Goal: Task Accomplishment & Management: Use online tool/utility

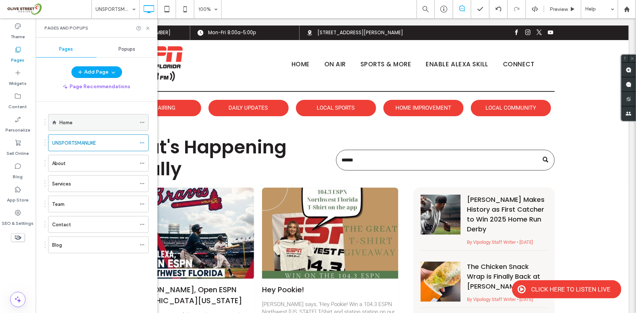
click at [142, 120] on icon at bounding box center [142, 122] width 5 height 5
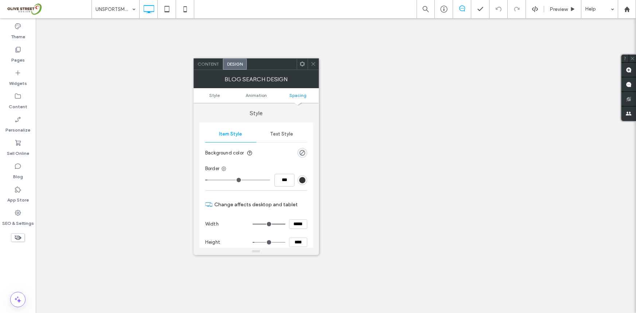
type input "****"
type input "**"
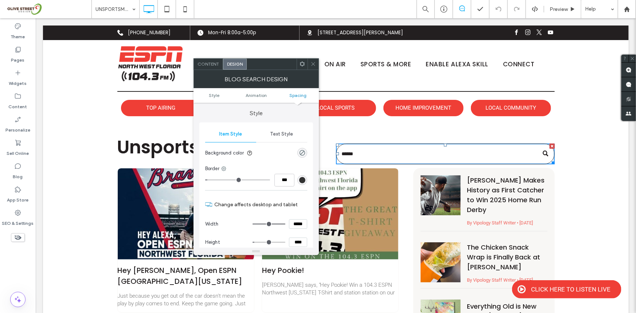
scroll to position [226, 0]
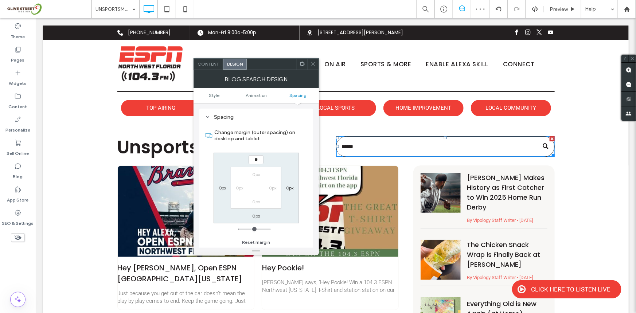
type input "****"
type input "**"
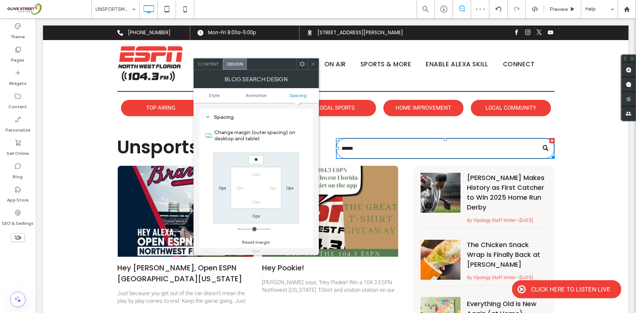
type input "****"
type input "**"
click at [0, 255] on div "Theme Pages Widgets Content Personalize Sell Online Blog App Store SEO & Settin…" at bounding box center [18, 165] width 36 height 295
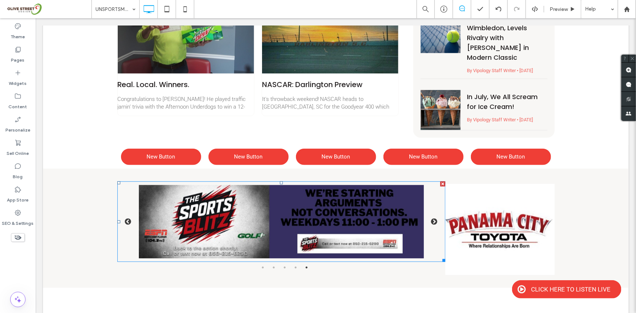
scroll to position [276, 0]
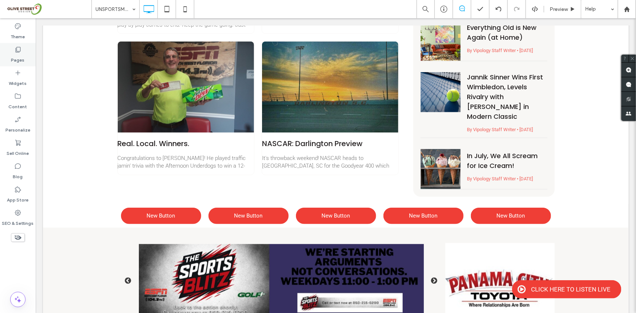
click at [1, 56] on div "Pages" at bounding box center [18, 54] width 36 height 23
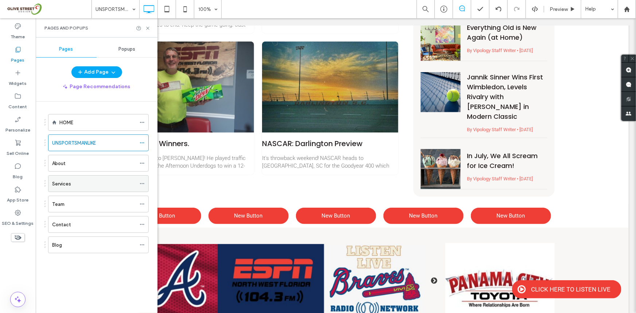
click at [80, 177] on div "Services" at bounding box center [94, 184] width 84 height 16
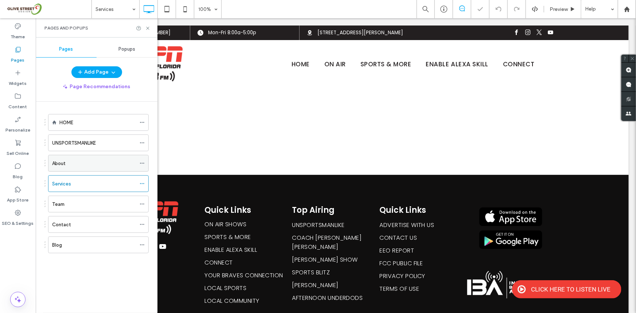
click at [88, 171] on div "About" at bounding box center [94, 163] width 84 height 16
click at [92, 224] on div "Contact" at bounding box center [94, 225] width 84 height 8
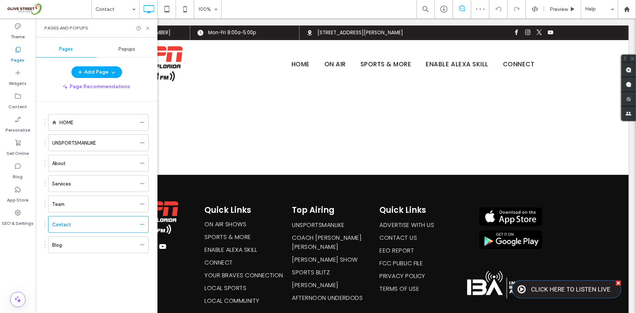
click at [556, 293] on link "CLICK HERE TO LISTEN LIVE" at bounding box center [566, 289] width 109 height 18
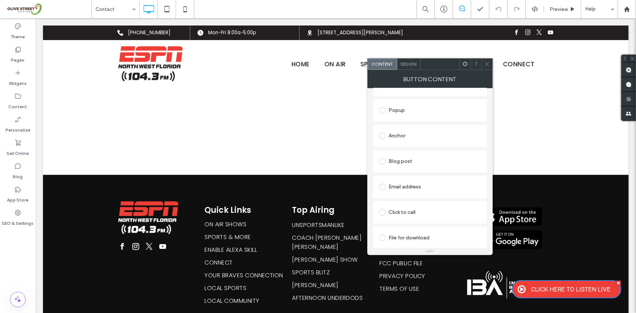
scroll to position [142, 0]
click at [385, 130] on div at bounding box center [383, 135] width 9 height 12
click at [484, 63] on icon at bounding box center [486, 63] width 5 height 5
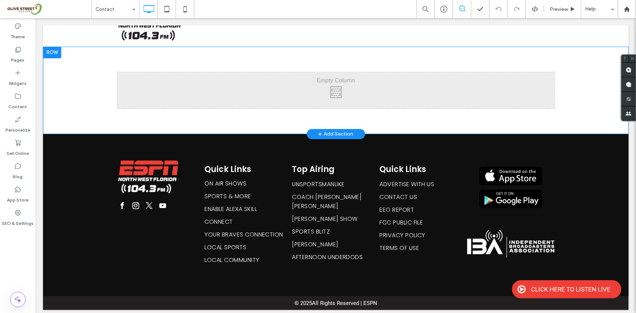
scroll to position [0, 0]
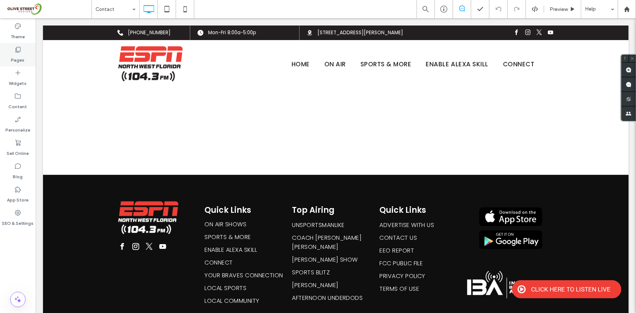
click at [8, 62] on div "Pages" at bounding box center [18, 54] width 36 height 23
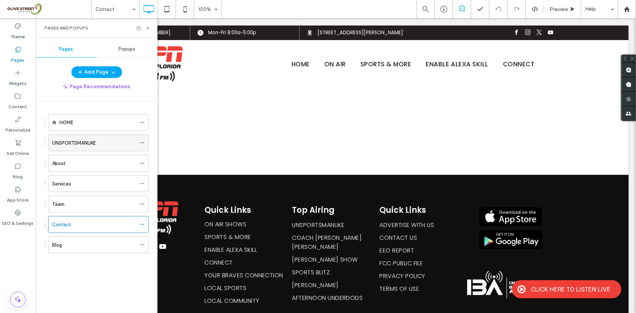
click at [81, 148] on div "UNSPORTSMANLIKE" at bounding box center [94, 143] width 84 height 16
click at [148, 28] on use at bounding box center [147, 28] width 3 height 3
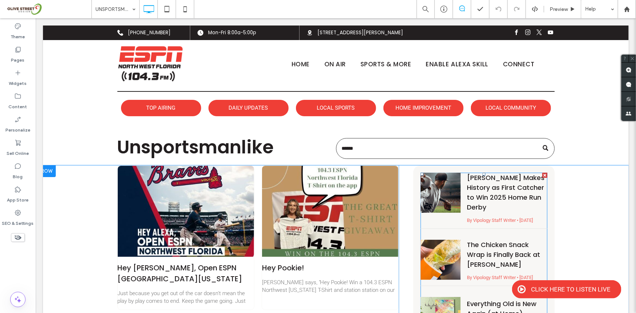
click at [420, 173] on div at bounding box center [421, 173] width 3 height 3
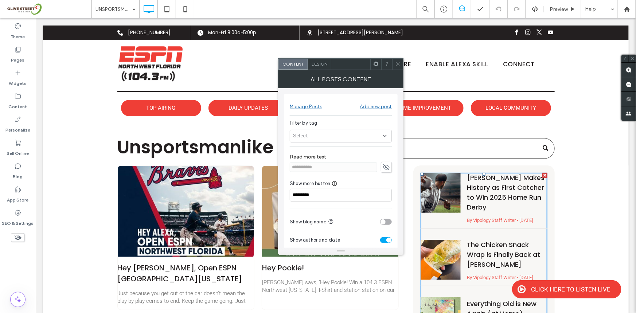
click at [0, 277] on div "Theme Pages Widgets Content Personalize Sell Online Blog App Store SEO & Settin…" at bounding box center [18, 165] width 36 height 295
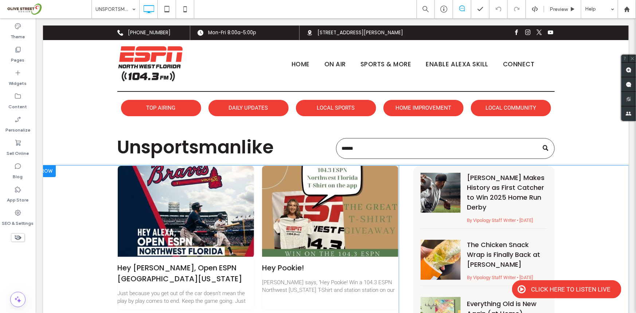
click at [406, 172] on div "Hey Alexa, Open ESPN Northwest Florida By Bone Crusher • June 21, 2025 Just bec…" at bounding box center [335, 319] width 437 height 308
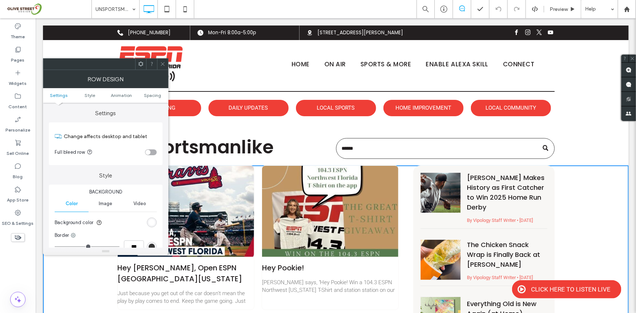
click at [0, 260] on div "Theme Pages Widgets Content Personalize Sell Online Blog App Store SEO & Settin…" at bounding box center [18, 165] width 36 height 295
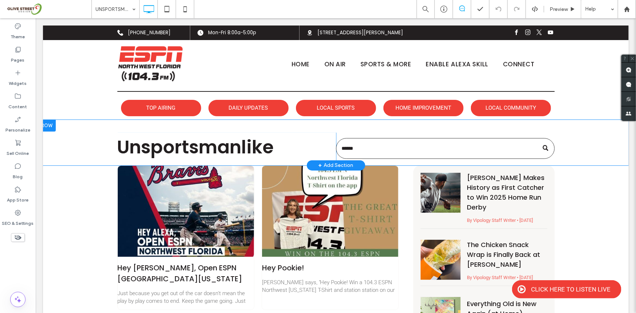
click at [516, 162] on div "Unsportsmanlike Click To Paste Click To Paste Click To Paste Row + Add Section" at bounding box center [336, 143] width 586 height 46
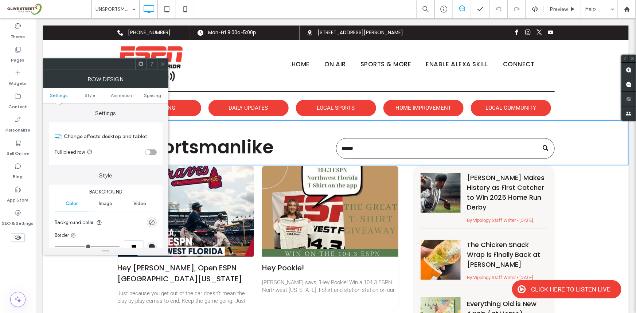
click at [15, 251] on div at bounding box center [18, 249] width 36 height 7
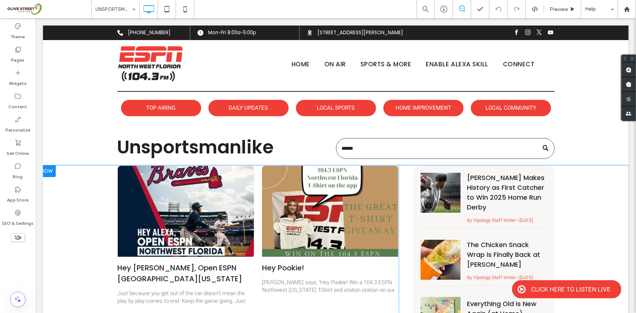
click at [515, 167] on div "Cal Raleigh Makes History as First Catcher to Win 2025 Home Run Derby By Vipolo…" at bounding box center [483, 319] width 141 height 308
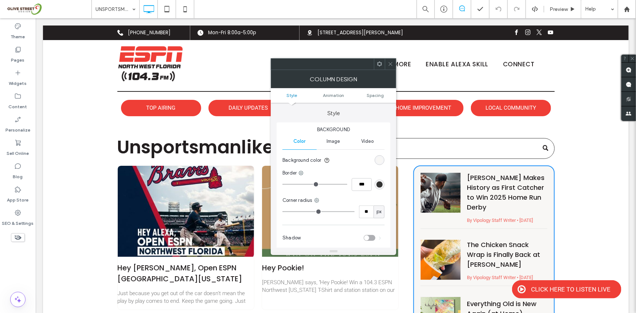
click at [383, 65] on div at bounding box center [379, 64] width 11 height 11
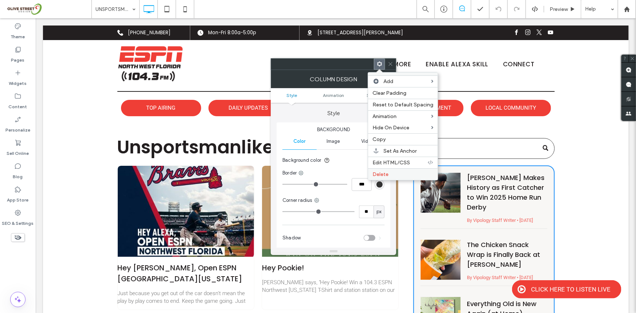
click at [402, 175] on label "Delete" at bounding box center [402, 174] width 61 height 6
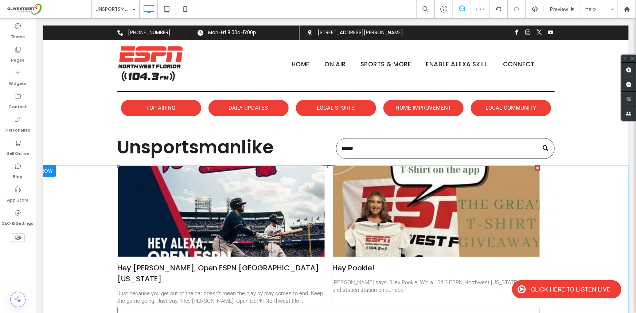
click at [362, 234] on div at bounding box center [435, 211] width 219 height 97
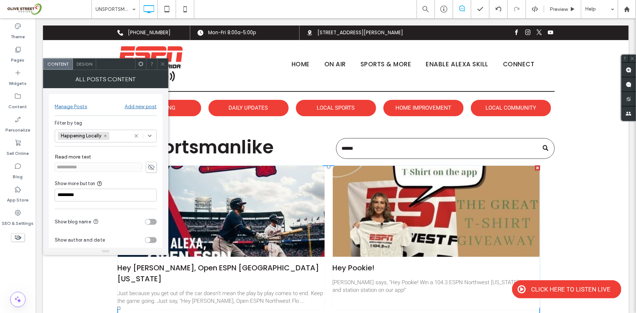
click at [78, 63] on span "Design" at bounding box center [85, 63] width 16 height 5
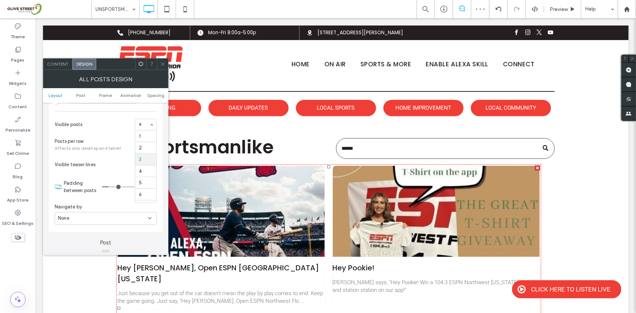
click at [144, 123] on input at bounding box center [144, 124] width 10 height 5
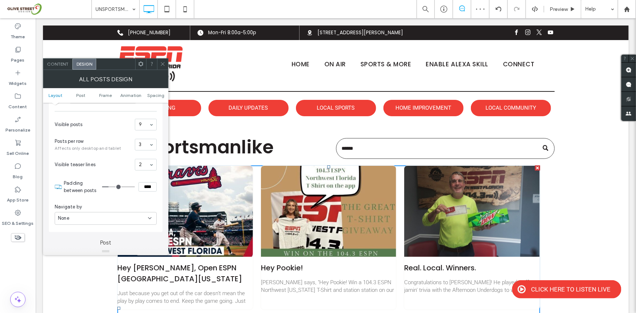
click at [7, 268] on div "Theme Pages Widgets Content Personalize Sell Online Blog App Store SEO & Settin…" at bounding box center [18, 165] width 36 height 295
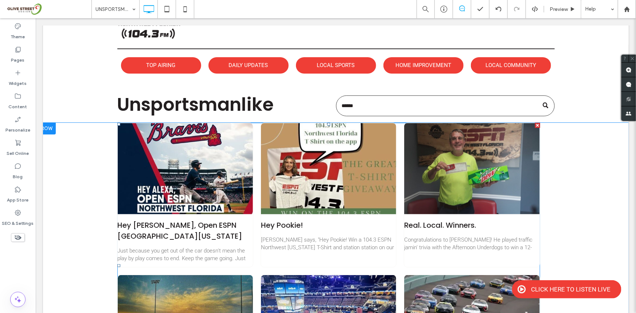
scroll to position [0, 0]
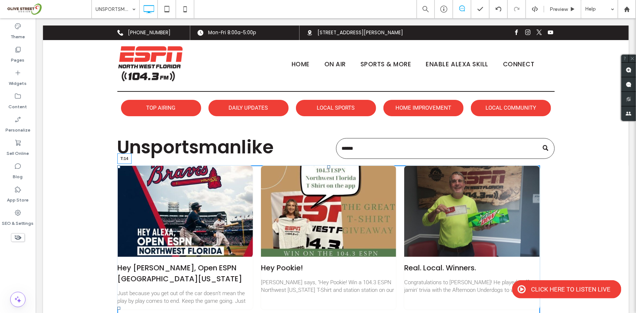
click at [0, 0] on div at bounding box center [0, 0] width 0 height 0
click at [398, 180] on div "Hey Alexa, Open ESPN Northwest Florida By Bone Crusher • June 21, 2025 Just bec…" at bounding box center [328, 308] width 423 height 286
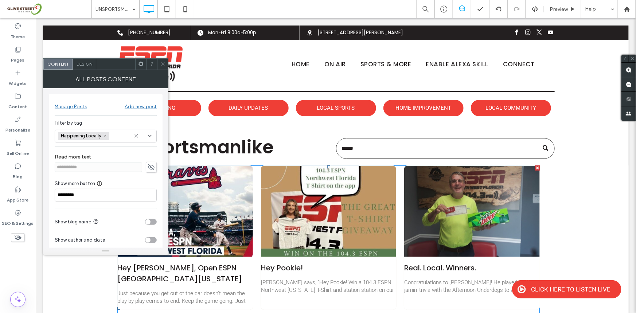
click at [4, 271] on div "Theme Pages Widgets Content Personalize Sell Online Blog App Store SEO & Settin…" at bounding box center [18, 165] width 36 height 295
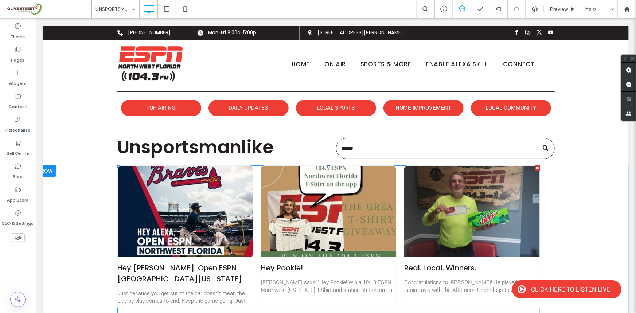
click at [327, 168] on div at bounding box center [328, 166] width 3 height 3
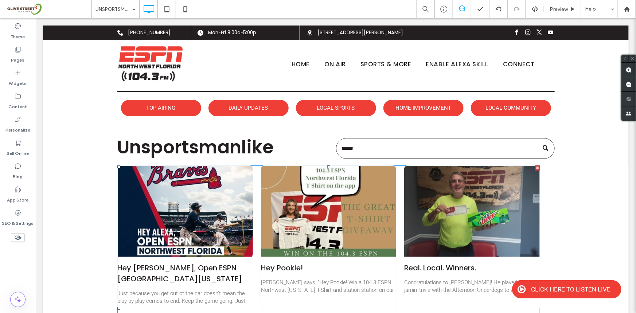
click at [0, 0] on div at bounding box center [0, 0] width 0 height 0
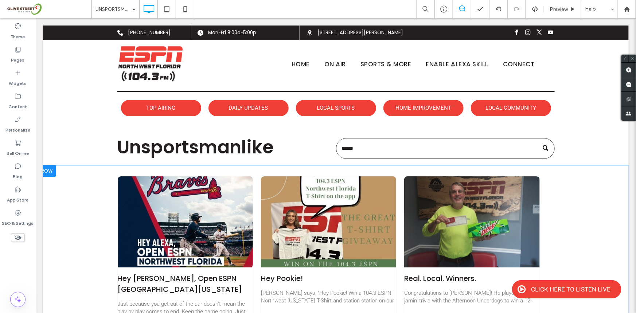
click at [338, 172] on div "Hey Alexa, Open ESPN Northwest Florida By Bone Crusher • June 21, 2025 Just bec…" at bounding box center [328, 313] width 423 height 297
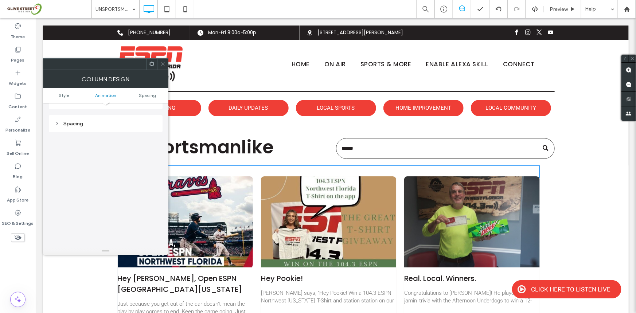
scroll to position [171, 0]
click at [86, 115] on div "Spacing" at bounding box center [106, 117] width 102 height 6
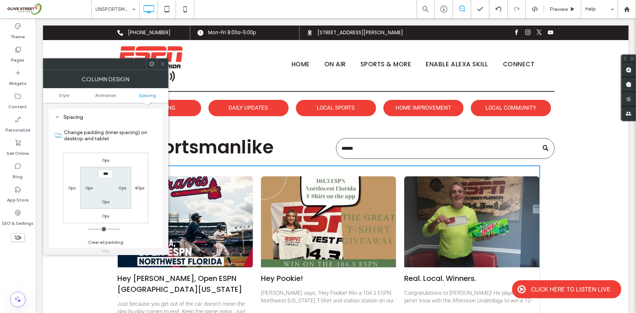
click at [147, 188] on div "40px" at bounding box center [139, 187] width 17 height 7
click at [141, 190] on label "40px" at bounding box center [139, 187] width 10 height 5
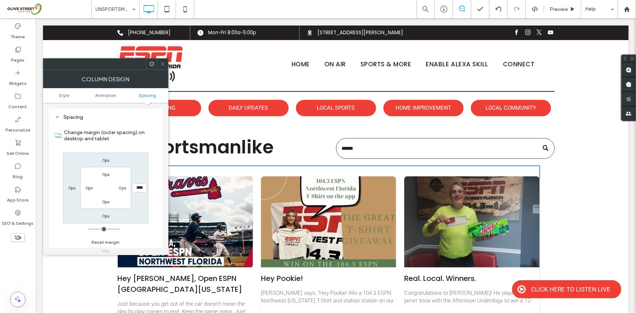
type input "**"
type input "*"
type input "***"
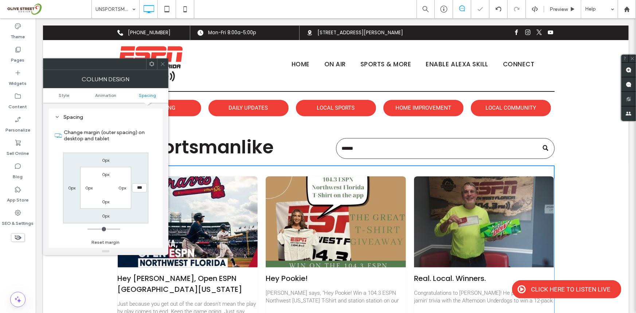
click at [1, 270] on div "Theme Pages Widgets Content Personalize Sell Online Blog App Store SEO & Settin…" at bounding box center [18, 165] width 36 height 295
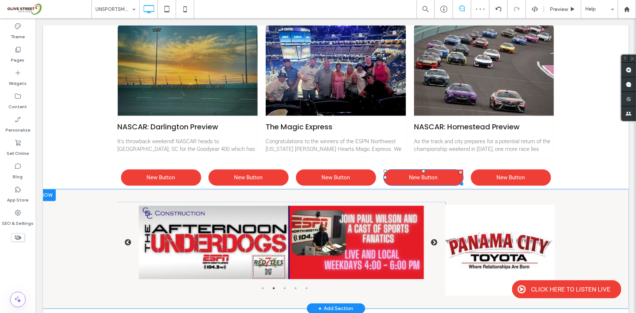
scroll to position [309, 0]
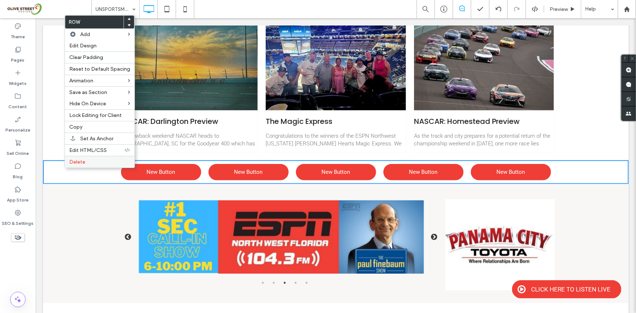
click at [89, 167] on div "Delete" at bounding box center [100, 162] width 70 height 12
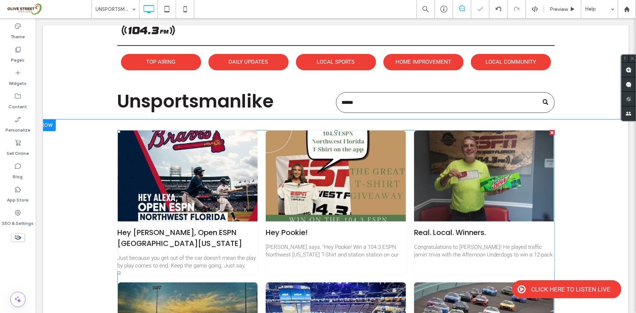
scroll to position [0, 0]
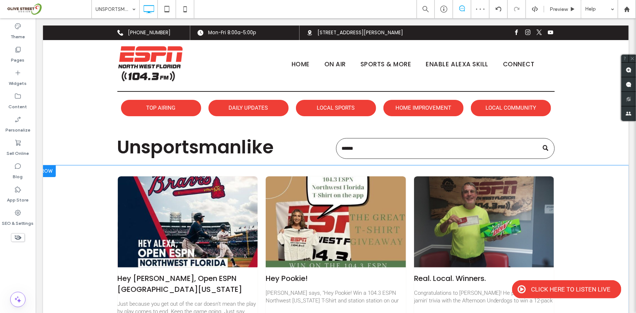
click at [94, 231] on div "Hey Alexa, Open ESPN Northwest Florida By Bone Crusher • June 21, 2025 Just bec…" at bounding box center [336, 317] width 586 height 304
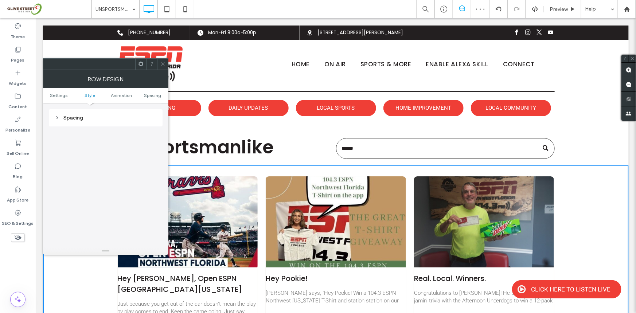
scroll to position [206, 0]
click at [83, 113] on div "Spacing" at bounding box center [106, 117] width 102 height 10
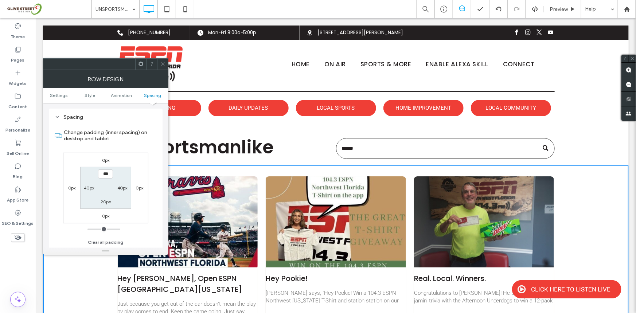
click at [108, 200] on label "20px" at bounding box center [106, 201] width 10 height 5
type input "**"
type input "****"
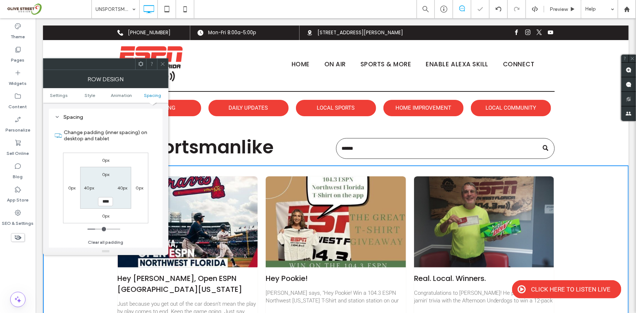
click at [12, 272] on div "Theme Pages Widgets Content Personalize Sell Online Blog App Store SEO & Settin…" at bounding box center [18, 165] width 36 height 295
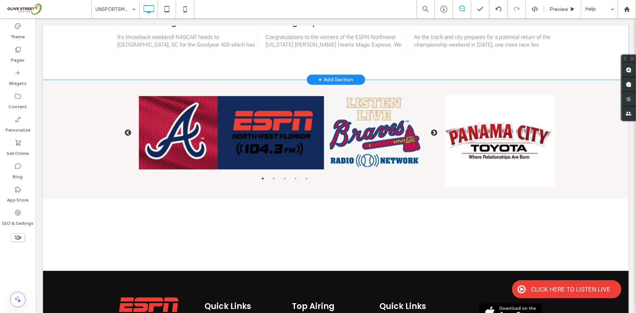
scroll to position [464, 0]
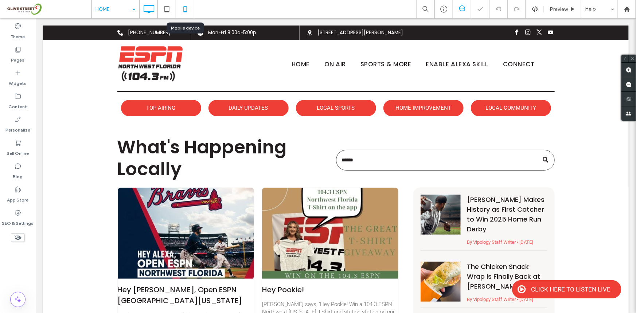
click at [189, 7] on icon at bounding box center [185, 9] width 15 height 15
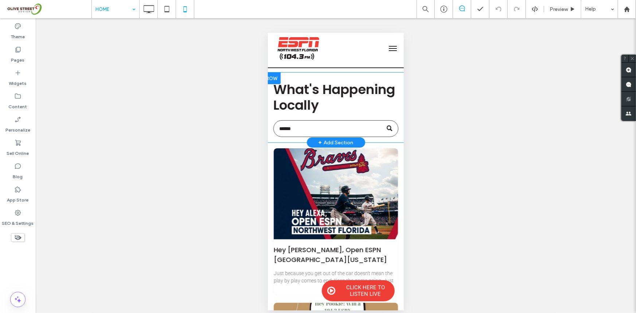
click at [395, 97] on div "What's Happening Locally Click To Paste Click To Paste Click To Paste Row + Add…" at bounding box center [335, 107] width 136 height 70
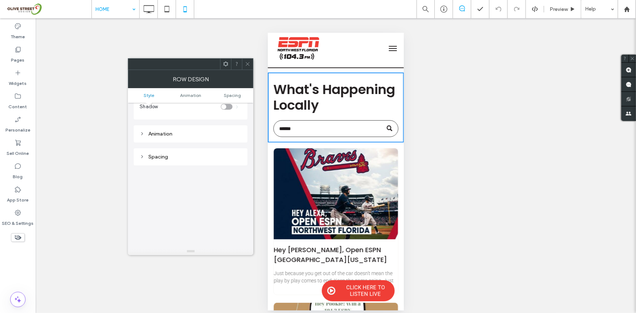
scroll to position [143, 0]
click at [166, 115] on div "Spacing" at bounding box center [191, 117] width 102 height 6
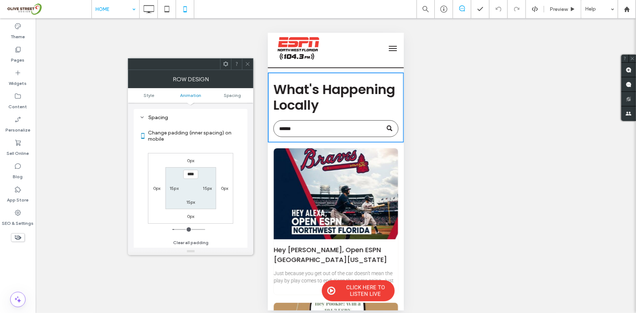
click at [12, 261] on div "Theme Pages Widgets Content Personalize Sell Online Blog App Store SEO & Settin…" at bounding box center [18, 168] width 36 height 301
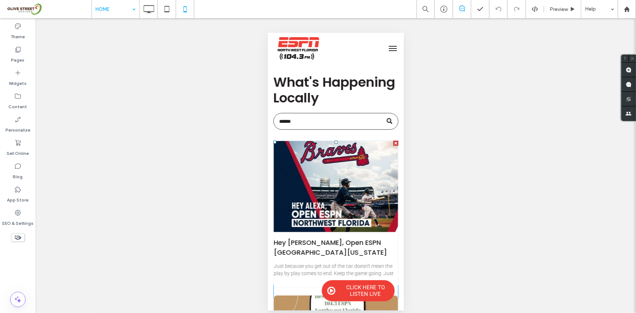
scroll to position [0, 0]
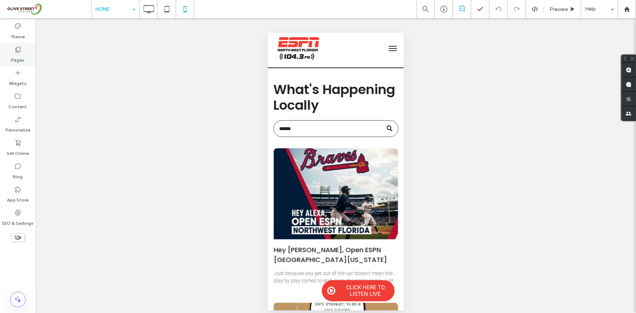
click at [8, 58] on div "Pages" at bounding box center [18, 54] width 36 height 23
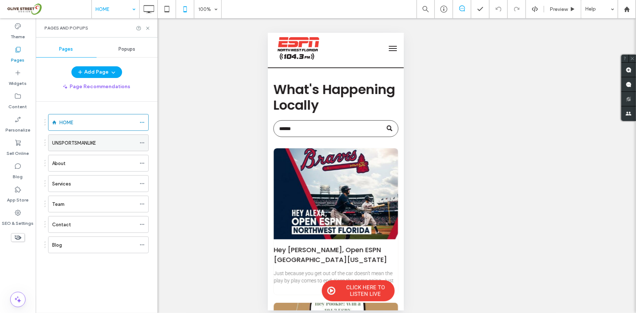
click at [83, 145] on label "UNSPORTSMANLIKE" at bounding box center [74, 143] width 44 height 13
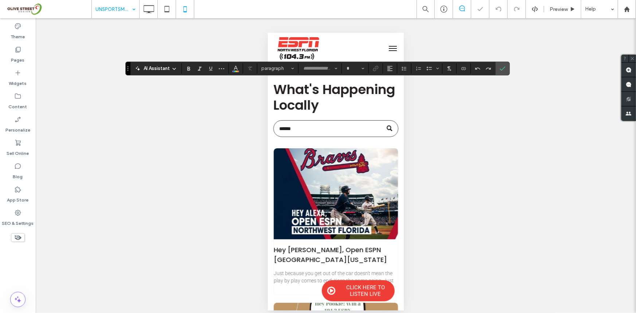
type input "*******"
type input "**"
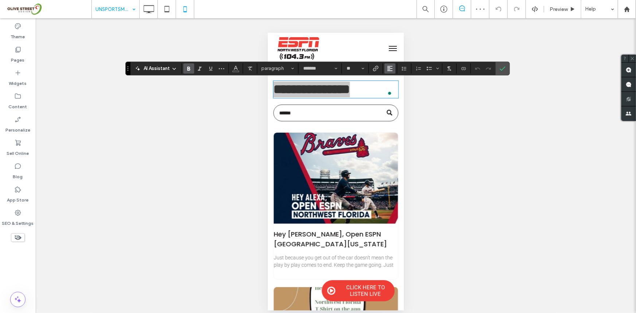
click at [387, 66] on icon "Alignment" at bounding box center [390, 69] width 6 height 6
click at [399, 94] on label "ui.textEditor.alignment.center" at bounding box center [397, 91] width 26 height 11
click at [502, 66] on icon "Confirm" at bounding box center [503, 69] width 6 height 6
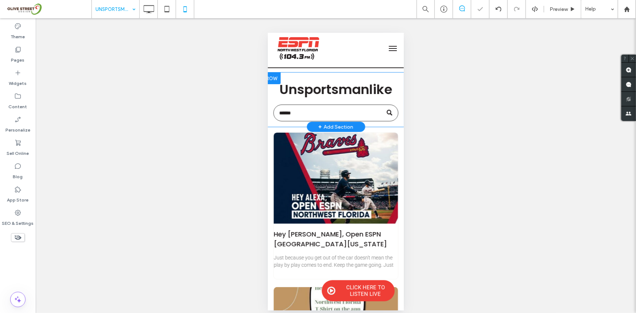
click at [396, 104] on div "Unsportsmanlike Click To Paste Click To Paste Click To Paste Row + Add Section" at bounding box center [335, 99] width 136 height 54
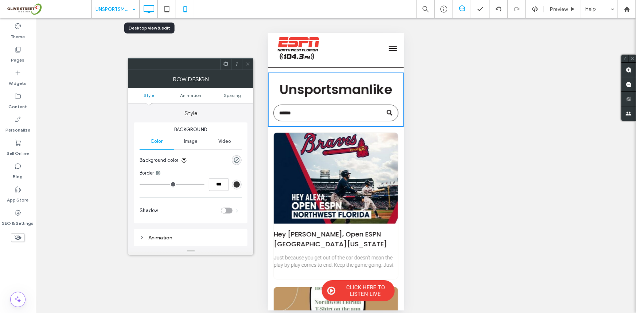
click at [152, 10] on icon at bounding box center [148, 9] width 15 height 15
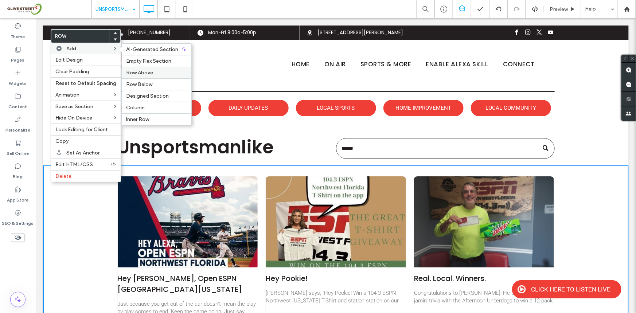
drag, startPoint x: 127, startPoint y: 73, endPoint x: 88, endPoint y: 59, distance: 41.4
click at [127, 73] on span "Row Above" at bounding box center [139, 73] width 27 height 6
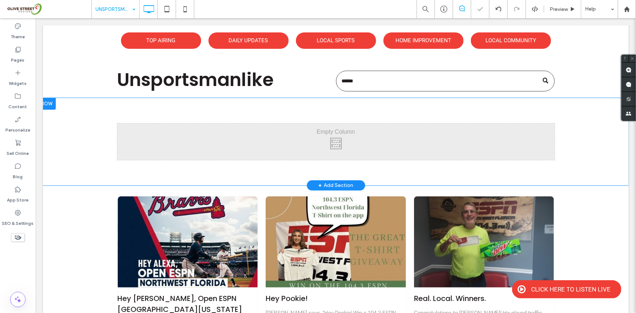
scroll to position [77, 0]
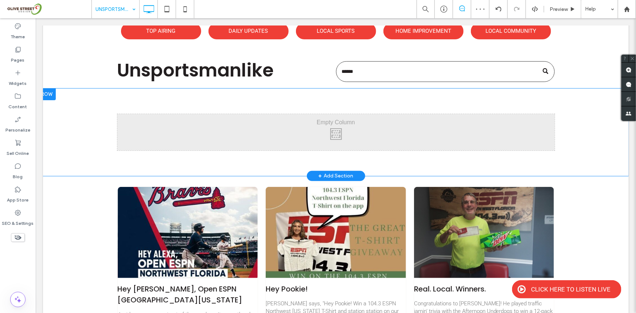
click at [96, 122] on div "Click To Paste Click To Paste Row + Add Section" at bounding box center [336, 131] width 586 height 87
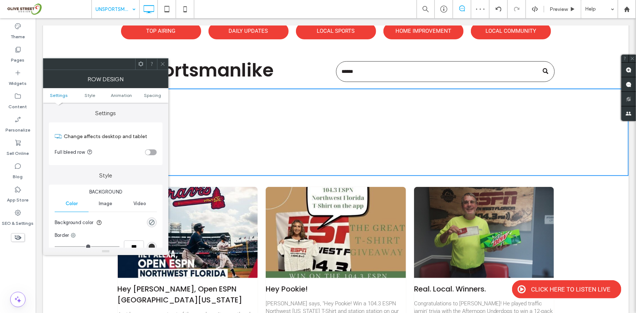
click at [141, 63] on icon at bounding box center [140, 63] width 5 height 5
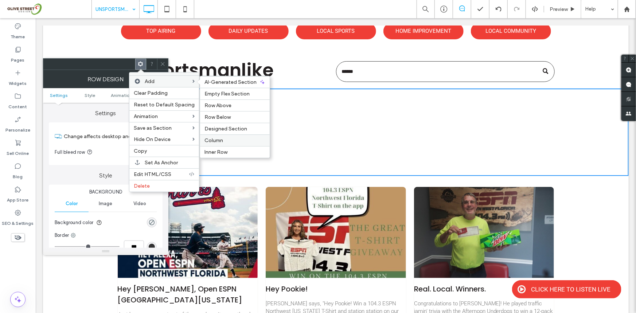
click at [214, 137] on span "Column" at bounding box center [213, 140] width 19 height 6
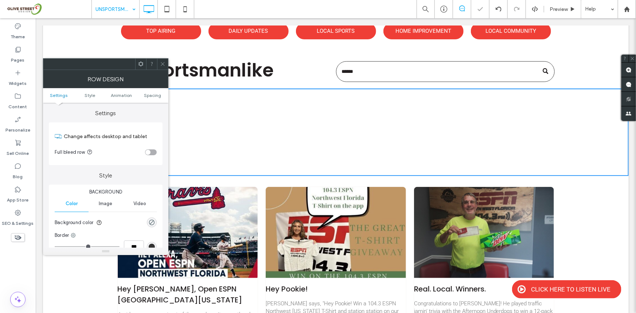
drag, startPoint x: 1, startPoint y: 262, endPoint x: 71, endPoint y: 225, distance: 79.7
click at [1, 262] on div "Theme Pages Widgets Content Personalize Sell Online Blog App Store SEO & Settin…" at bounding box center [18, 165] width 36 height 295
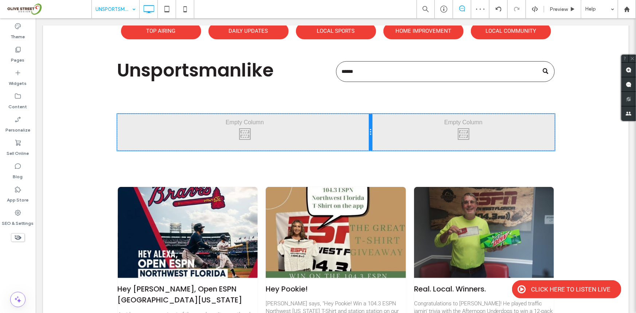
drag, startPoint x: 333, startPoint y: 128, endPoint x: 377, endPoint y: 126, distance: 44.1
click at [377, 126] on div "Click To Paste Click To Paste Click To Paste Click To Paste" at bounding box center [335, 132] width 437 height 36
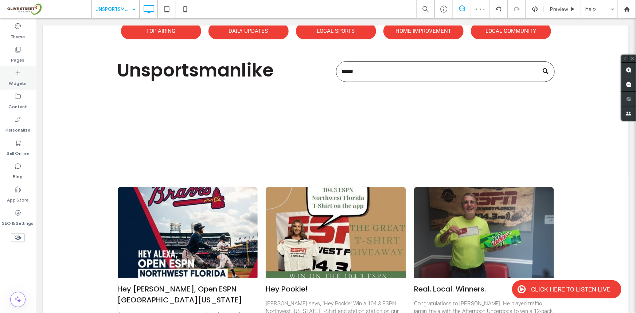
click at [17, 81] on label "Widgets" at bounding box center [18, 82] width 18 height 10
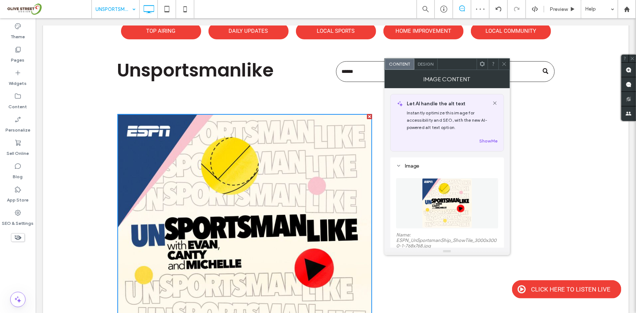
drag, startPoint x: 7, startPoint y: 265, endPoint x: 15, endPoint y: 268, distance: 8.8
click at [7, 265] on div "Theme Pages Widgets Content Personalize Sell Online Blog App Store SEO & Settin…" at bounding box center [18, 165] width 36 height 295
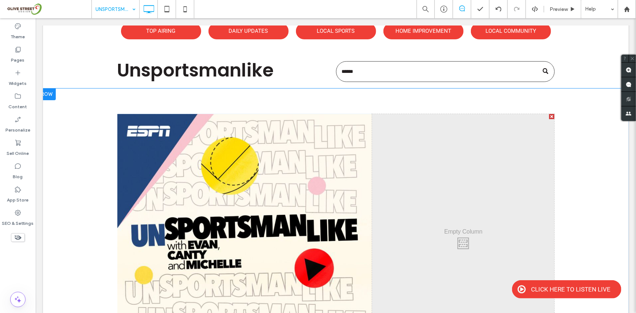
click at [55, 111] on div "Click To Paste Click To Paste Click To Paste Click To Paste Row + Add Section" at bounding box center [336, 241] width 586 height 306
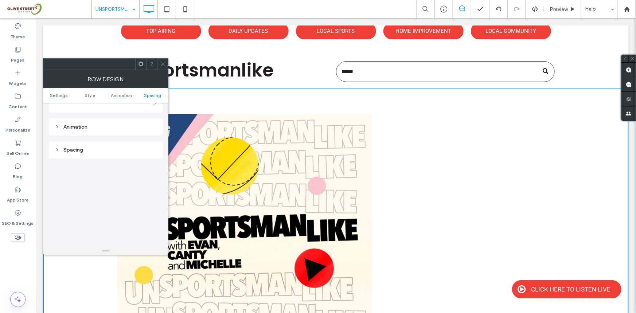
scroll to position [206, 0]
click at [85, 120] on div "Spacing" at bounding box center [106, 117] width 102 height 10
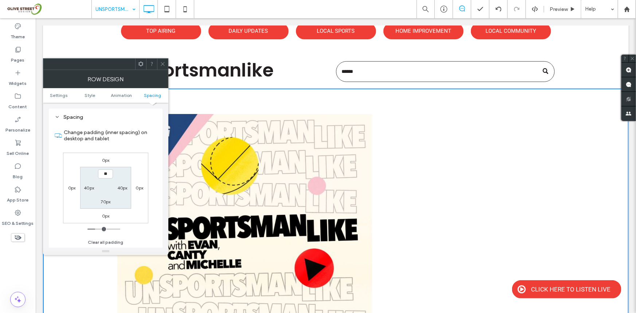
type input "****"
type input "**"
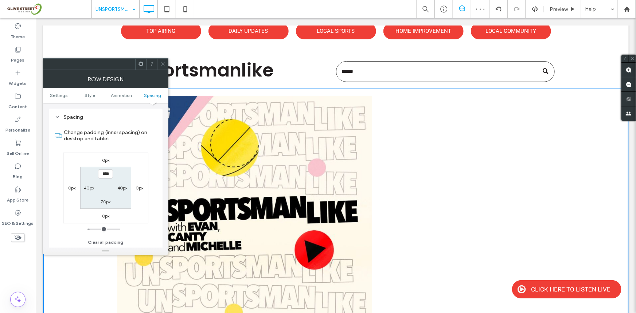
click at [0, 274] on div "Theme Pages Widgets Content Personalize Sell Online Blog App Store SEO & Settin…" at bounding box center [18, 165] width 36 height 295
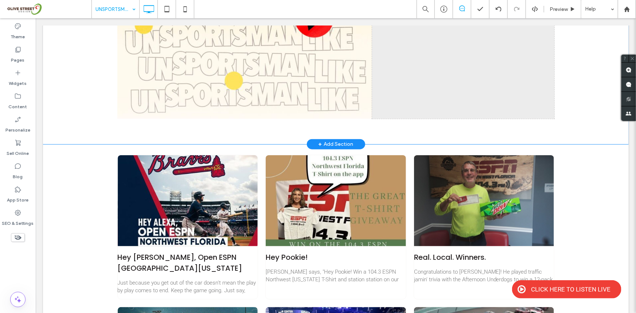
scroll to position [155, 0]
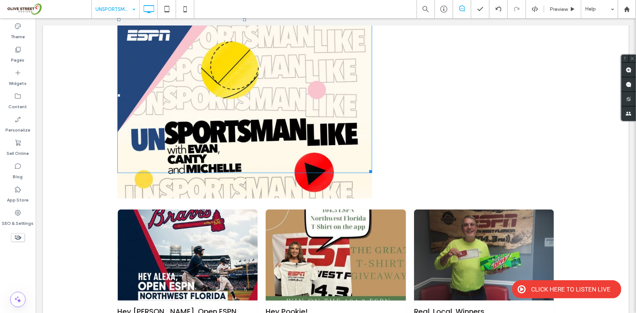
click at [326, 198] on div "Click To Paste Click To Paste W:425.98 H:425 Click To Paste Click To Paste Row …" at bounding box center [336, 105] width 586 height 188
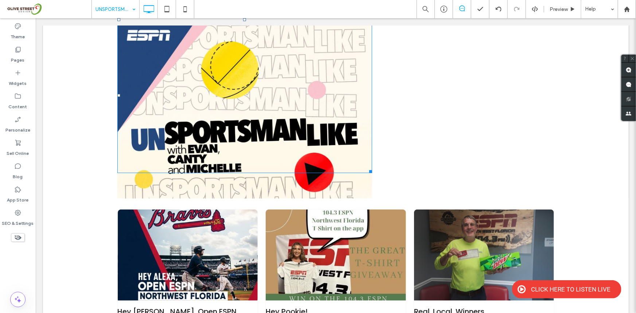
click at [0, 0] on div at bounding box center [0, 0] width 0 height 0
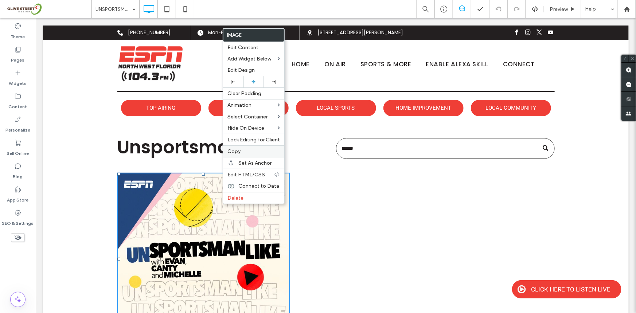
click at [246, 152] on label "Copy" at bounding box center [253, 151] width 52 height 6
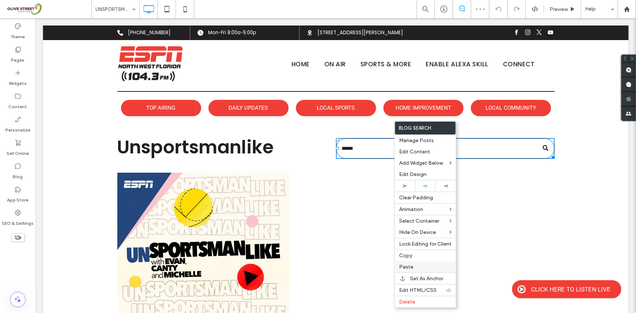
click at [412, 265] on div "Paste" at bounding box center [425, 266] width 61 height 11
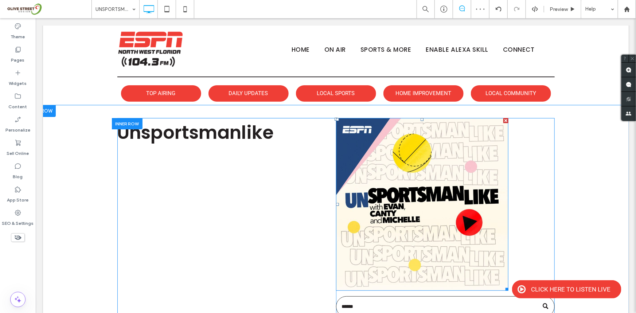
scroll to position [155, 0]
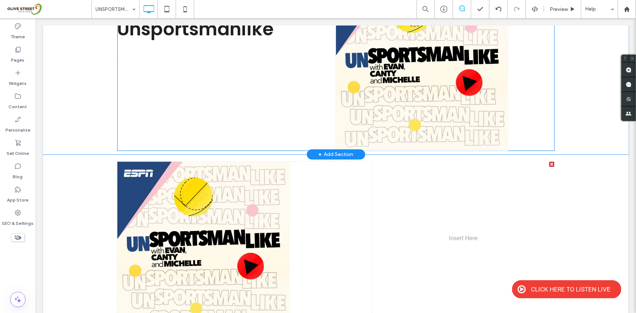
drag, startPoint x: 437, startPoint y: 168, endPoint x: 166, endPoint y: 52, distance: 294.4
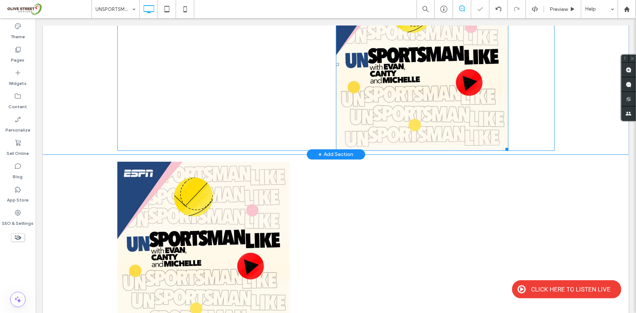
scroll to position [0, 0]
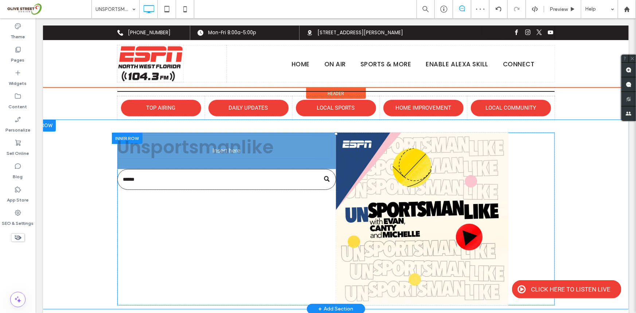
drag, startPoint x: 243, startPoint y: 163, endPoint x: 278, endPoint y: 161, distance: 35.8
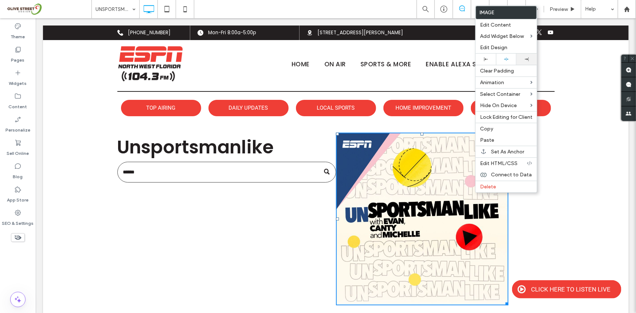
click at [521, 63] on div at bounding box center [526, 59] width 20 height 11
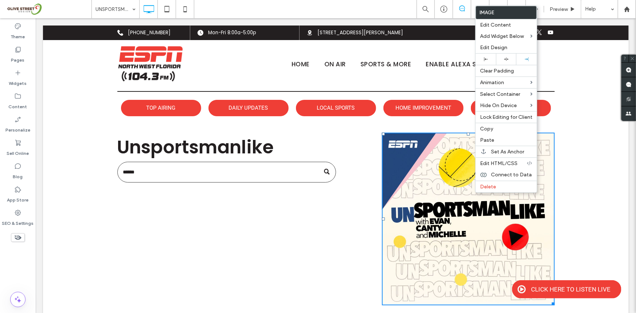
click at [328, 252] on div "Unsportsmanlike Click To Paste" at bounding box center [226, 218] width 219 height 173
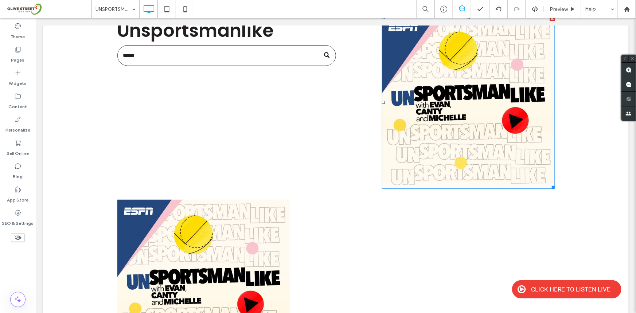
scroll to position [155, 0]
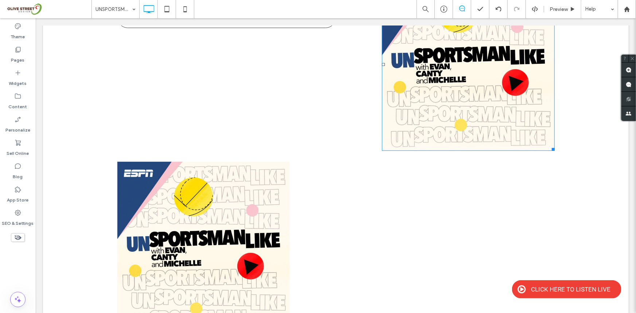
click at [408, 114] on img at bounding box center [468, 64] width 173 height 173
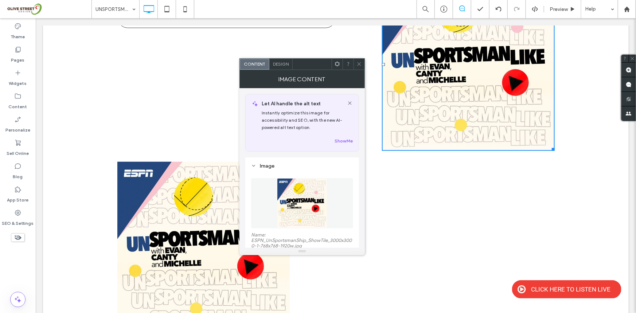
click at [287, 69] on div "Design" at bounding box center [280, 64] width 23 height 11
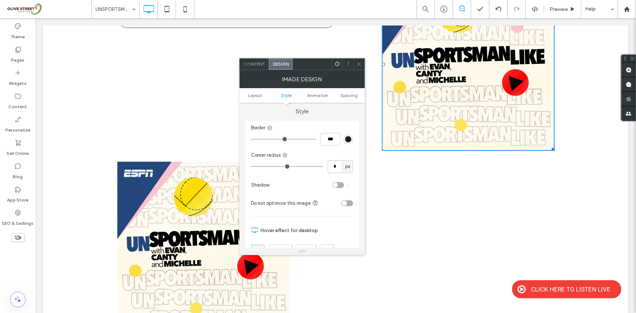
click at [339, 167] on input "*" at bounding box center [335, 166] width 15 height 13
type input "**"
click at [404, 169] on div "Click To Paste" at bounding box center [463, 247] width 182 height 173
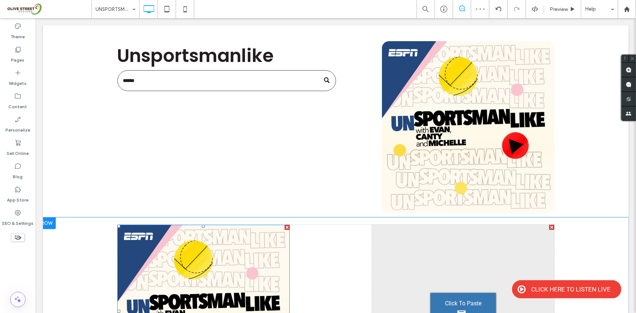
scroll to position [77, 0]
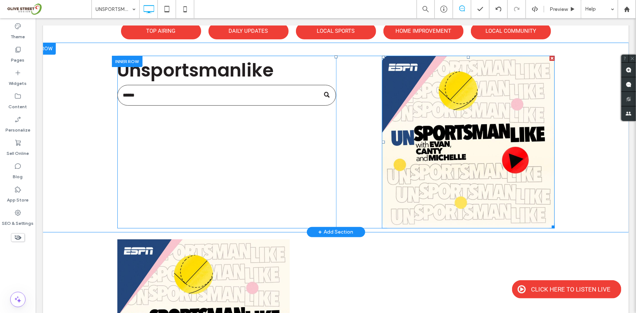
click at [418, 128] on img at bounding box center [468, 141] width 173 height 173
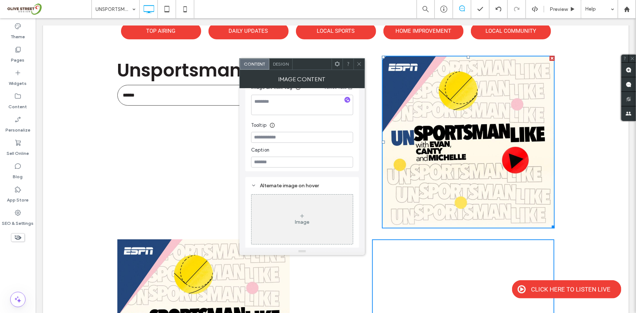
scroll to position [215, 0]
click at [291, 66] on div "Design" at bounding box center [280, 64] width 23 height 11
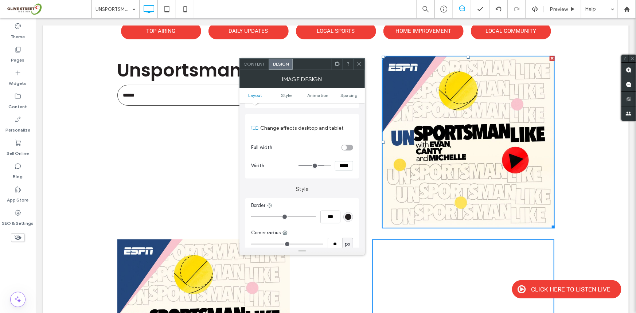
scroll to position [155, 0]
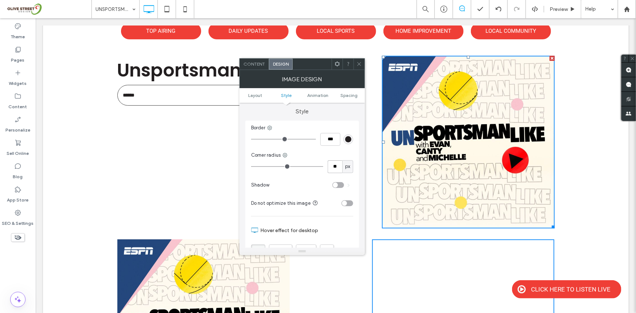
click at [335, 167] on input "**" at bounding box center [335, 166] width 15 height 13
type input "**"
click at [169, 128] on div "Unsportsmanlike Click To Paste" at bounding box center [226, 141] width 219 height 173
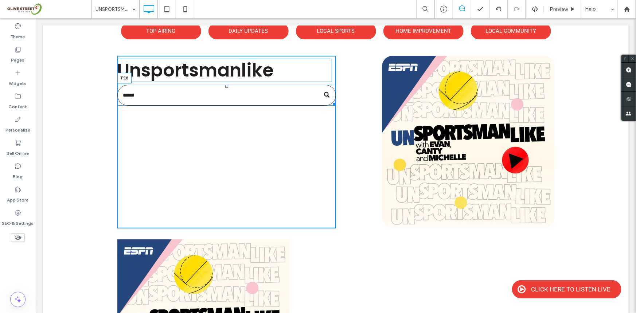
drag, startPoint x: 224, startPoint y: 86, endPoint x: 264, endPoint y: 110, distance: 46.8
click at [228, 92] on div "T:18" at bounding box center [226, 95] width 219 height 21
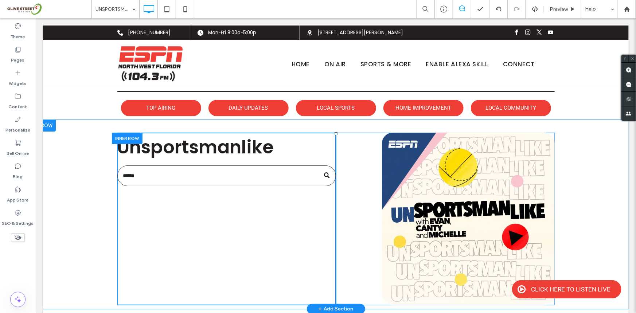
scroll to position [77, 0]
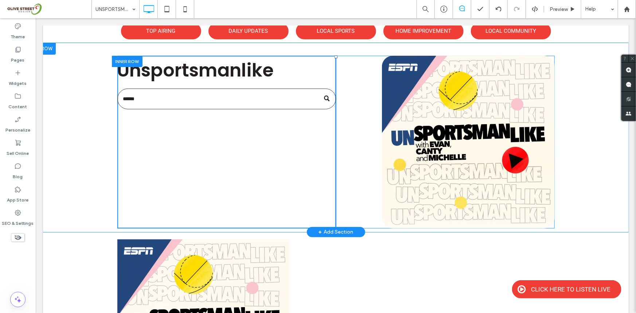
click at [232, 184] on div "Unsportsmanlike Click To Paste" at bounding box center [226, 141] width 219 height 173
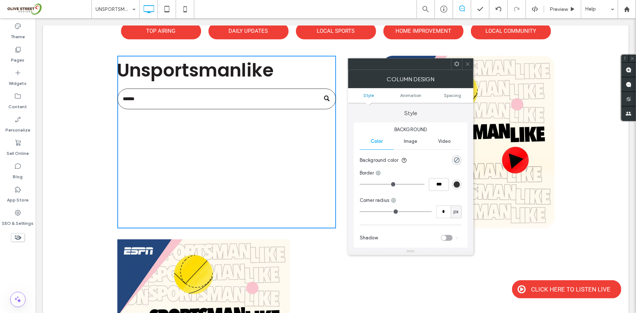
click at [313, 92] on input "Search" at bounding box center [226, 98] width 219 height 21
click at [285, 98] on input "Search" at bounding box center [226, 98] width 219 height 21
click at [467, 62] on icon at bounding box center [467, 63] width 5 height 5
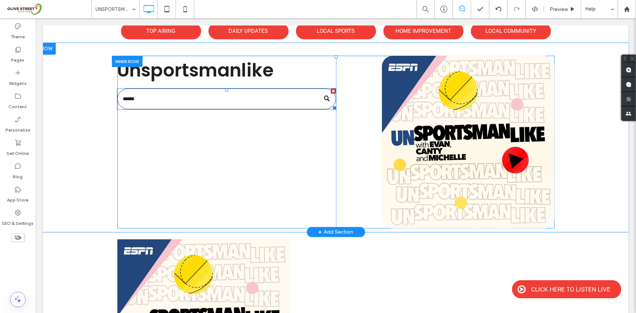
click at [261, 99] on input "Search" at bounding box center [226, 98] width 219 height 21
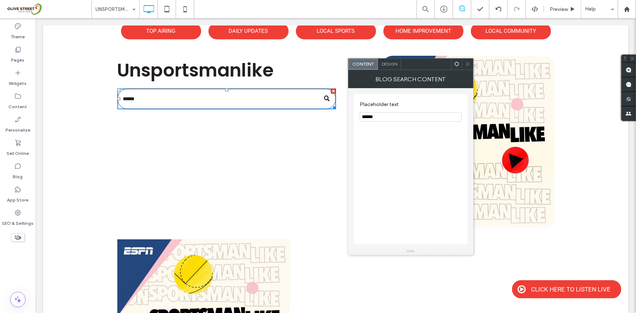
click at [385, 66] on span "Design" at bounding box center [390, 63] width 16 height 5
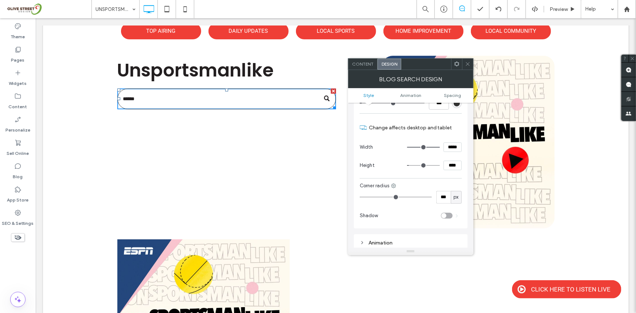
click at [453, 144] on input "*****" at bounding box center [452, 146] width 18 height 9
type input "*****"
type input "***"
type input "*****"
type input "***"
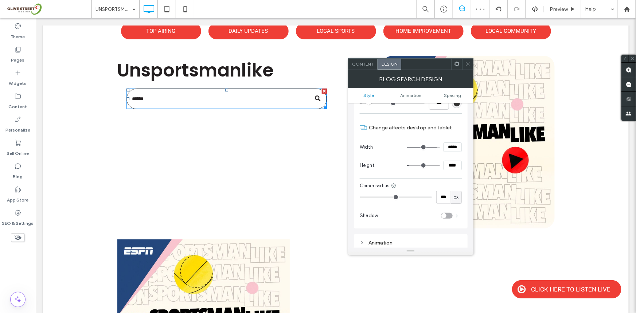
click at [453, 66] on div at bounding box center [456, 64] width 11 height 11
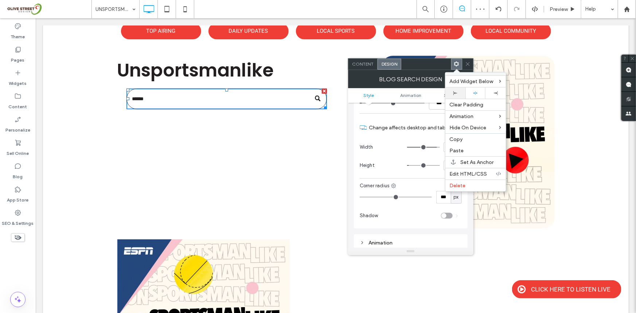
click at [452, 89] on div at bounding box center [455, 92] width 20 height 11
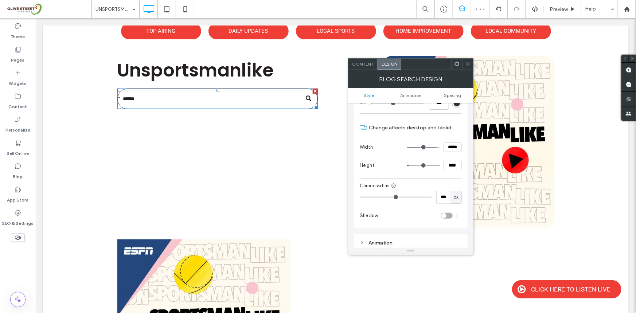
click at [465, 62] on icon at bounding box center [467, 63] width 5 height 5
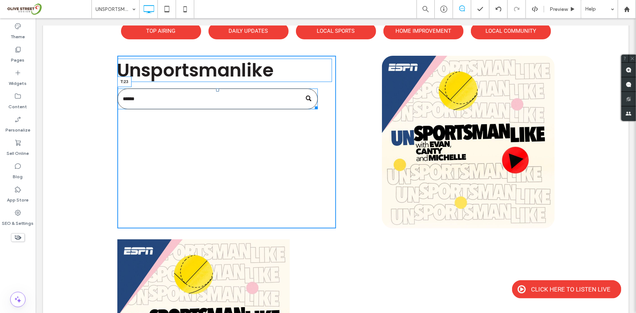
click at [216, 90] on div at bounding box center [217, 89] width 3 height 3
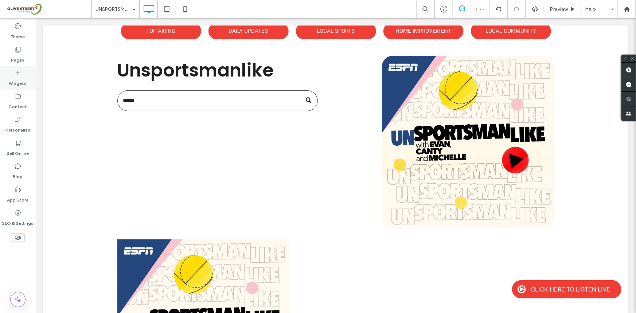
click at [20, 76] on icon at bounding box center [17, 72] width 7 height 7
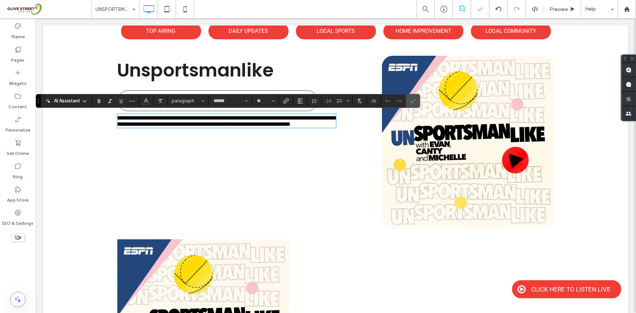
type input "******"
type input "**"
drag, startPoint x: 13, startPoint y: 256, endPoint x: 51, endPoint y: 199, distance: 68.3
click at [13, 256] on div "Theme Pages Widgets Content Personalize Sell Online Blog App Store SEO & Settin…" at bounding box center [18, 165] width 36 height 295
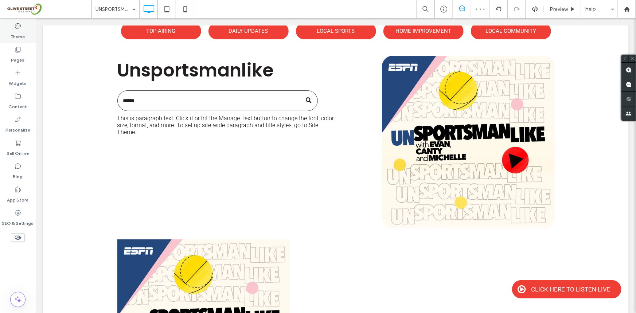
drag, startPoint x: 21, startPoint y: 39, endPoint x: 28, endPoint y: 208, distance: 168.5
click at [21, 39] on label "Theme" at bounding box center [18, 35] width 14 height 10
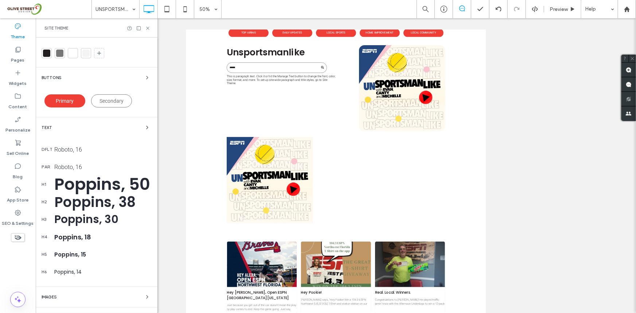
scroll to position [128, 0]
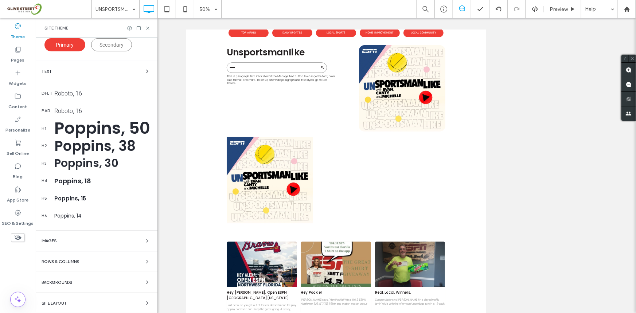
click at [66, 90] on div "Roboto, 16" at bounding box center [102, 93] width 97 height 7
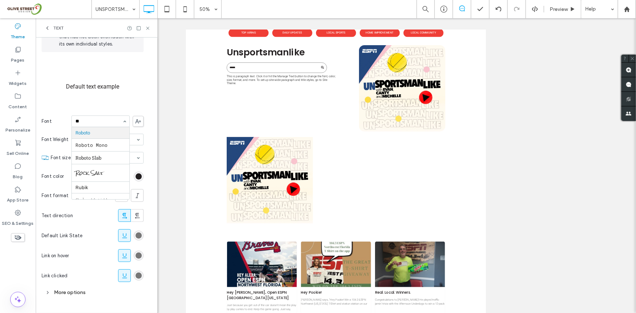
scroll to position [0, 0]
type input "****"
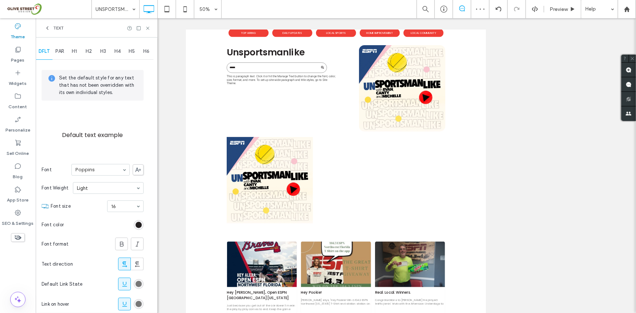
click at [58, 52] on span "PAR" at bounding box center [59, 51] width 9 height 6
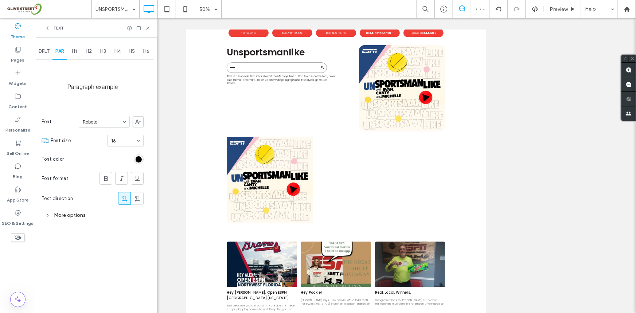
click at [90, 128] on section "Font Roboto" at bounding box center [93, 121] width 102 height 19
type input "****"
click at [150, 30] on div "Text" at bounding box center [97, 27] width 122 height 19
drag, startPoint x: 149, startPoint y: 29, endPoint x: 207, endPoint y: 287, distance: 264.8
click at [149, 29] on use at bounding box center [147, 28] width 3 height 3
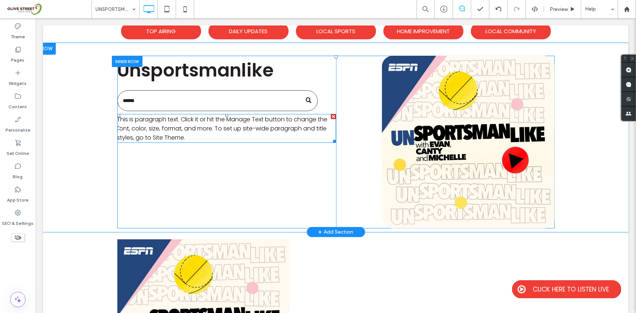
click at [207, 130] on span "This is paragraph text. Click it or hit the Manage Text button to change the fo…" at bounding box center [222, 128] width 210 height 27
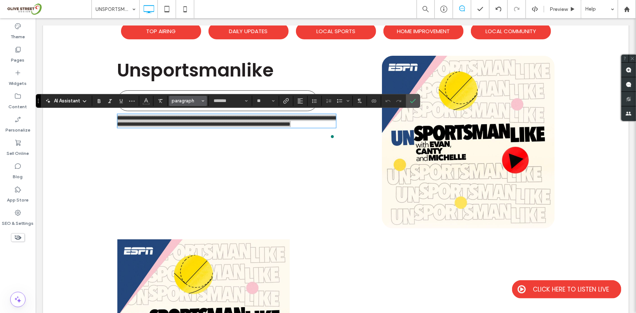
click at [196, 98] on span "paragraph" at bounding box center [186, 100] width 28 height 5
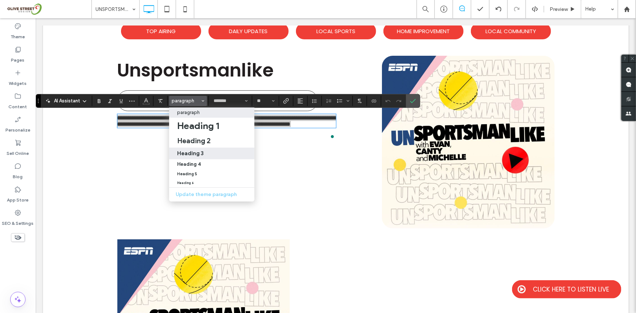
drag, startPoint x: 202, startPoint y: 150, endPoint x: 183, endPoint y: 179, distance: 34.0
click at [202, 150] on h3 "Heading 3" at bounding box center [190, 153] width 27 height 7
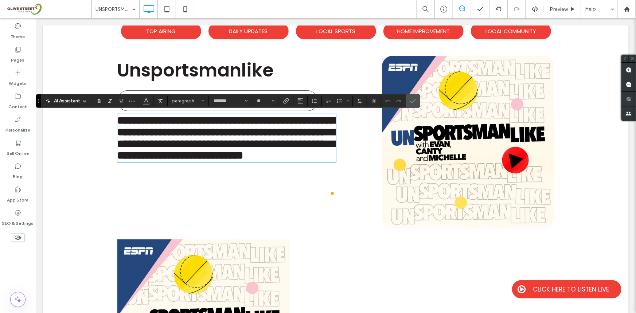
type input "**"
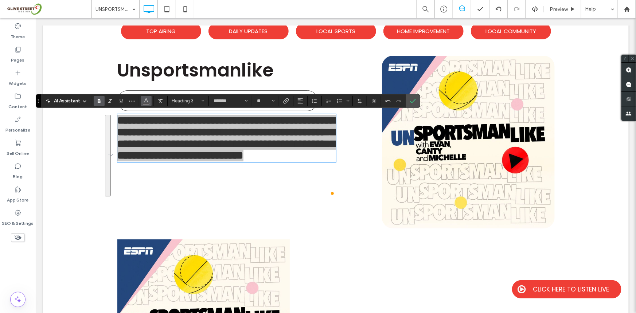
click at [150, 99] on button "Color" at bounding box center [146, 101] width 11 height 10
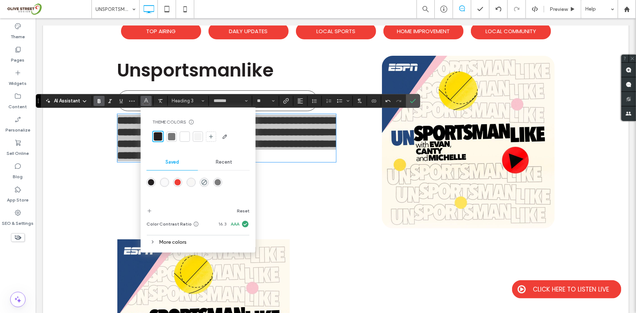
click at [179, 182] on div "rgba(239,62,54,1)" at bounding box center [178, 182] width 6 height 6
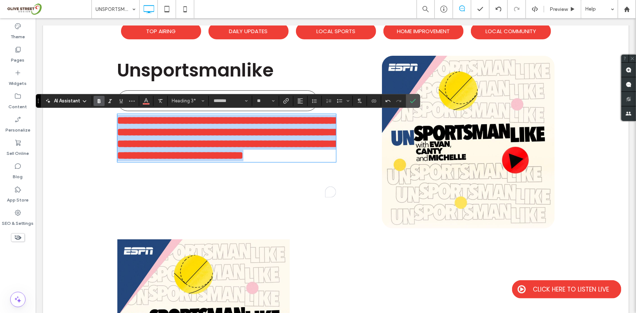
click at [265, 160] on span "**********" at bounding box center [226, 138] width 218 height 46
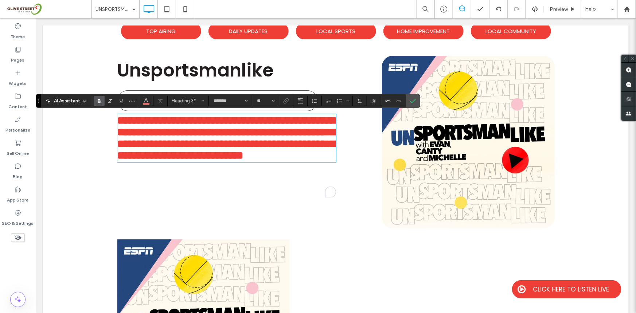
click at [260, 161] on h3 "**********" at bounding box center [226, 137] width 219 height 47
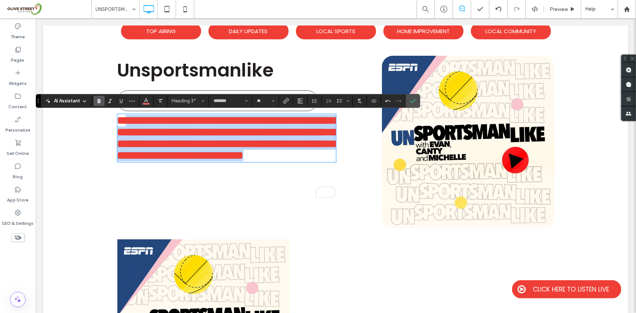
drag, startPoint x: 260, startPoint y: 185, endPoint x: 129, endPoint y: 120, distance: 146.3
click at [129, 120] on h3 "**********" at bounding box center [226, 137] width 219 height 47
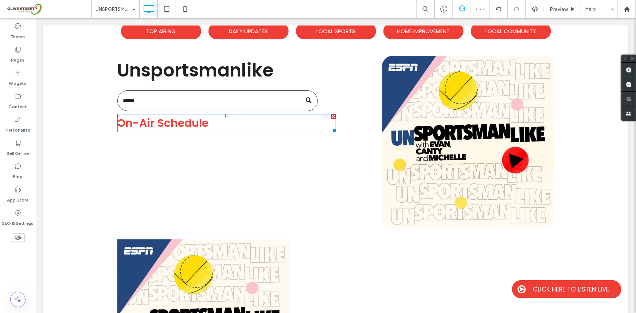
drag, startPoint x: 156, startPoint y: 69, endPoint x: 227, endPoint y: 124, distance: 89.7
click at [227, 124] on div "On-Air Schedule" at bounding box center [226, 123] width 219 height 18
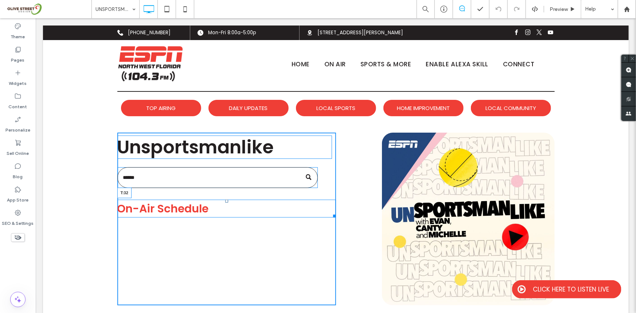
click at [227, 201] on div "On-Air Schedule T:32" at bounding box center [226, 208] width 219 height 18
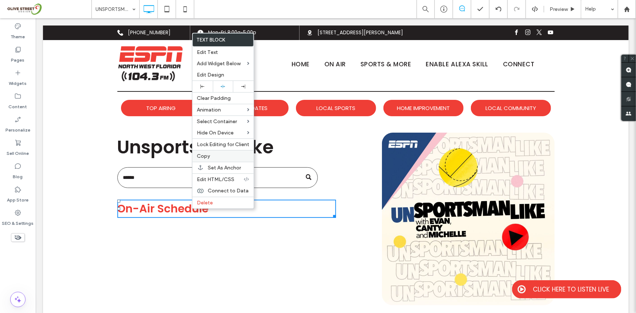
click at [206, 159] on span "Copy" at bounding box center [203, 156] width 13 height 6
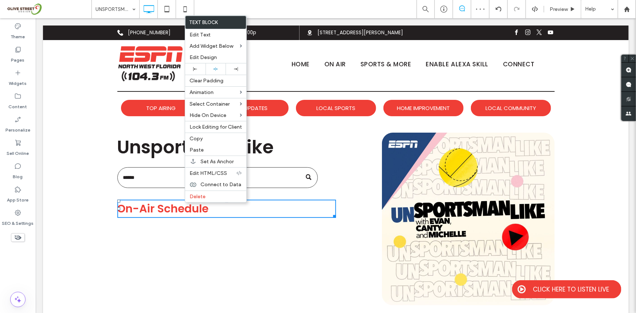
click at [28, 264] on div "Theme Pages Widgets Content Personalize Sell Online Blog App Store SEO & Settin…" at bounding box center [18, 165] width 36 height 295
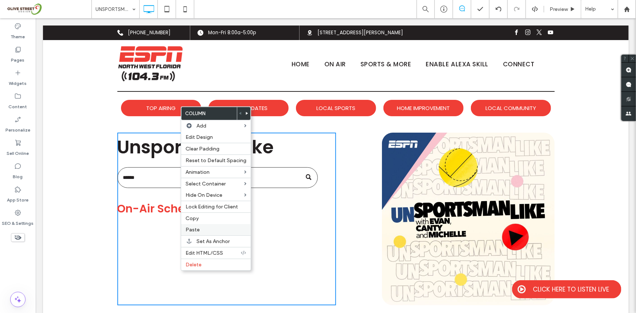
click at [196, 229] on span "Paste" at bounding box center [192, 230] width 14 height 6
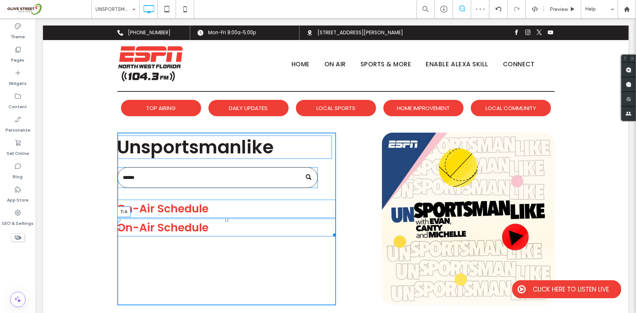
drag, startPoint x: 224, startPoint y: 220, endPoint x: 232, endPoint y: 212, distance: 12.1
click at [232, 212] on div "Unsportsmanlike On-Air Schedule Click To Paste On-Air Schedule T:-6" at bounding box center [226, 218] width 219 height 173
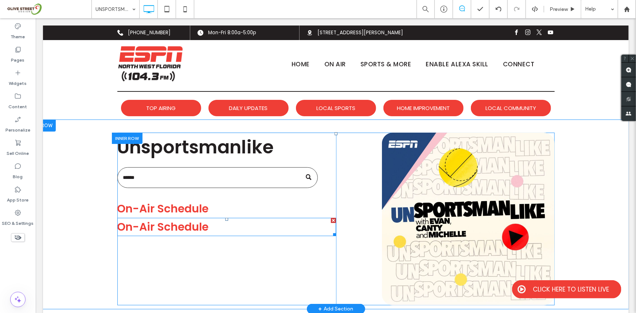
click at [212, 228] on h3 "On-Air Schedule" at bounding box center [226, 226] width 219 height 17
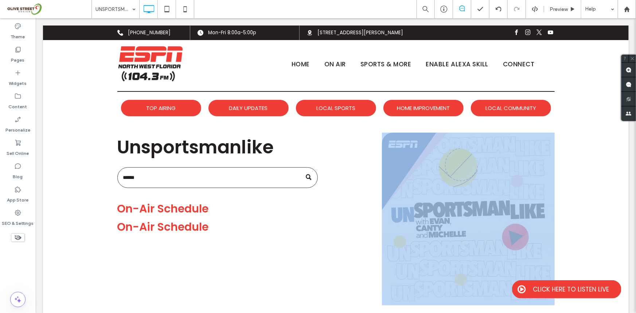
click at [212, 228] on h3 "On-Air Schedule" at bounding box center [226, 226] width 219 height 17
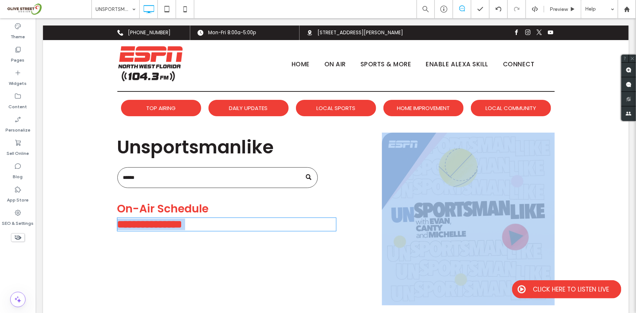
type input "*******"
type input "**"
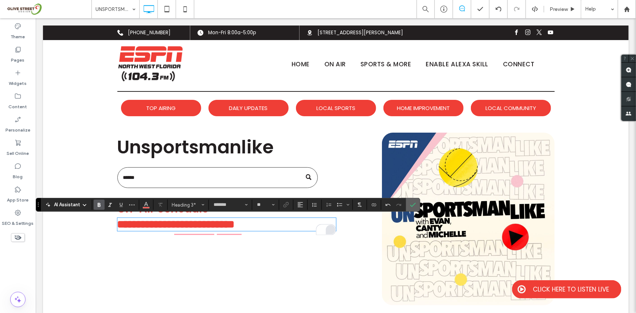
click at [408, 205] on label "Confirm" at bounding box center [412, 204] width 11 height 13
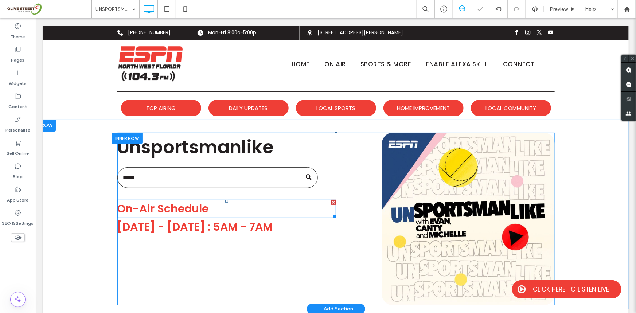
click at [182, 201] on span "On-Air Schedule" at bounding box center [162, 208] width 91 height 16
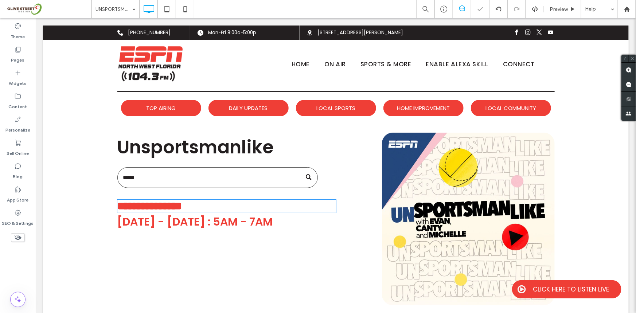
click at [182, 201] on span "**********" at bounding box center [149, 205] width 65 height 11
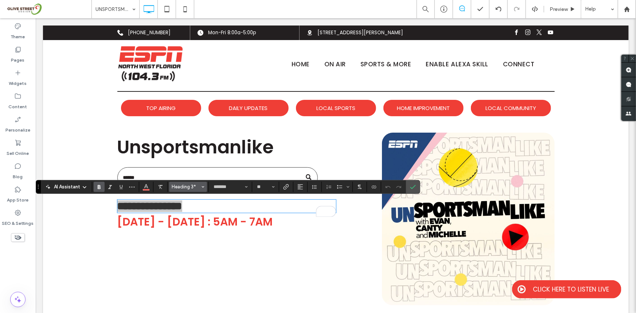
click at [195, 189] on span "Heading 3*" at bounding box center [186, 186] width 28 height 5
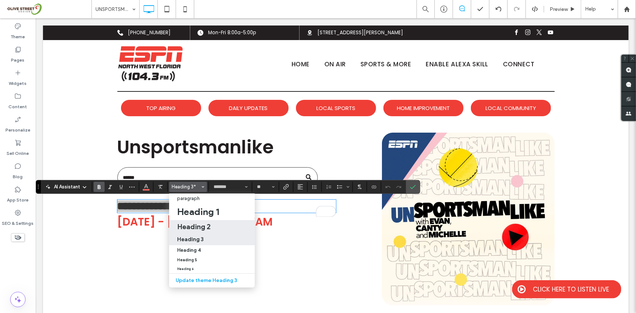
drag, startPoint x: 215, startPoint y: 227, endPoint x: 174, endPoint y: 228, distance: 41.6
click at [215, 227] on div "Heading 2" at bounding box center [212, 226] width 70 height 9
type input "**"
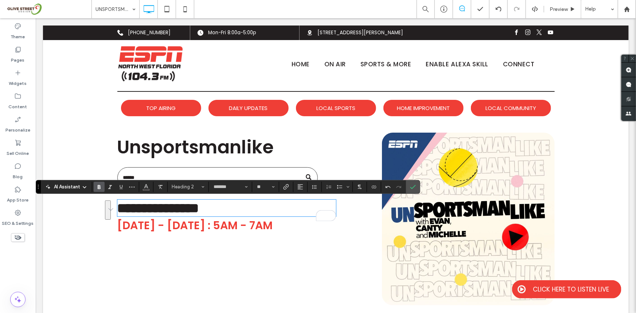
click at [211, 246] on div "**********" at bounding box center [226, 218] width 219 height 173
click at [251, 212] on h2 "**********" at bounding box center [226, 207] width 219 height 15
click at [319, 191] on button "Line Height" at bounding box center [314, 187] width 11 height 10
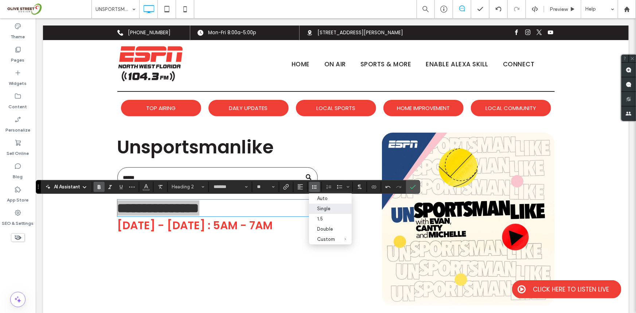
click at [329, 210] on div "Single" at bounding box center [326, 208] width 18 height 5
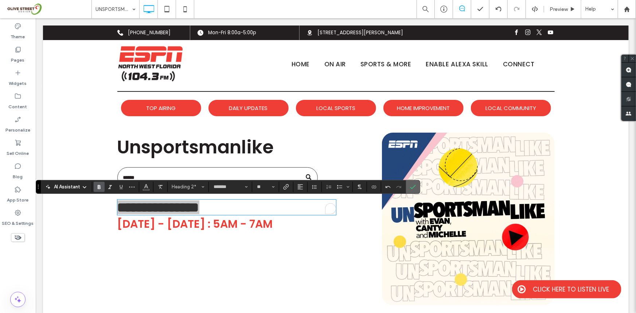
click at [410, 190] on span "Confirm" at bounding box center [411, 186] width 3 height 13
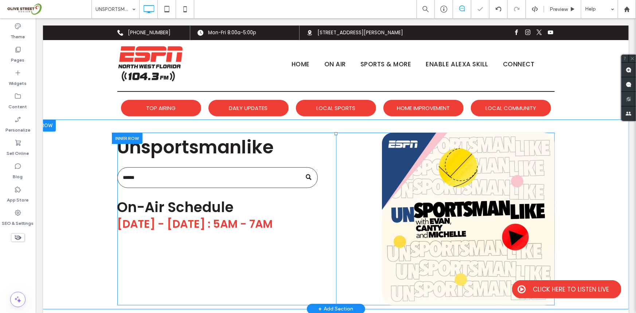
click at [258, 244] on div "Unsportsmanlike On-Air Schedule Click To Paste Monday - Friday : 5AM - 7AM" at bounding box center [226, 218] width 219 height 173
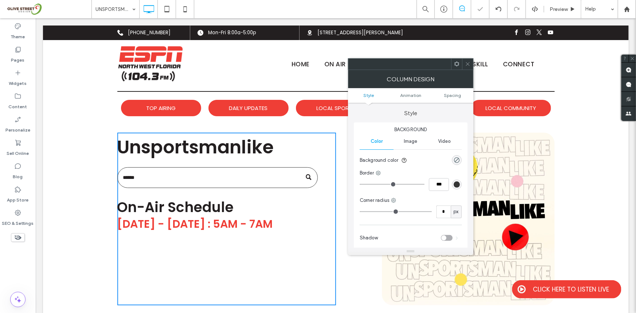
click at [217, 283] on div "Unsportsmanlike On-Air Schedule Click To Paste Monday - Friday : 5AM - 7AM" at bounding box center [226, 218] width 219 height 173
click at [217, 217] on span "[DATE] - [DATE] : 5AM - 7AM" at bounding box center [195, 224] width 156 height 16
click at [185, 243] on div "Unsportsmanlike On-Air Schedule Click To Paste Monday - Friday : 5AM - 7AM" at bounding box center [226, 218] width 219 height 173
click at [468, 60] on span at bounding box center [467, 64] width 5 height 11
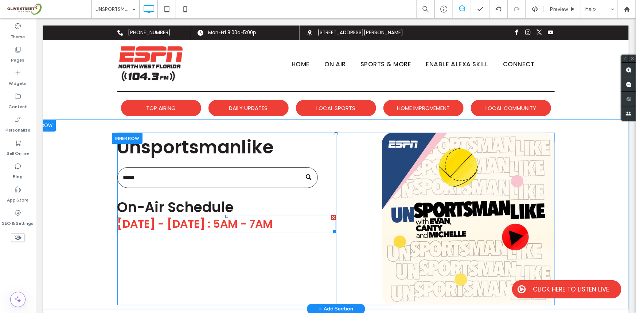
click at [257, 220] on span "[DATE] - [DATE] : 5AM - 7AM" at bounding box center [195, 224] width 156 height 16
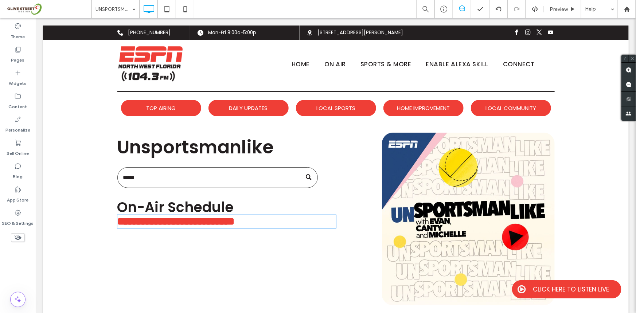
click at [234, 220] on span "**********" at bounding box center [175, 221] width 117 height 11
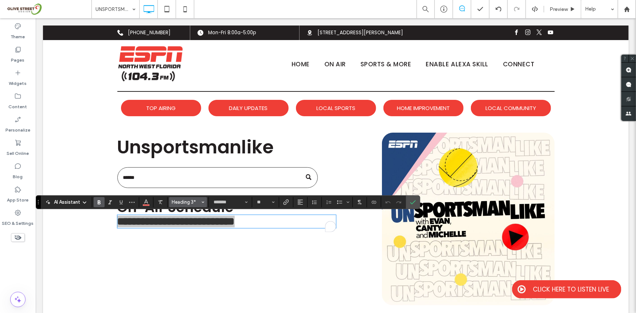
click at [199, 202] on span "Heading 3*" at bounding box center [186, 201] width 28 height 5
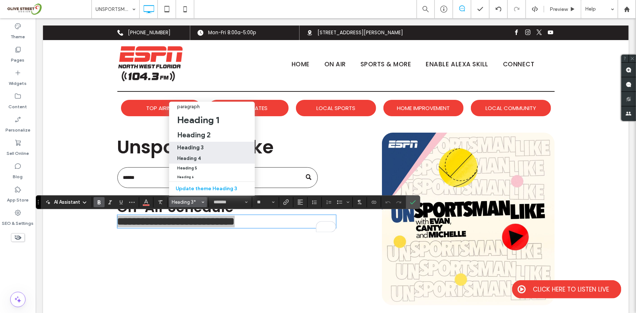
click at [203, 156] on div "Heading 4" at bounding box center [212, 158] width 70 height 5
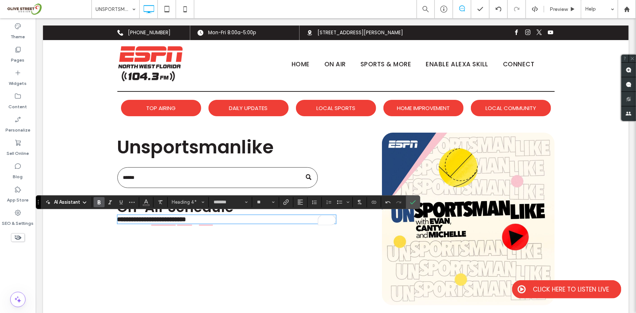
type input "**"
click at [220, 251] on div "**********" at bounding box center [226, 218] width 219 height 173
click at [211, 218] on h4 "**********" at bounding box center [226, 218] width 219 height 7
click at [148, 203] on icon "Color" at bounding box center [146, 202] width 6 height 6
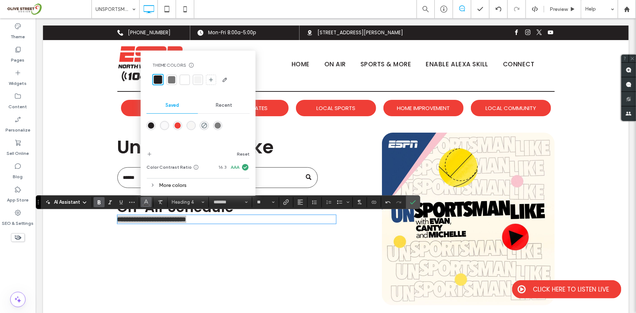
click at [173, 125] on div "rgba(239,62,54,1)" at bounding box center [177, 125] width 9 height 9
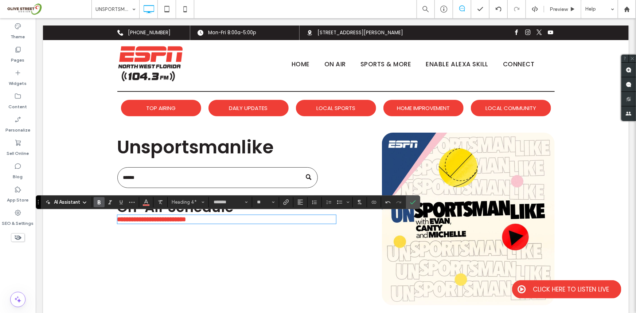
click at [144, 271] on div "**********" at bounding box center [226, 218] width 219 height 173
click at [15, 266] on div "Theme Pages Widgets Content Personalize Sell Online Blog App Store SEO & Settin…" at bounding box center [18, 165] width 36 height 295
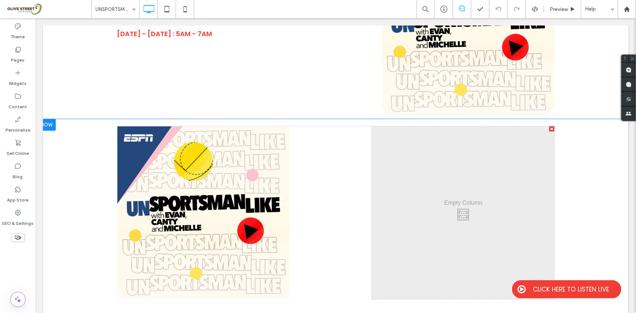
scroll to position [232, 0]
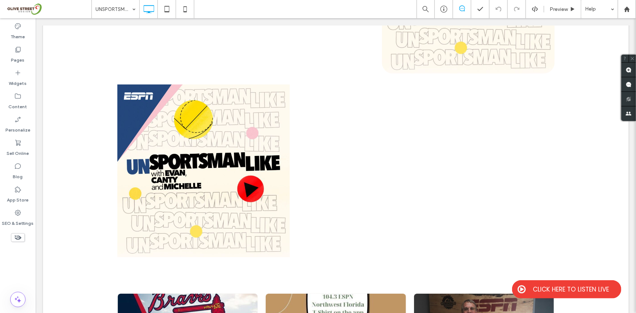
drag, startPoint x: 4, startPoint y: 114, endPoint x: 3, endPoint y: 268, distance: 154.1
click at [2, 269] on div "Theme Pages Widgets Content Personalize Sell Online Blog App Store SEO & Settin…" at bounding box center [18, 165] width 36 height 295
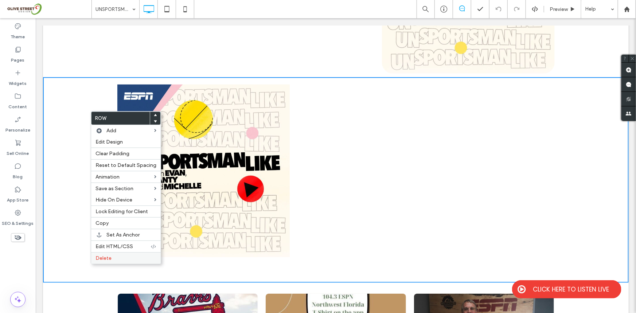
click at [116, 261] on label "Delete" at bounding box center [125, 258] width 61 height 6
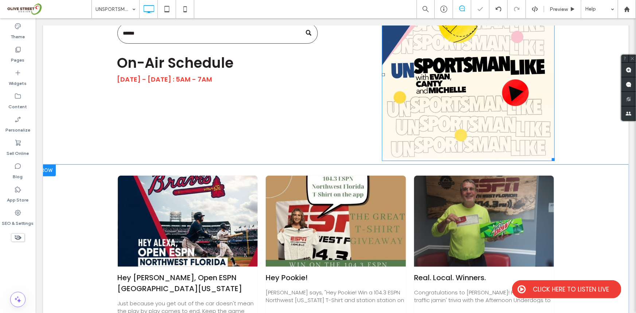
scroll to position [77, 0]
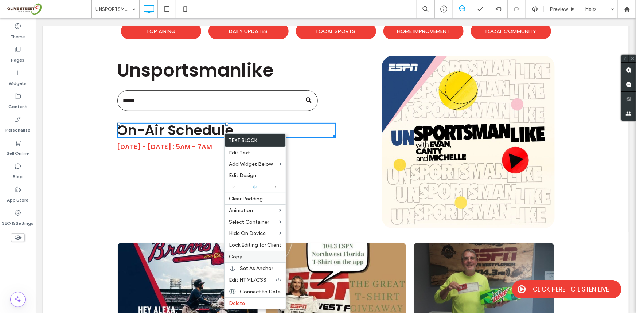
click at [243, 256] on label "Copy" at bounding box center [255, 257] width 52 height 6
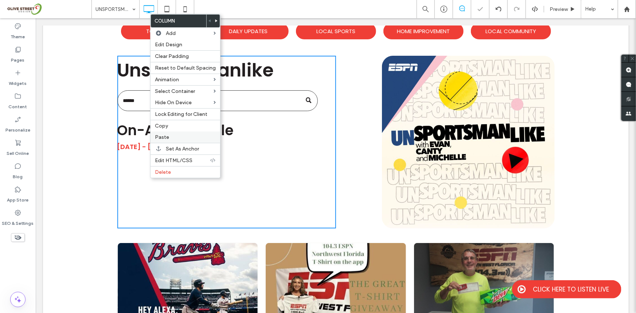
click at [175, 140] on label "Paste" at bounding box center [185, 137] width 61 height 6
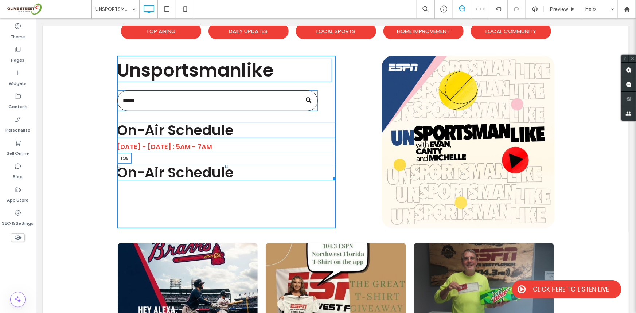
drag, startPoint x: 224, startPoint y: 155, endPoint x: 220, endPoint y: 164, distance: 10.4
click at [220, 165] on div "On-Air Schedule T:35" at bounding box center [226, 172] width 219 height 15
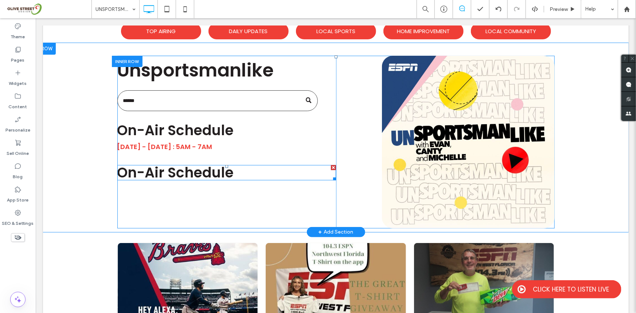
click at [207, 173] on span "On-Air Schedule" at bounding box center [175, 172] width 117 height 19
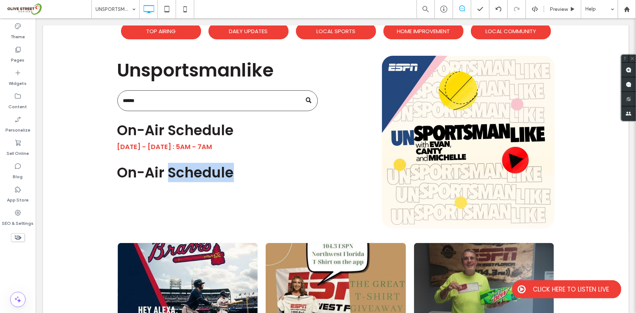
click at [207, 173] on span "On-Air Schedule" at bounding box center [175, 172] width 117 height 19
click at [224, 171] on span "On-Air Schedule" at bounding box center [175, 172] width 117 height 19
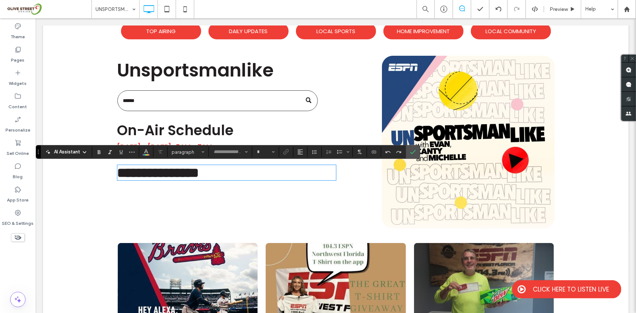
type input "*******"
type input "**"
click at [240, 171] on h2 "**********" at bounding box center [226, 172] width 219 height 14
click at [243, 170] on h2 "**********" at bounding box center [226, 172] width 219 height 14
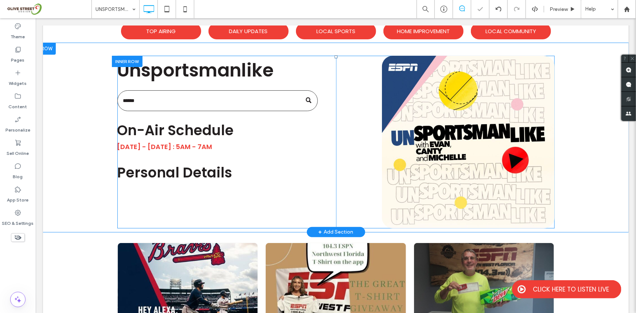
scroll to position [0, 0]
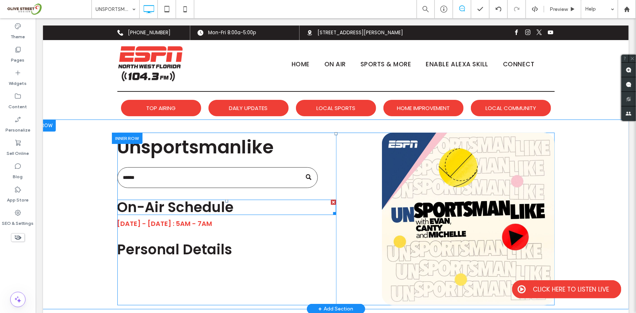
click at [226, 210] on span "On-Air Schedule" at bounding box center [175, 206] width 117 height 19
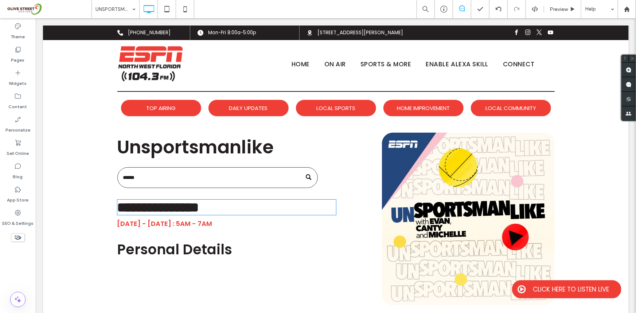
click at [199, 210] on span "**********" at bounding box center [158, 207] width 82 height 14
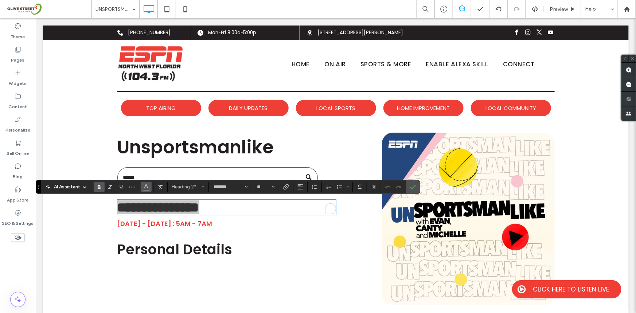
click at [141, 189] on button "Color" at bounding box center [146, 187] width 11 height 10
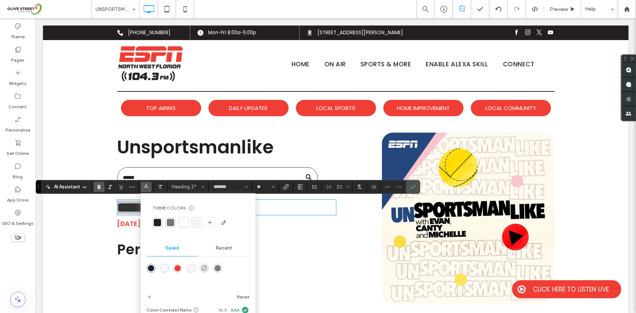
click at [177, 265] on div "rgba(239,62,54,1)" at bounding box center [178, 268] width 6 height 6
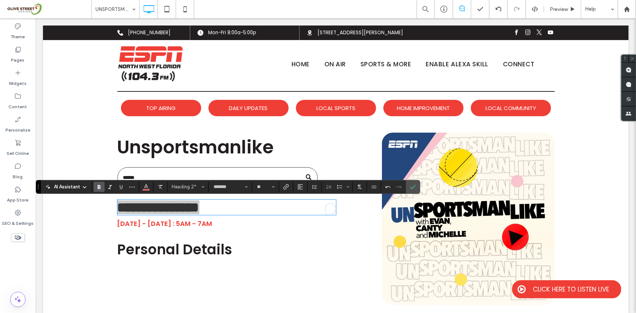
click at [6, 269] on div "Theme Pages Widgets Content Personalize Sell Online Blog App Store SEO & Settin…" at bounding box center [18, 165] width 36 height 295
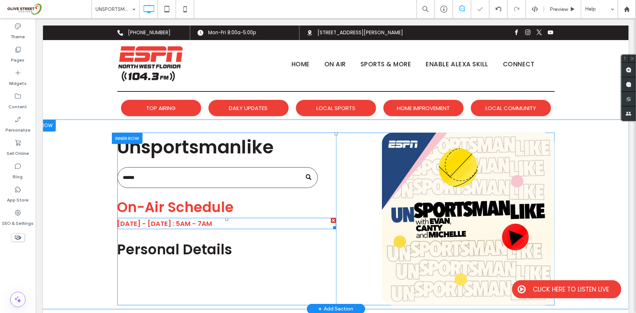
click at [215, 218] on div "[DATE] - [DATE] : 5AM - 7AM" at bounding box center [226, 223] width 219 height 11
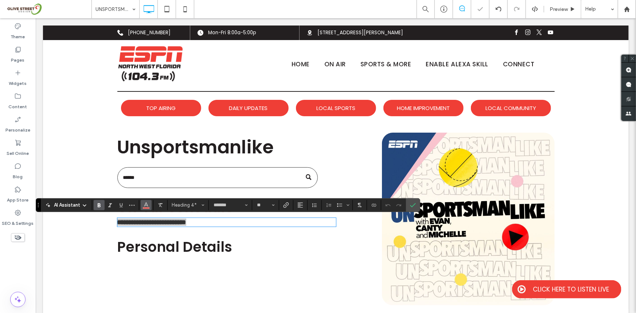
click at [146, 207] on span "Color" at bounding box center [146, 204] width 6 height 9
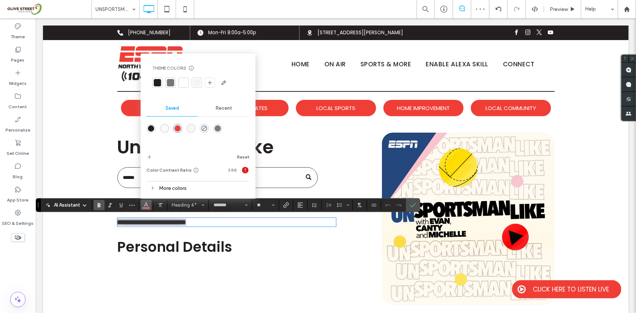
click at [151, 127] on div "rgba(35,31,32,1)" at bounding box center [151, 128] width 6 height 6
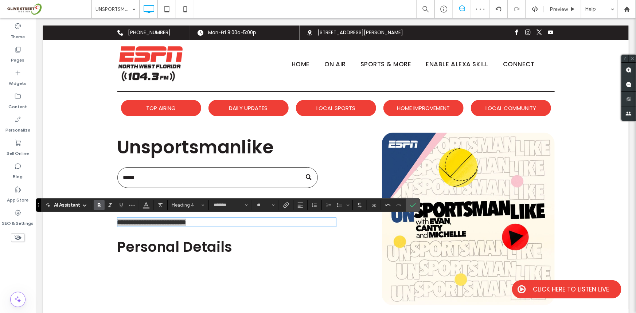
click at [34, 250] on div at bounding box center [18, 249] width 36 height 7
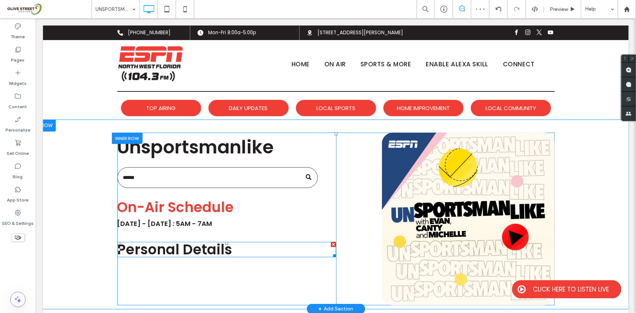
click at [222, 255] on span "Personal Details" at bounding box center [174, 248] width 115 height 19
type input "*******"
type input "**"
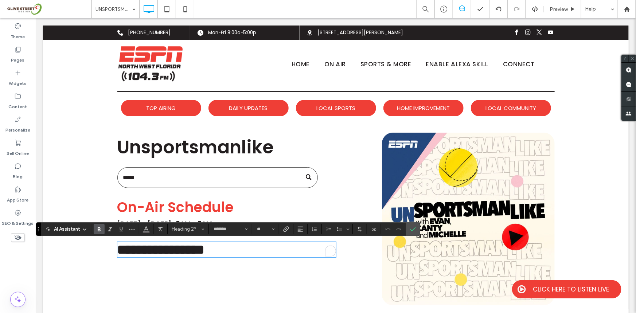
click at [245, 252] on h2 "**********" at bounding box center [226, 249] width 219 height 14
click at [196, 233] on button "Heading 2*" at bounding box center [188, 229] width 38 height 10
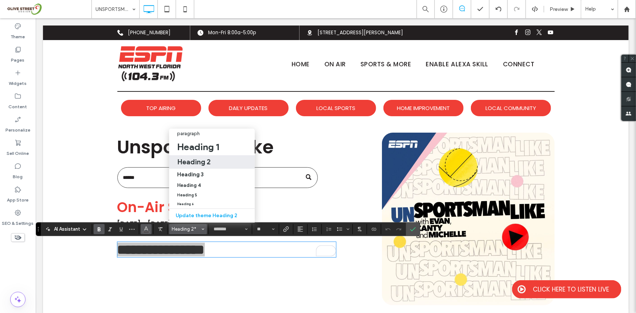
click at [145, 231] on span "Color" at bounding box center [146, 228] width 6 height 9
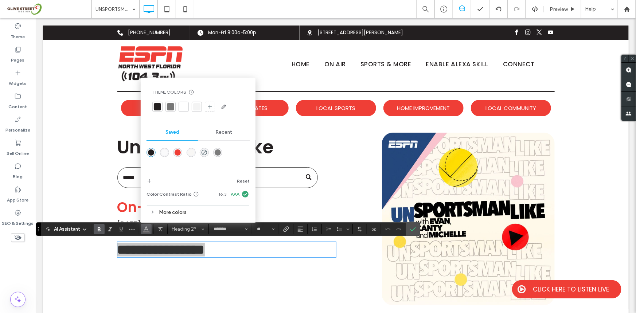
click at [180, 154] on div "rgba(239,62,54,1)" at bounding box center [178, 152] width 6 height 6
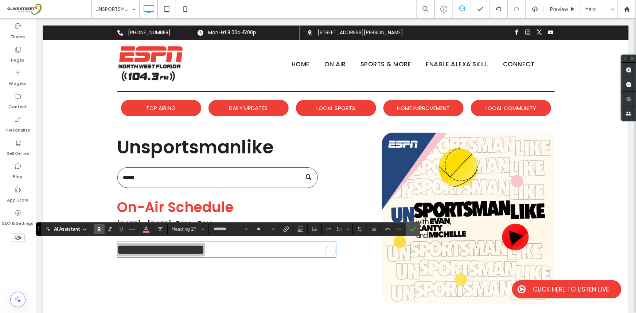
click at [21, 270] on div "Theme Pages Widgets Content Personalize Sell Online Blog App Store SEO & Settin…" at bounding box center [18, 165] width 36 height 295
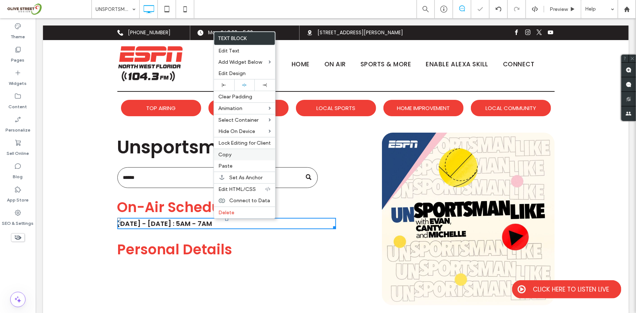
click at [232, 158] on label "Copy" at bounding box center [244, 155] width 52 height 6
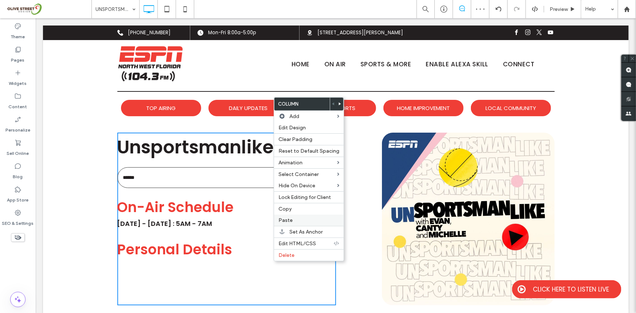
click at [290, 218] on span "Paste" at bounding box center [285, 220] width 14 height 6
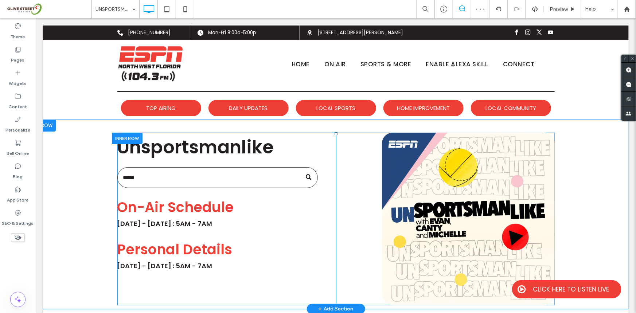
scroll to position [77, 0]
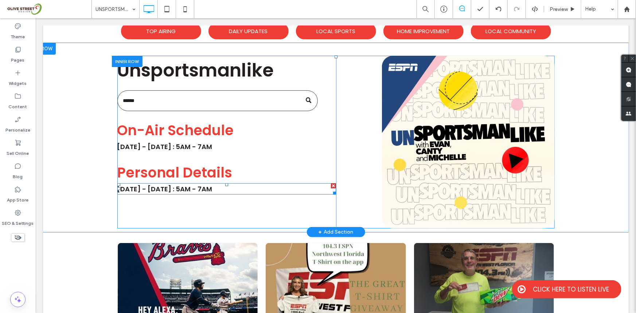
click at [227, 190] on h4 "[DATE] - [DATE] : 5AM - 7AM" at bounding box center [226, 189] width 219 height 10
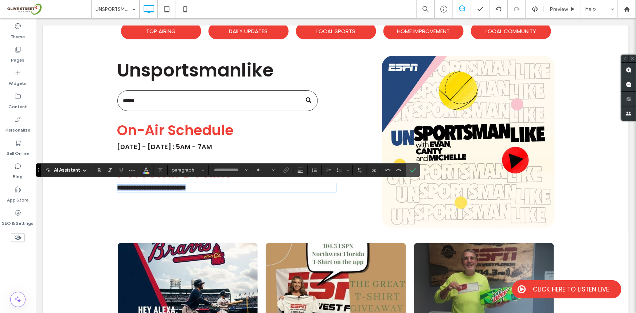
type input "*******"
type input "**"
click at [231, 187] on h4 "**********" at bounding box center [226, 187] width 219 height 7
click at [165, 186] on span "**********" at bounding box center [141, 187] width 48 height 7
click at [145, 167] on icon "Color" at bounding box center [146, 170] width 6 height 6
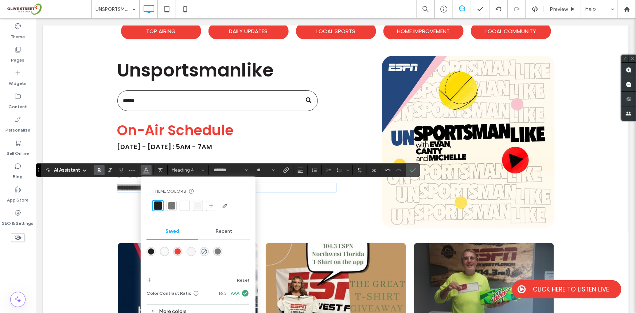
click at [177, 251] on div "rgba(239,62,54,1)" at bounding box center [178, 252] width 6 height 6
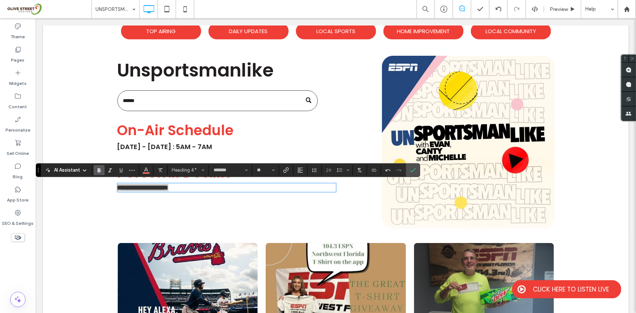
click at [0, 289] on div "Theme Pages Widgets Content Personalize Sell Online Blog App Store SEO & Settin…" at bounding box center [18, 165] width 36 height 295
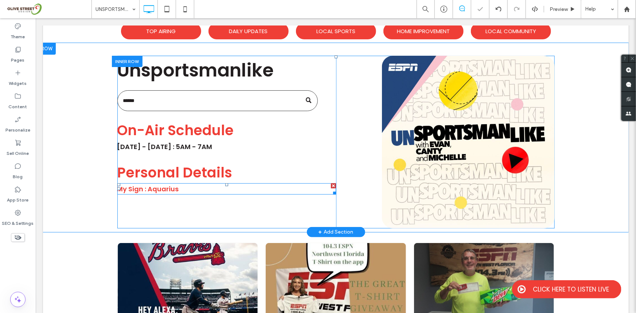
click at [157, 184] on span "My Sign : Aquarius" at bounding box center [148, 188] width 62 height 9
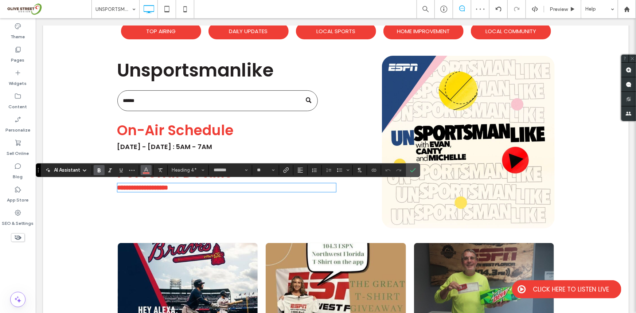
click at [148, 172] on icon "Color" at bounding box center [146, 170] width 6 height 6
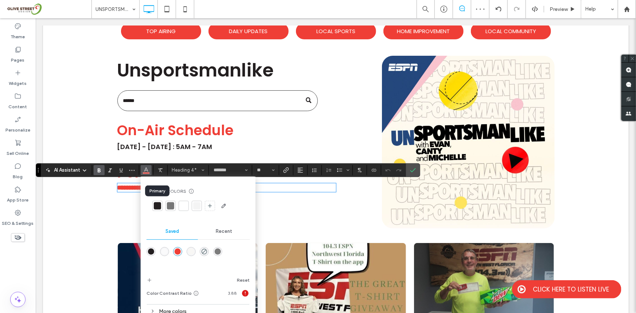
drag, startPoint x: 159, startPoint y: 207, endPoint x: 9, endPoint y: 214, distance: 150.3
click at [159, 207] on div at bounding box center [157, 205] width 7 height 7
click at [0, 271] on div "Theme Pages Widgets Content Personalize Sell Online Blog App Store SEO & Settin…" at bounding box center [18, 165] width 36 height 295
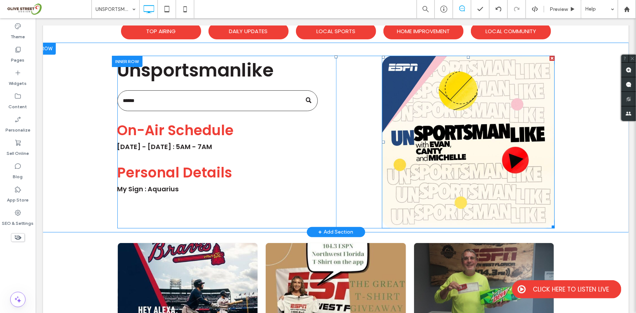
scroll to position [155, 0]
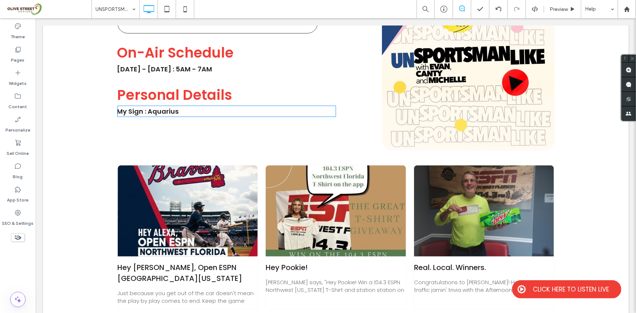
drag, startPoint x: 258, startPoint y: 103, endPoint x: 251, endPoint y: 108, distance: 8.6
click at [258, 103] on div "Unsportsmanlike On-Air Schedule Monday - Friday : 5AM - 7AM Click To Paste Pers…" at bounding box center [226, 64] width 219 height 173
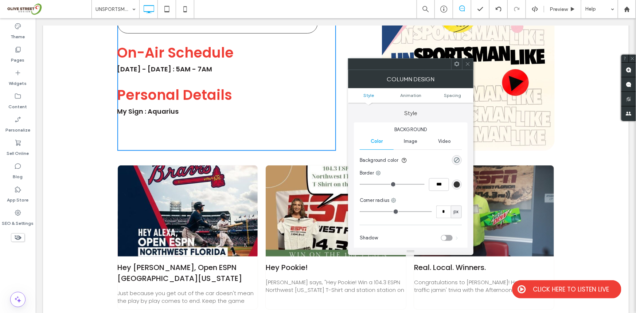
click at [457, 70] on div "Column Design" at bounding box center [410, 79] width 125 height 18
click at [456, 67] on span at bounding box center [456, 64] width 5 height 11
drag, startPoint x: 16, startPoint y: 274, endPoint x: 16, endPoint y: 251, distance: 23.7
click at [16, 274] on div "Theme Pages Widgets Content Personalize Sell Online Blog App Store SEO & Settin…" at bounding box center [18, 165] width 36 height 295
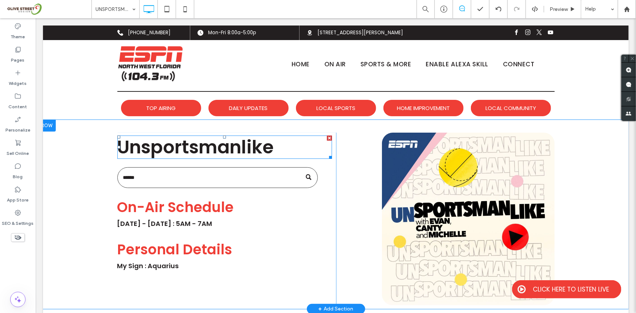
scroll to position [77, 0]
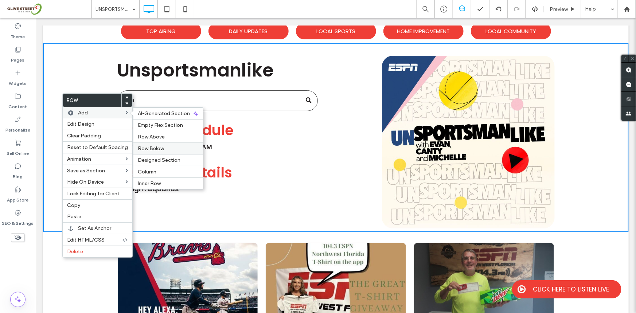
click at [157, 146] on span "Row Below" at bounding box center [151, 148] width 26 height 6
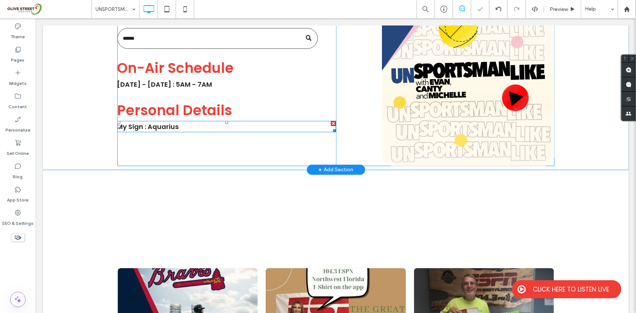
scroll to position [155, 0]
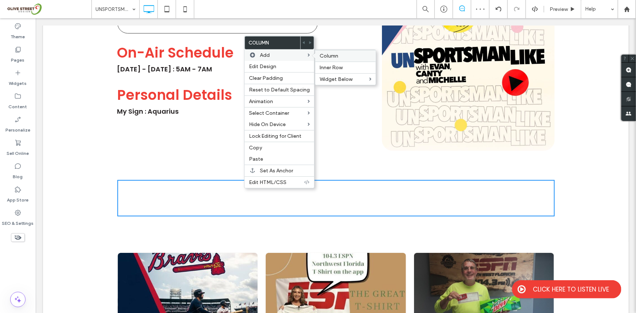
drag, startPoint x: 337, startPoint y: 54, endPoint x: 180, endPoint y: 77, distance: 159.1
click at [337, 54] on label "Column" at bounding box center [346, 56] width 52 height 6
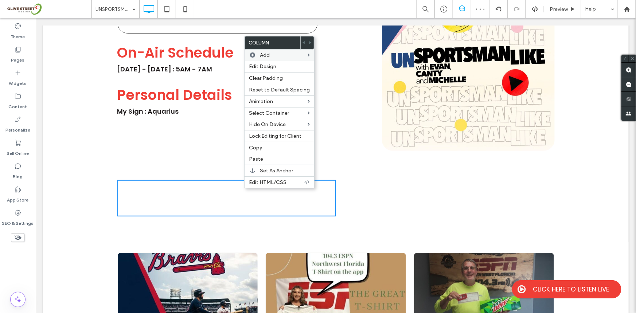
click at [4, 260] on div "Theme Pages Widgets Content Personalize Sell Online Blog App Store SEO & Settin…" at bounding box center [18, 165] width 36 height 295
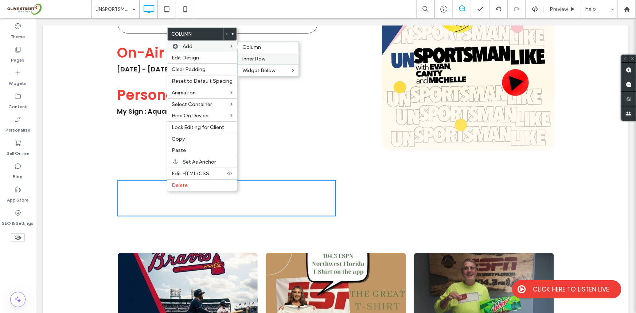
click at [264, 59] on label "Inner Row" at bounding box center [268, 59] width 52 height 6
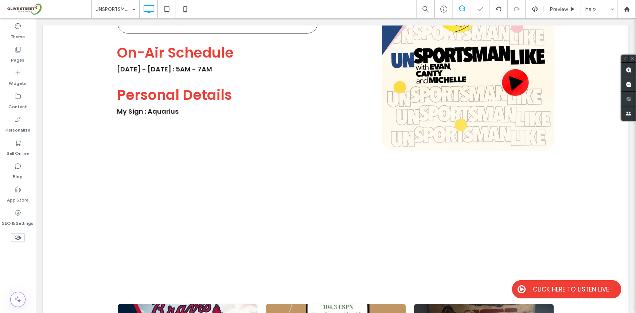
click at [3, 265] on div "Theme Pages Widgets Content Personalize Sell Online Blog App Store SEO & Settin…" at bounding box center [18, 165] width 36 height 295
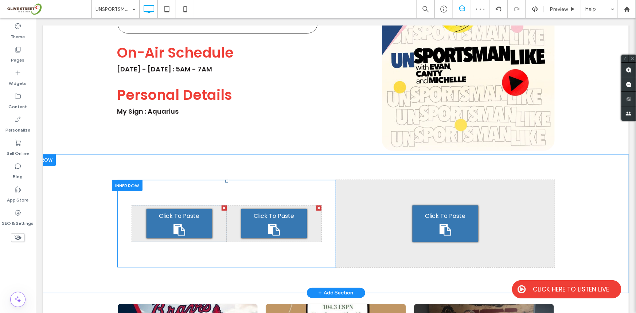
click at [317, 209] on div at bounding box center [318, 207] width 5 height 5
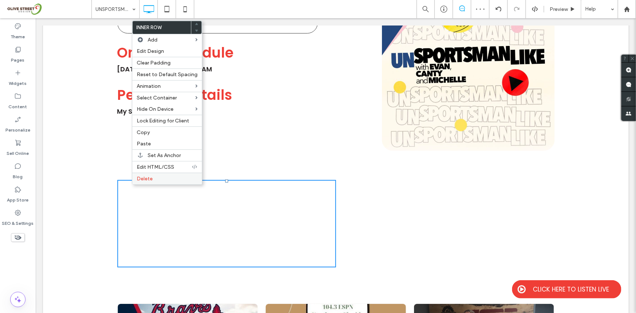
click at [146, 176] on div "Delete" at bounding box center [167, 179] width 70 height 12
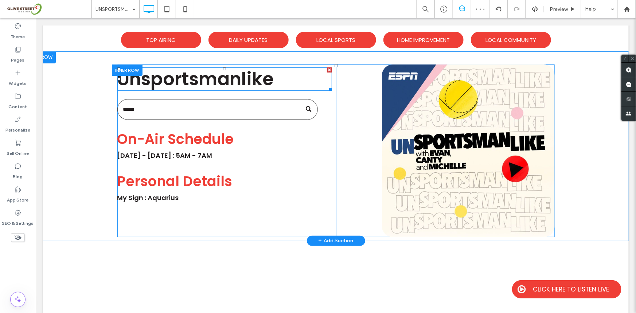
scroll to position [77, 0]
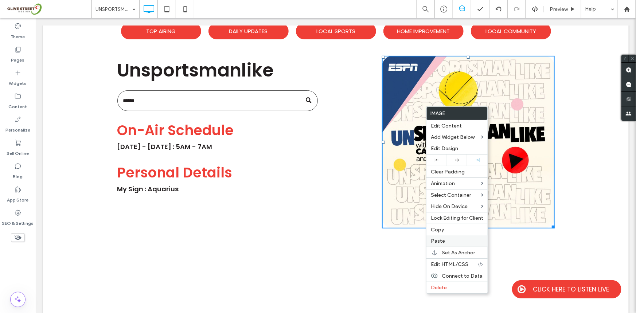
click at [443, 238] on div "Paste" at bounding box center [456, 240] width 61 height 11
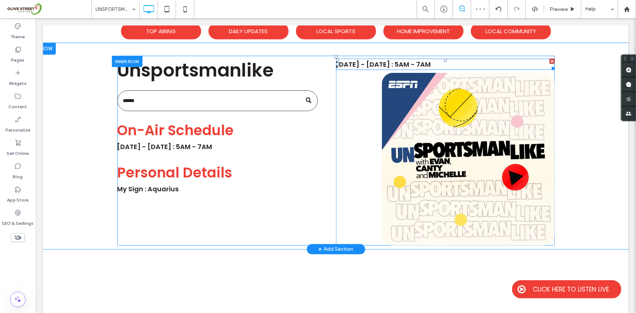
drag, startPoint x: 582, startPoint y: 81, endPoint x: 549, endPoint y: 60, distance: 38.8
click at [549, 60] on div at bounding box center [551, 60] width 5 height 5
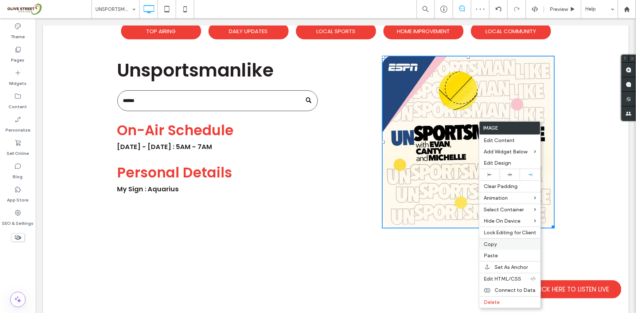
click at [499, 246] on label "Copy" at bounding box center [510, 244] width 52 height 6
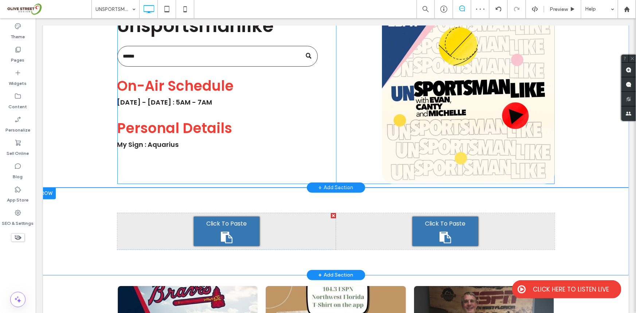
scroll to position [155, 0]
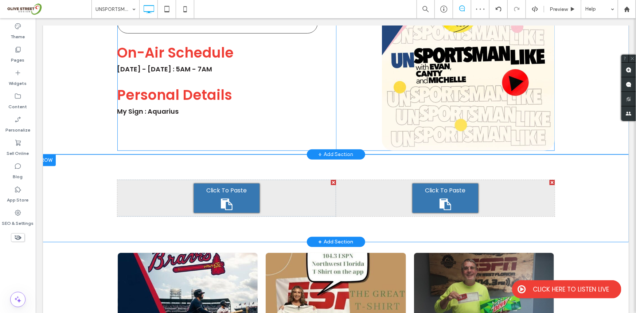
click at [462, 185] on div "Click To Paste" at bounding box center [445, 197] width 66 height 29
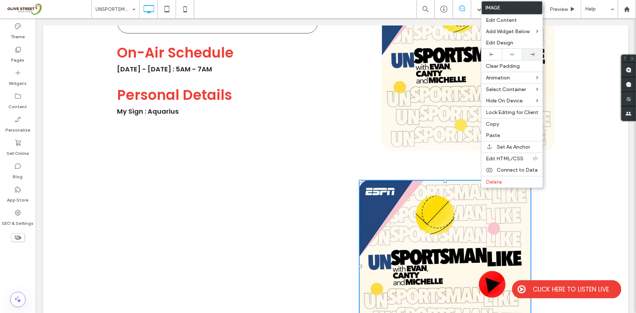
click at [526, 54] on div at bounding box center [532, 54] width 13 height 4
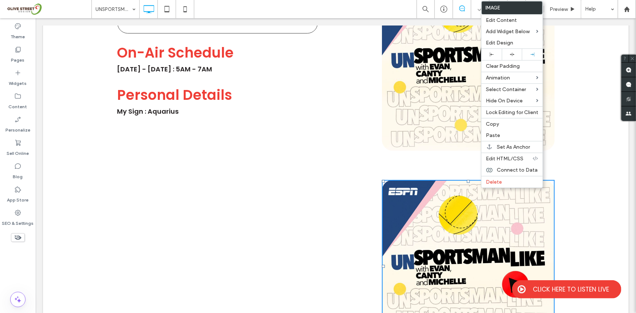
click at [23, 267] on div "Theme Pages Widgets Content Personalize Sell Online Blog App Store SEO & Settin…" at bounding box center [18, 165] width 36 height 295
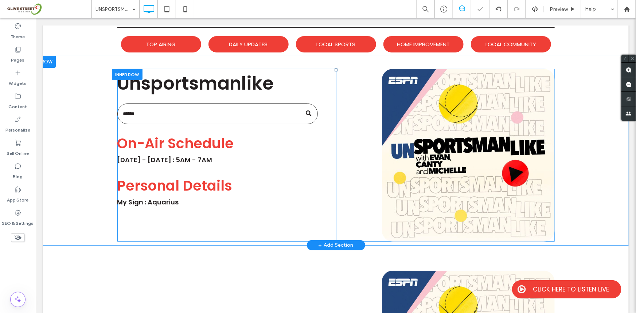
scroll to position [0, 0]
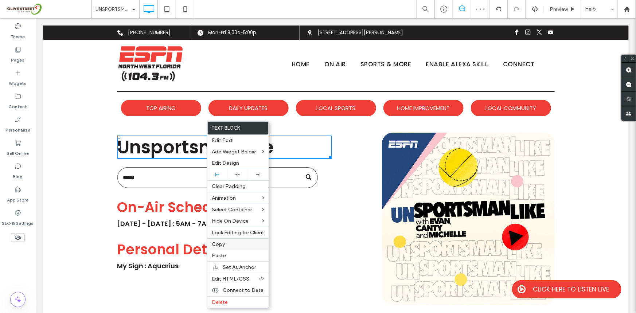
click at [228, 243] on label "Copy" at bounding box center [238, 244] width 52 height 6
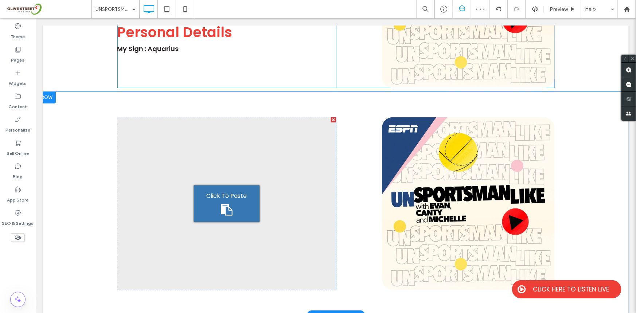
scroll to position [232, 0]
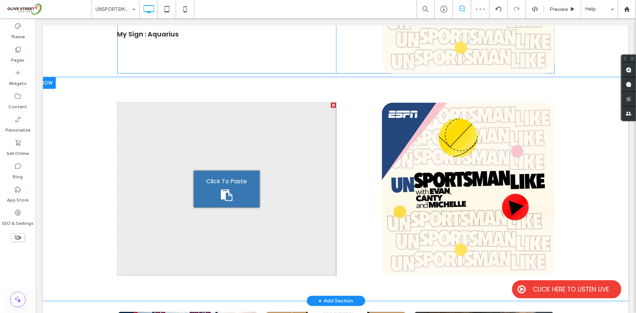
click at [233, 189] on div "Click To Paste" at bounding box center [226, 189] width 66 height 36
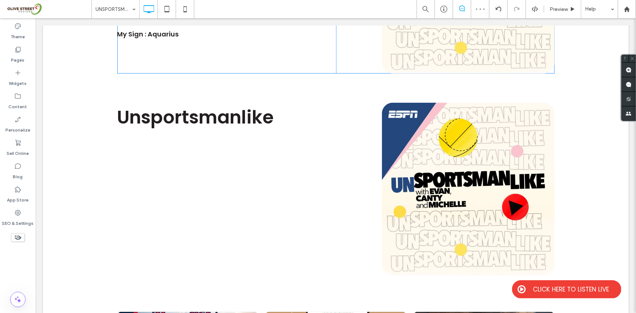
scroll to position [0, 0]
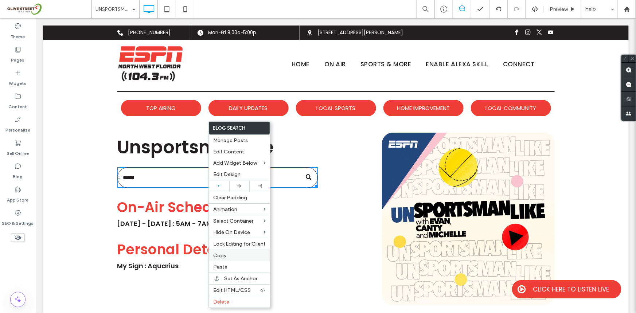
click at [228, 257] on label "Copy" at bounding box center [239, 256] width 52 height 6
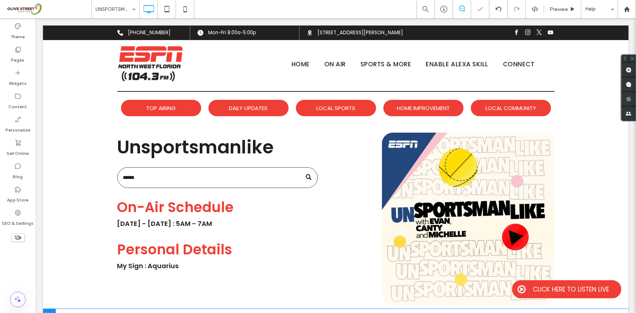
scroll to position [232, 0]
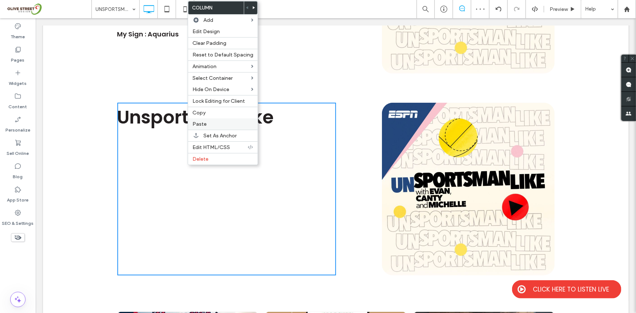
click at [207, 121] on div "Paste" at bounding box center [223, 123] width 70 height 11
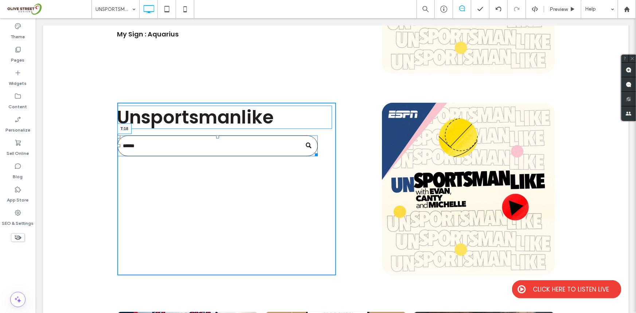
drag, startPoint x: 215, startPoint y: 132, endPoint x: 220, endPoint y: 137, distance: 8.2
click at [220, 137] on div "T:18" at bounding box center [217, 145] width 200 height 21
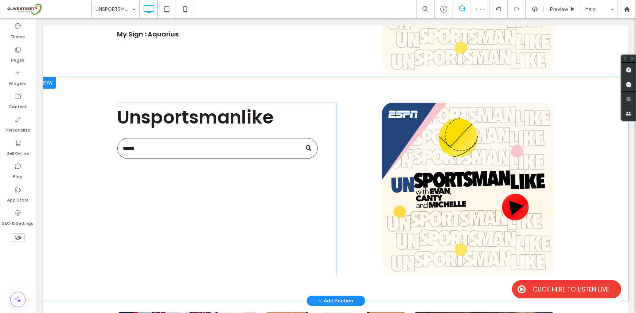
drag, startPoint x: 175, startPoint y: 178, endPoint x: 174, endPoint y: 193, distance: 15.0
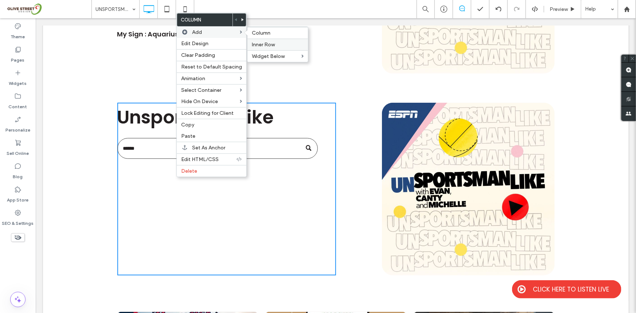
click at [270, 40] on div "Inner Row" at bounding box center [277, 45] width 60 height 12
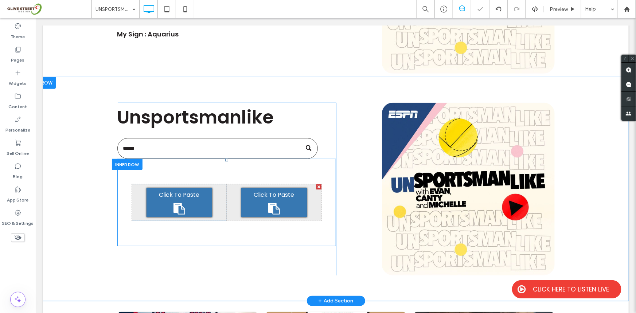
click at [316, 187] on div at bounding box center [318, 186] width 5 height 5
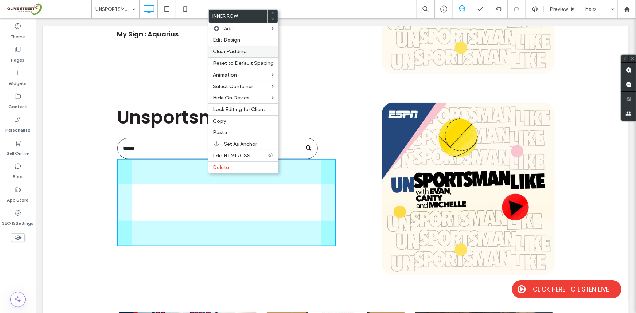
click at [250, 52] on label "Clear Padding" at bounding box center [243, 51] width 61 height 6
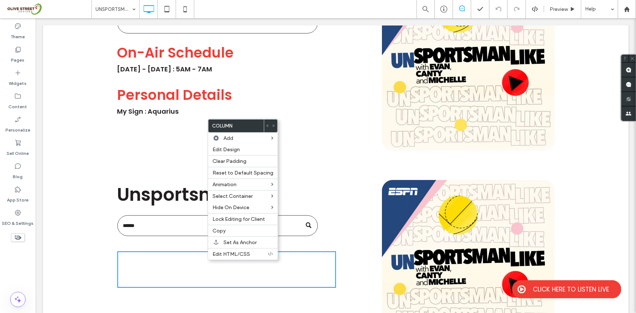
click at [0, 292] on div at bounding box center [18, 299] width 36 height 15
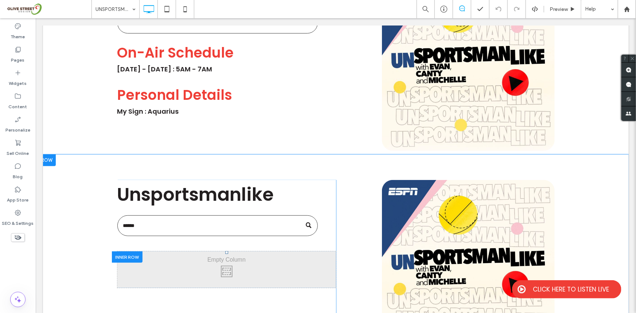
click at [131, 258] on div at bounding box center [127, 256] width 31 height 11
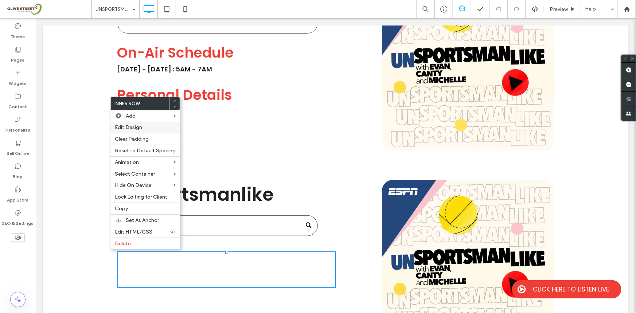
click at [133, 122] on div "Edit Design" at bounding box center [145, 127] width 70 height 11
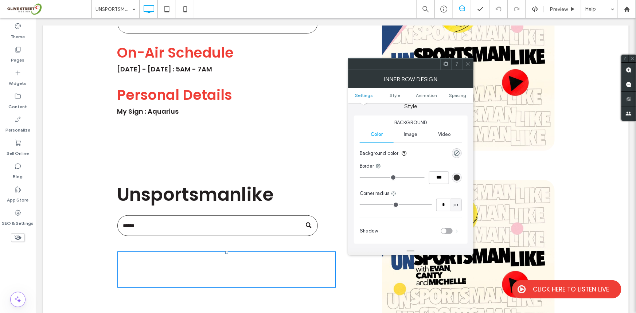
scroll to position [77, 0]
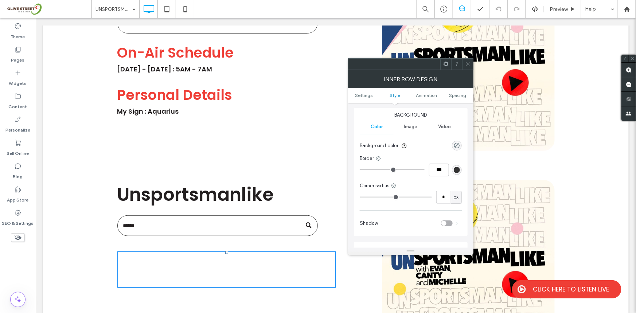
click at [457, 149] on div "rgba(0, 0, 0, 0)" at bounding box center [457, 146] width 10 height 10
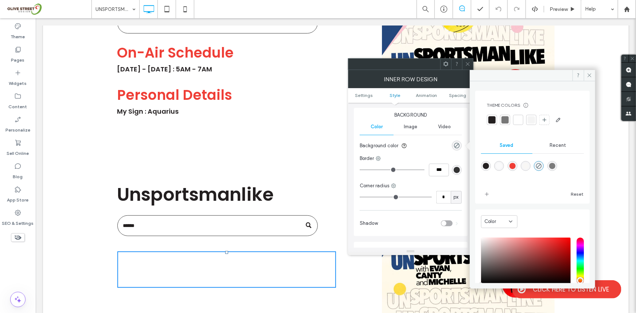
click at [529, 167] on div "rgba(248,247,245,1)" at bounding box center [526, 166] width 6 height 6
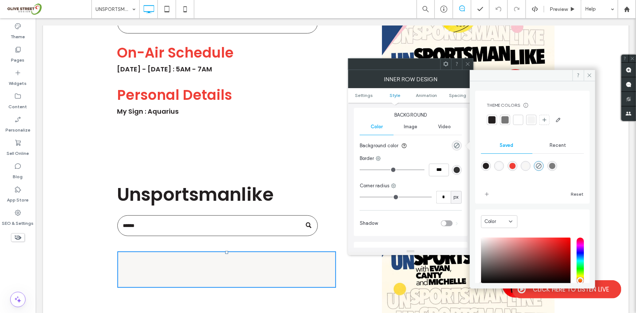
type input "*******"
type input "***"
type input "****"
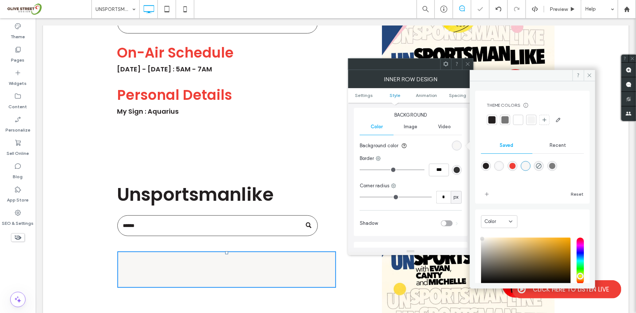
drag, startPoint x: 13, startPoint y: 264, endPoint x: 21, endPoint y: 286, distance: 23.9
click at [13, 264] on div "Theme Pages Widgets Content Personalize Sell Online Blog App Store SEO & Settin…" at bounding box center [18, 165] width 36 height 295
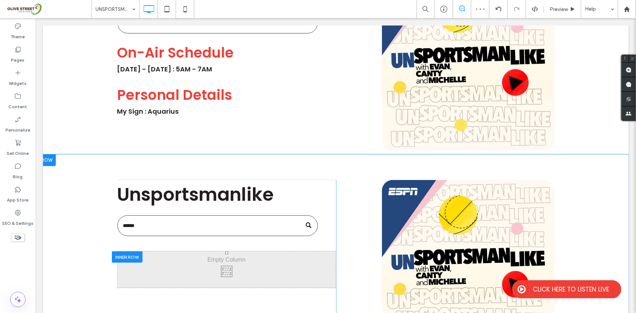
click at [237, 277] on div "Click To Paste" at bounding box center [226, 269] width 219 height 36
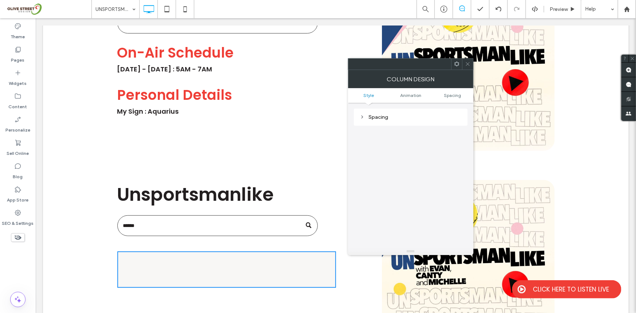
scroll to position [94, 0]
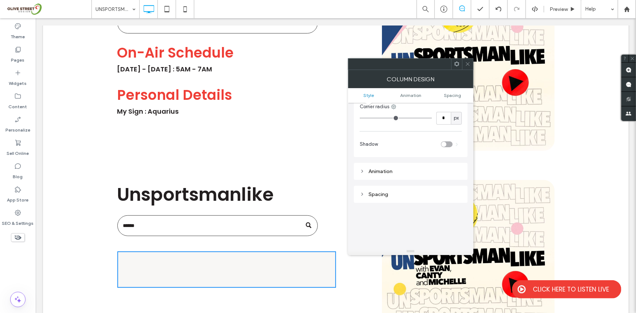
click at [447, 125] on div "Background Color Image Video Background color Border *** Corner radius * px Sha…" at bounding box center [411, 93] width 114 height 128
drag, startPoint x: 437, startPoint y: 124, endPoint x: 440, endPoint y: 120, distance: 5.0
click at [438, 122] on input "*" at bounding box center [443, 118] width 15 height 13
click at [440, 120] on input "*" at bounding box center [443, 118] width 15 height 13
type input "**"
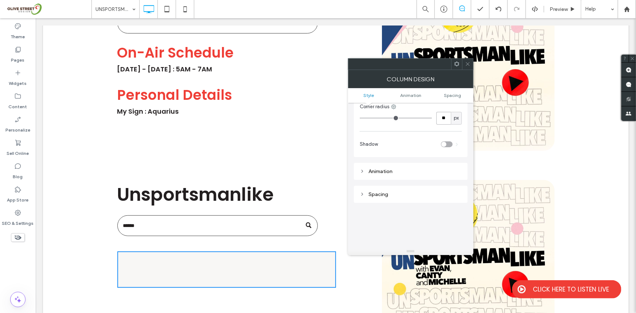
type input "**"
type input "*"
type input "**"
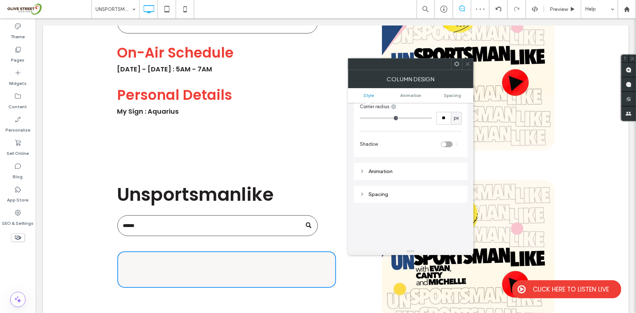
click at [13, 263] on div "Theme Pages Widgets Content Personalize Sell Online Blog App Store SEO & Settin…" at bounding box center [18, 165] width 36 height 295
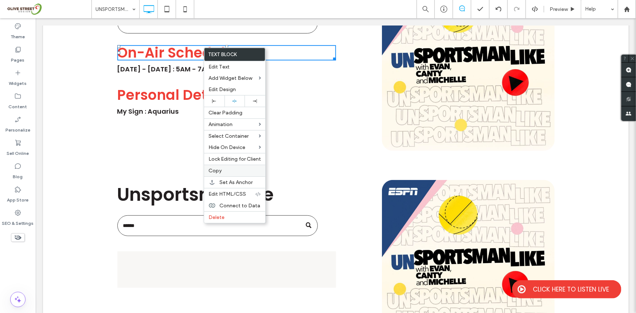
click at [218, 169] on span "Copy" at bounding box center [214, 171] width 13 height 6
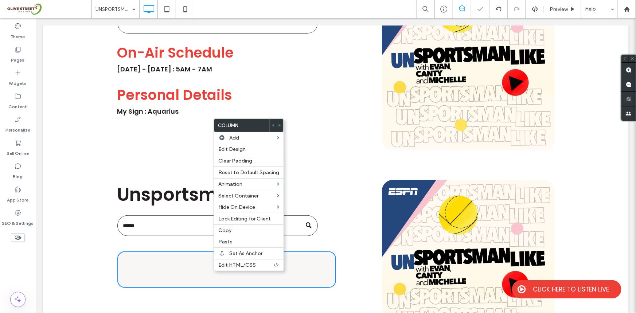
click at [0, 272] on div "Theme Pages Widgets Content Personalize Sell Online Blog App Store SEO & Settin…" at bounding box center [18, 165] width 36 height 295
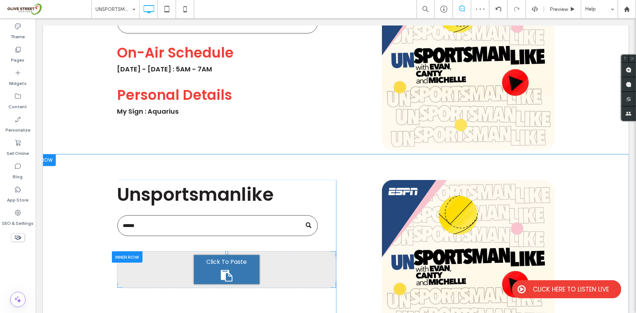
click at [217, 277] on div "Click To Paste" at bounding box center [226, 269] width 66 height 29
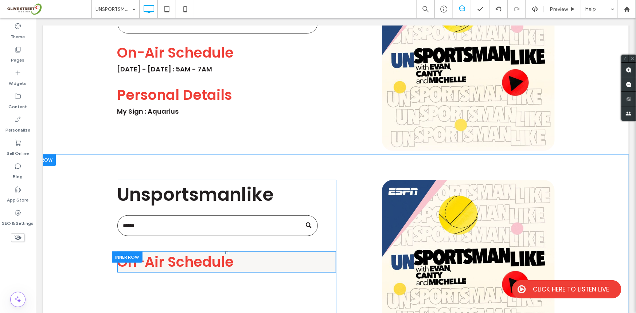
click at [302, 251] on div "Click To Paste On-Air Schedule" at bounding box center [226, 261] width 219 height 21
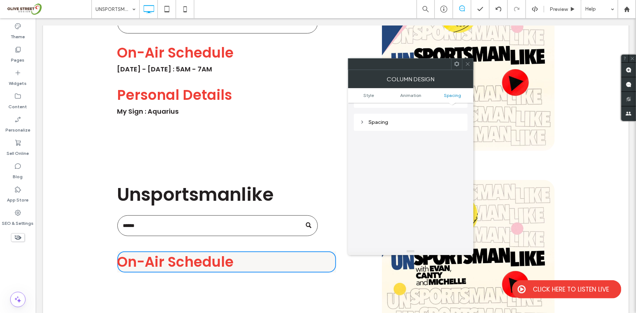
scroll to position [171, 0]
click at [383, 119] on div "Spacing" at bounding box center [411, 117] width 102 height 6
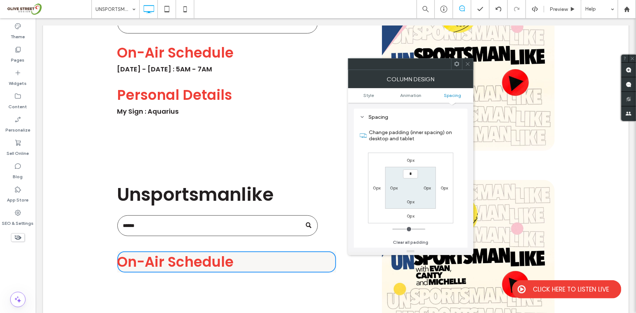
type input "**"
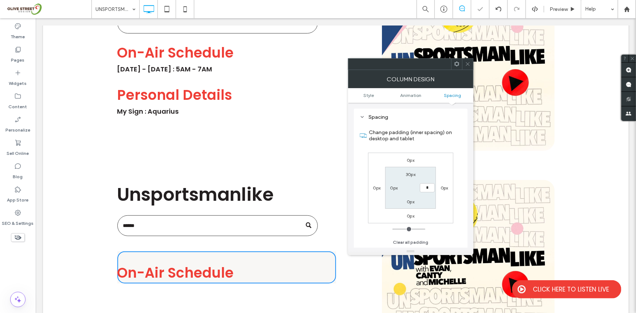
type input "**"
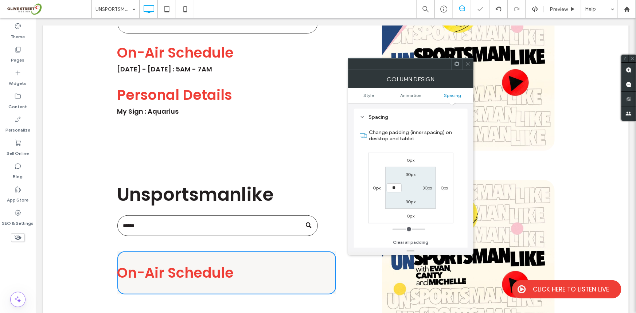
type input "**"
type input "****"
click at [13, 269] on div "Theme Pages Widgets Content Personalize Sell Online Blog App Store SEO & Settin…" at bounding box center [18, 165] width 36 height 295
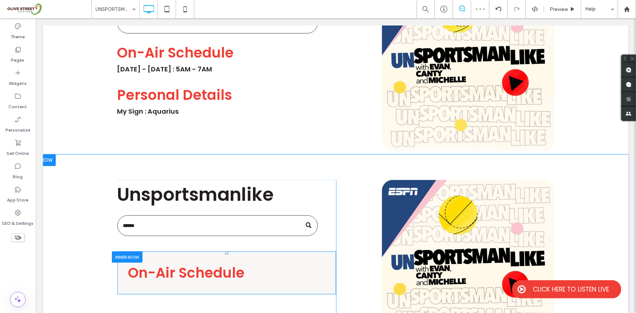
click at [122, 255] on div at bounding box center [127, 256] width 31 height 11
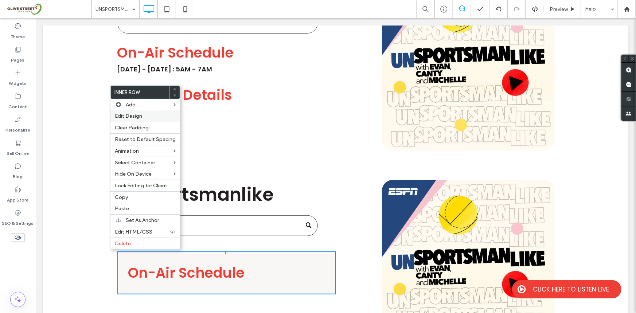
click at [130, 117] on span "Edit Design" at bounding box center [128, 116] width 27 height 6
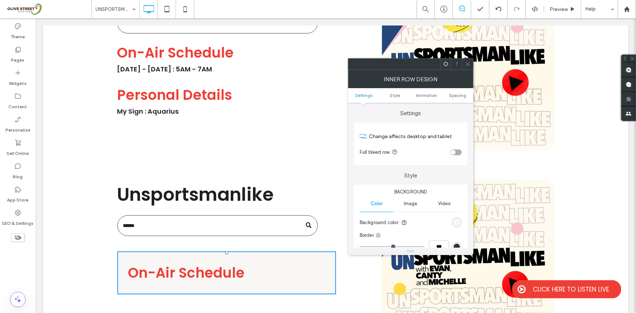
scroll to position [155, 0]
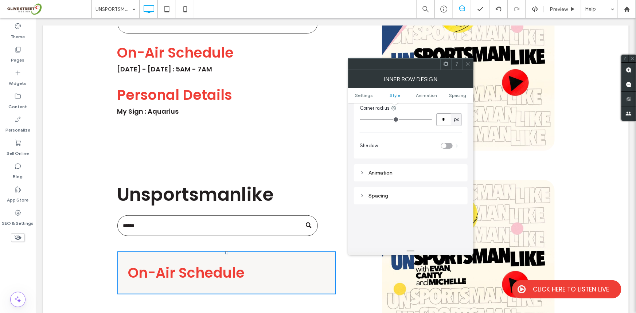
click at [436, 116] on input "*" at bounding box center [443, 119] width 15 height 13
type input "**"
click at [22, 274] on div "Theme Pages Widgets Content Personalize Sell Online Blog App Store SEO & Settin…" at bounding box center [18, 165] width 36 height 295
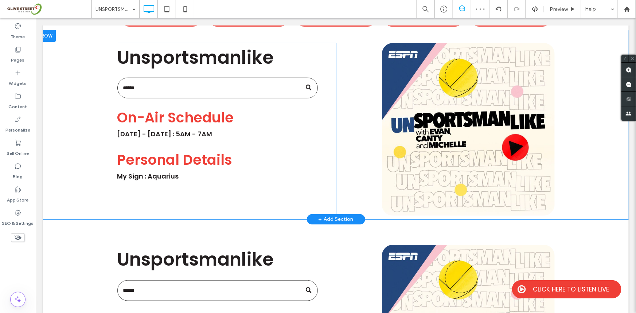
scroll to position [77, 0]
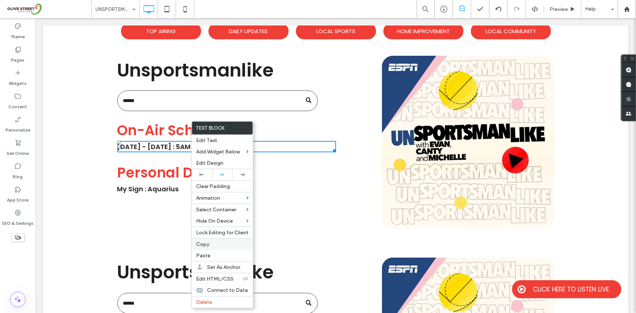
click at [205, 246] on span "Copy" at bounding box center [202, 244] width 13 height 6
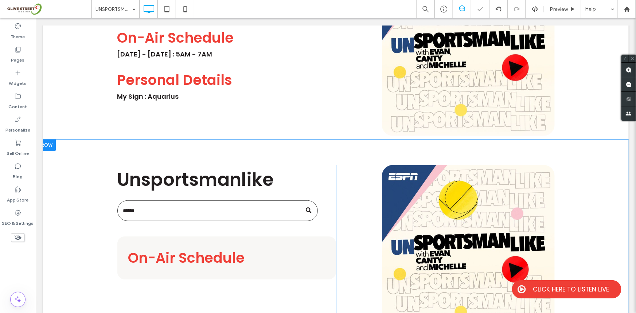
scroll to position [232, 0]
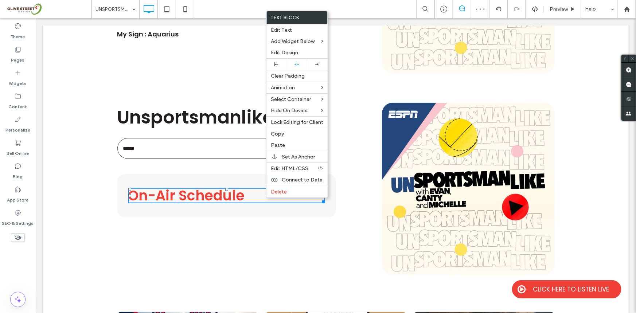
click at [5, 265] on div "Theme Pages Widgets Content Personalize Sell Online Blog App Store SEO & Settin…" at bounding box center [18, 165] width 36 height 295
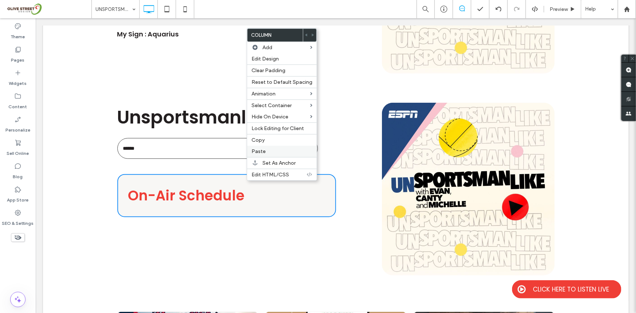
click at [267, 151] on label "Paste" at bounding box center [281, 151] width 61 height 6
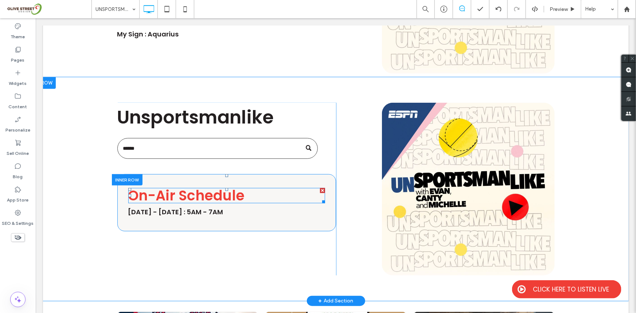
scroll to position [155, 0]
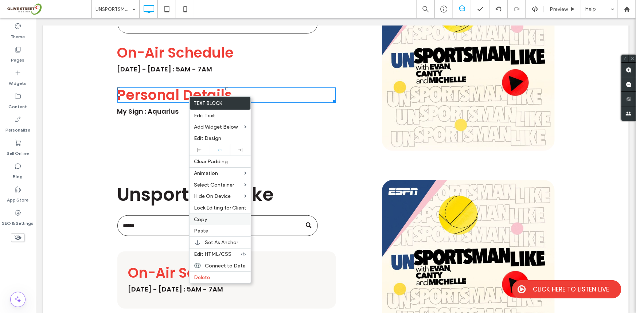
click at [207, 222] on label "Copy" at bounding box center [220, 219] width 52 height 6
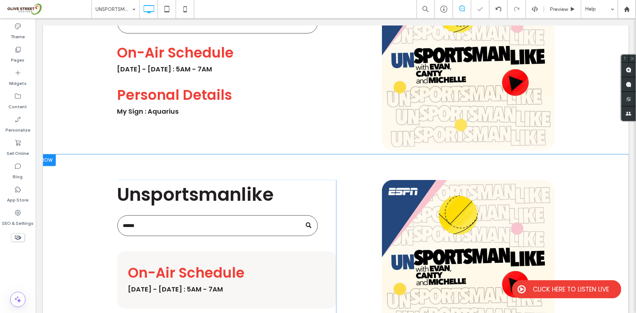
scroll to position [309, 0]
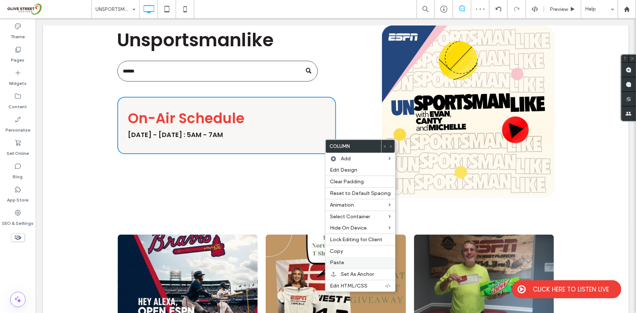
click at [342, 265] on span "Paste" at bounding box center [337, 262] width 14 height 6
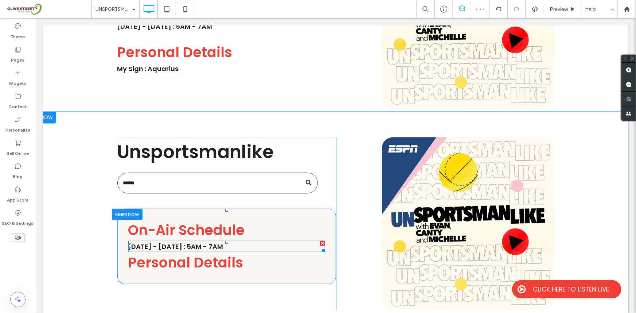
scroll to position [155, 0]
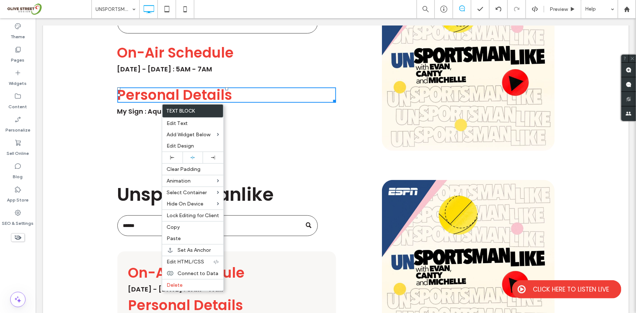
drag, startPoint x: 5, startPoint y: 255, endPoint x: 103, endPoint y: 98, distance: 184.8
click at [5, 255] on div "Theme Pages Widgets Content Personalize Sell Online Blog App Store SEO & Settin…" at bounding box center [18, 165] width 36 height 295
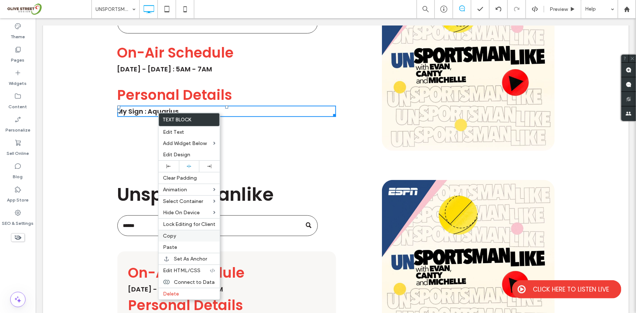
click at [182, 238] on label "Copy" at bounding box center [189, 236] width 52 height 6
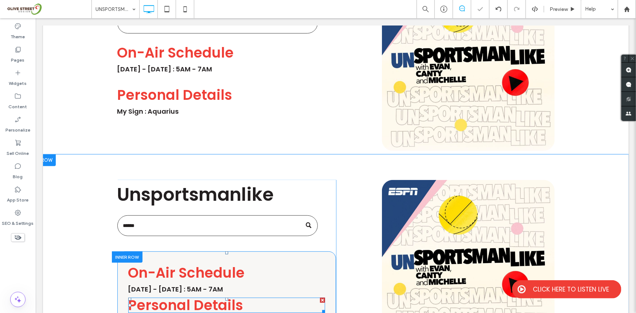
scroll to position [232, 0]
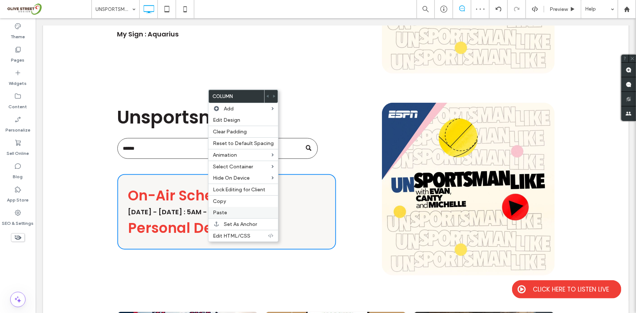
click at [226, 216] on label "Paste" at bounding box center [243, 213] width 61 height 6
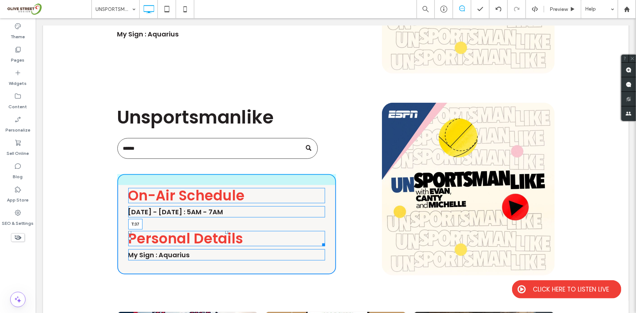
drag, startPoint x: 223, startPoint y: 221, endPoint x: 226, endPoint y: 231, distance: 10.8
click at [226, 231] on div "Personal Details T:37" at bounding box center [226, 238] width 197 height 15
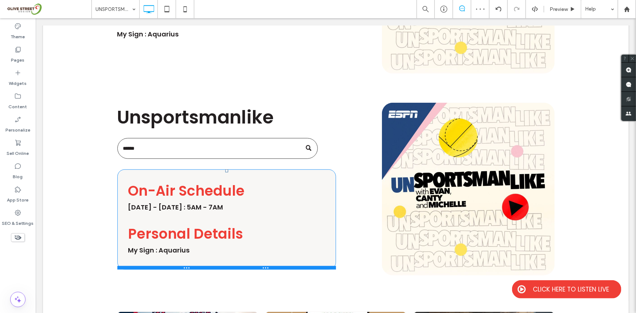
drag, startPoint x: 224, startPoint y: 174, endPoint x: 237, endPoint y: 169, distance: 13.4
click at [237, 169] on div "Click To Paste On-Air Schedule Monday - Friday : 5AM - 7AM Personal Details My …" at bounding box center [226, 219] width 219 height 100
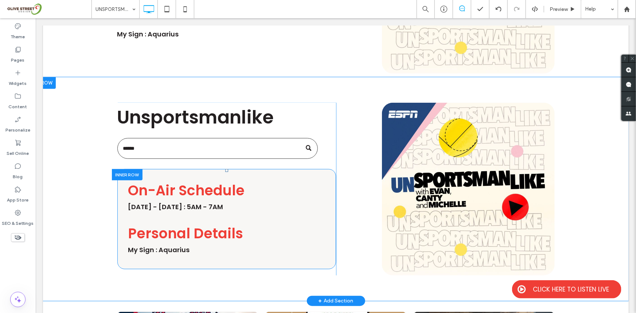
click at [247, 173] on div "Click To Paste On-Air Schedule Monday - Friday : 5AM - 7AM Personal Details My …" at bounding box center [226, 219] width 219 height 100
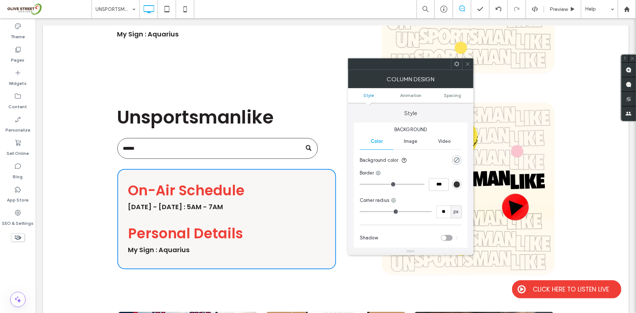
click at [455, 158] on div "rgba(0, 0, 0, 0)" at bounding box center [457, 160] width 6 height 6
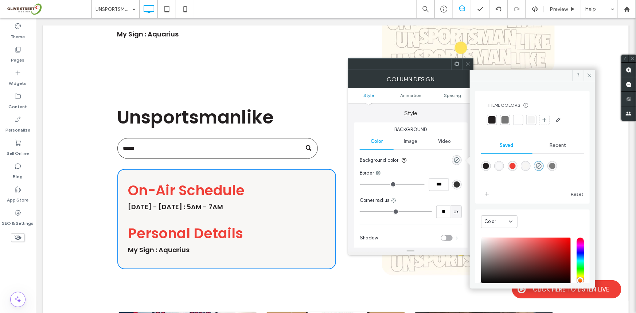
click at [516, 166] on div "rgba(239,62,54,1)" at bounding box center [512, 166] width 6 height 6
type input "*******"
type input "***"
type input "****"
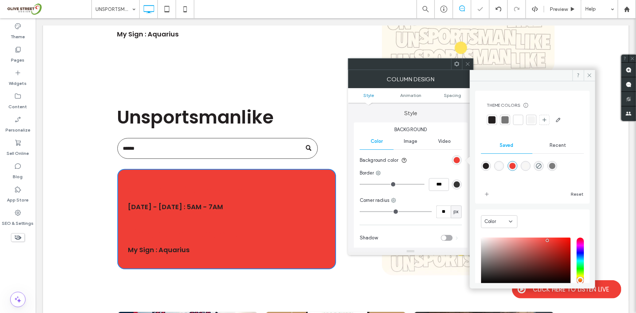
drag, startPoint x: 6, startPoint y: 264, endPoint x: 21, endPoint y: 292, distance: 31.3
click at [6, 264] on div "Theme Pages Widgets Content Personalize Sell Online Blog App Store SEO & Settin…" at bounding box center [18, 165] width 36 height 295
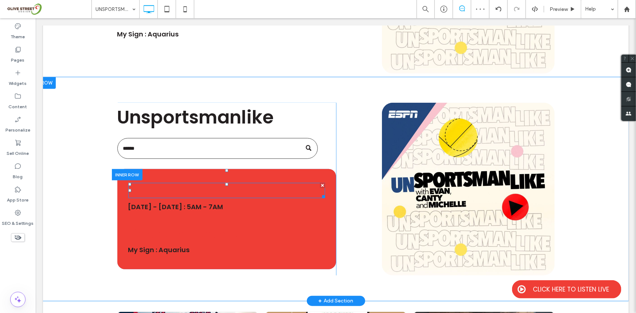
click at [227, 183] on span "On-Air Schedule" at bounding box center [186, 189] width 117 height 19
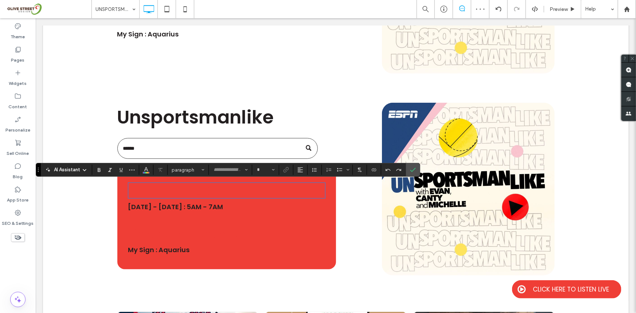
type input "*******"
type input "**"
click at [148, 169] on icon "Color" at bounding box center [146, 169] width 6 height 6
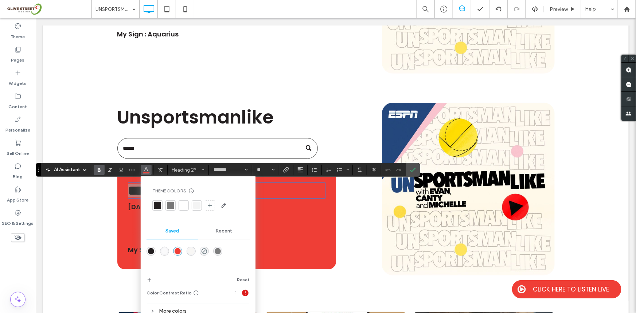
click at [183, 206] on div at bounding box center [183, 205] width 7 height 7
click at [16, 276] on div "Theme Pages Widgets Content Personalize Sell Online Blog App Store SEO & Settin…" at bounding box center [18, 165] width 36 height 295
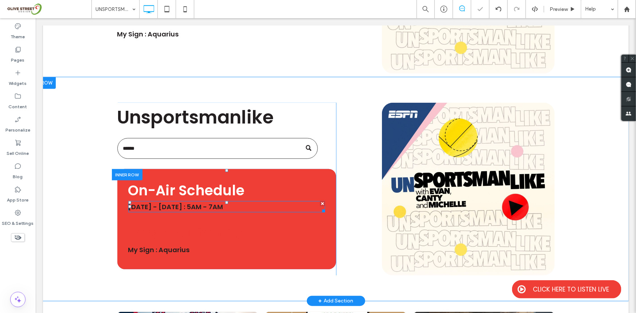
click at [232, 202] on h4 "[DATE] - [DATE] : 5AM - 7AM" at bounding box center [226, 207] width 197 height 10
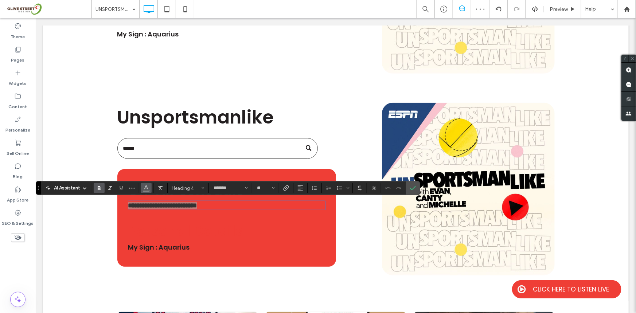
click at [144, 188] on icon "Color" at bounding box center [146, 187] width 6 height 6
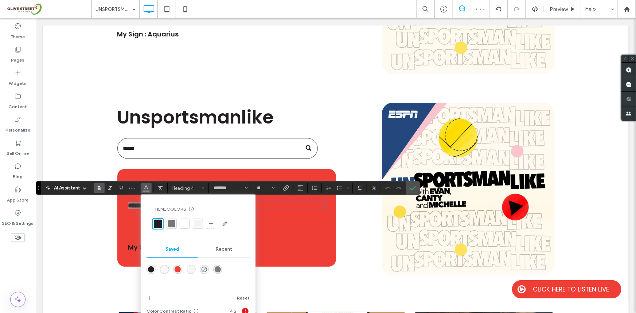
drag, startPoint x: 185, startPoint y: 222, endPoint x: 143, endPoint y: 241, distance: 45.8
click at [184, 222] on div at bounding box center [184, 223] width 7 height 7
click at [13, 271] on div "Theme Pages Widgets Content Personalize Sell Online Blog App Store SEO & Settin…" at bounding box center [18, 165] width 36 height 295
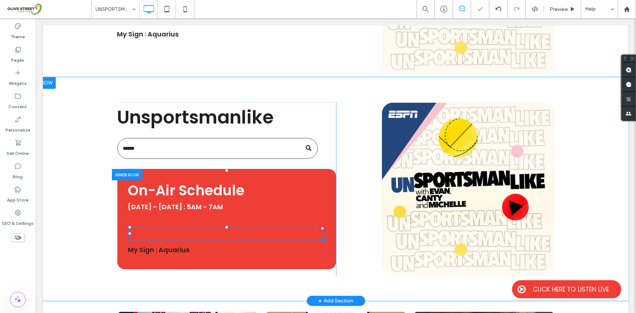
click at [208, 239] on span "Personal Details" at bounding box center [185, 232] width 115 height 19
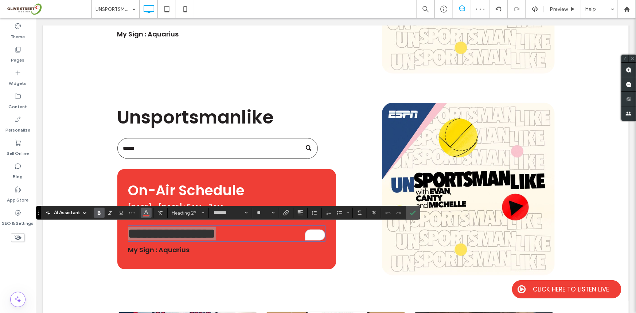
click at [149, 216] on button "Color" at bounding box center [146, 213] width 11 height 10
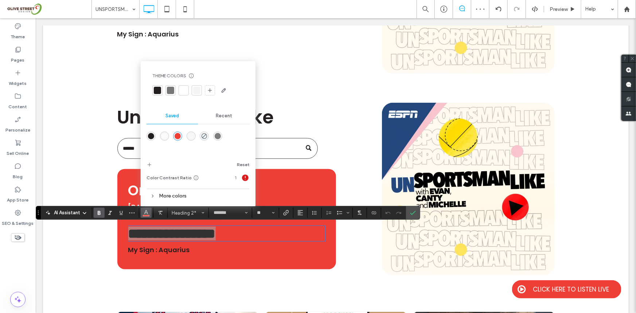
drag, startPoint x: 180, startPoint y: 93, endPoint x: 78, endPoint y: 122, distance: 106.6
click at [180, 93] on div at bounding box center [183, 90] width 7 height 7
click at [43, 263] on div "**********" at bounding box center [336, 189] width 586 height 224
drag, startPoint x: 28, startPoint y: 269, endPoint x: 24, endPoint y: 251, distance: 17.6
click at [28, 269] on div "Theme Pages Widgets Content Personalize Sell Online Blog App Store SEO & Settin…" at bounding box center [18, 165] width 36 height 295
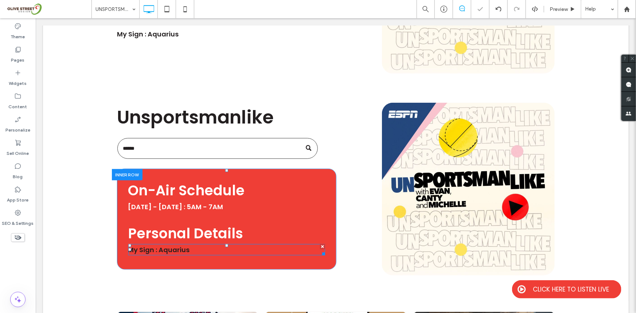
click at [177, 251] on span "My Sign : Aquarius" at bounding box center [159, 249] width 62 height 9
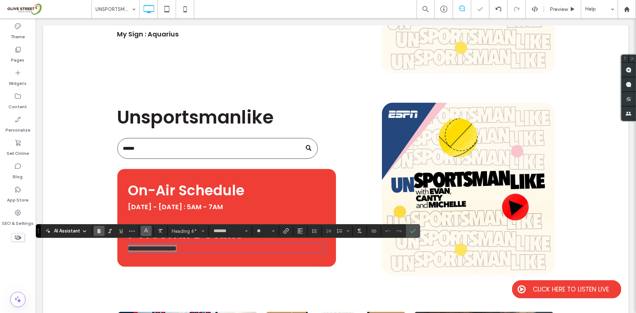
drag, startPoint x: 145, startPoint y: 230, endPoint x: 125, endPoint y: 240, distance: 22.5
click at [145, 230] on use "Color" at bounding box center [146, 230] width 4 height 4
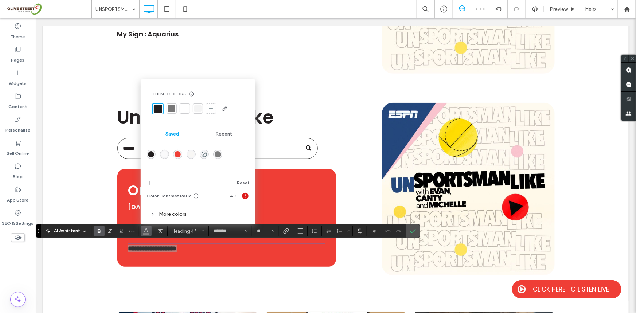
click at [182, 109] on div at bounding box center [184, 108] width 7 height 7
drag, startPoint x: 3, startPoint y: 280, endPoint x: 11, endPoint y: 288, distance: 11.1
click at [3, 280] on div "Theme Pages Widgets Content Personalize Sell Online Blog App Store SEO & Settin…" at bounding box center [18, 165] width 36 height 295
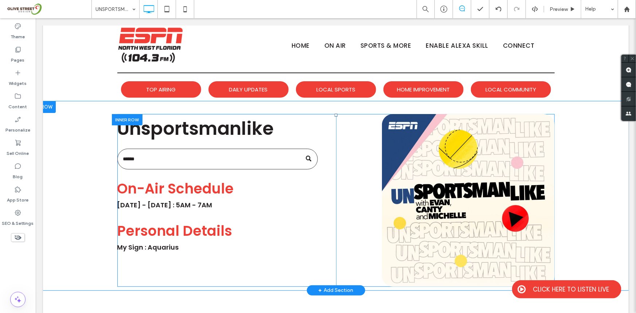
scroll to position [0, 0]
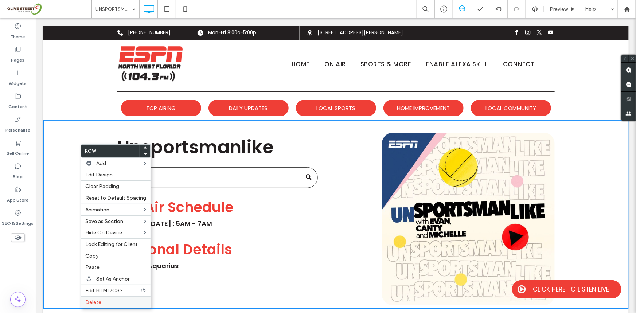
click at [102, 301] on label "Delete" at bounding box center [115, 302] width 61 height 6
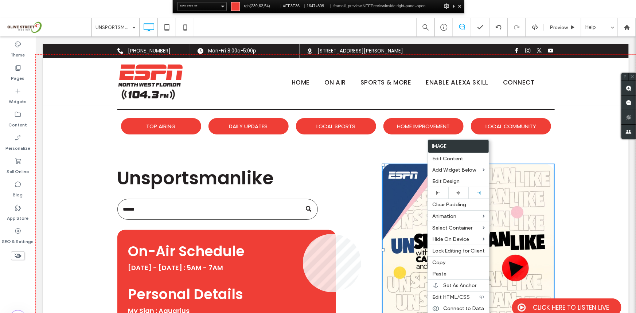
click at [303, 234] on div at bounding box center [336, 202] width 600 height 295
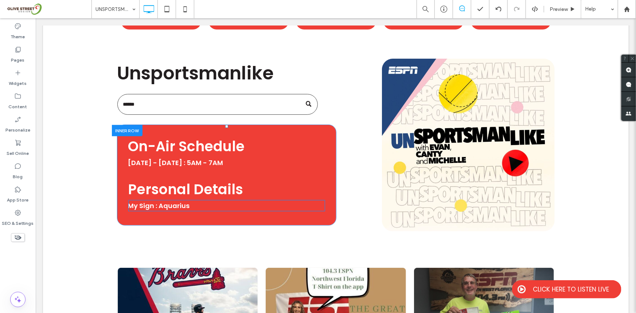
scroll to position [77, 0]
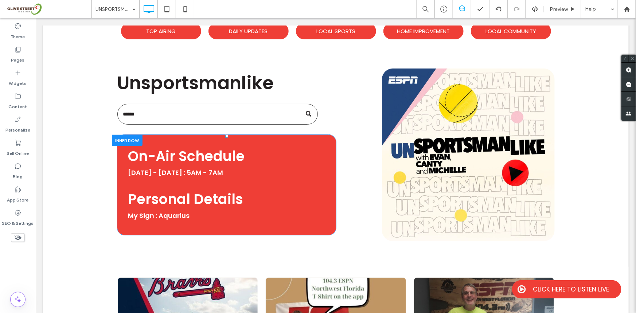
click at [282, 138] on div "Click To Paste On-Air Schedule Monday - Friday : 5AM - 7AM Personal Details My …" at bounding box center [226, 184] width 219 height 100
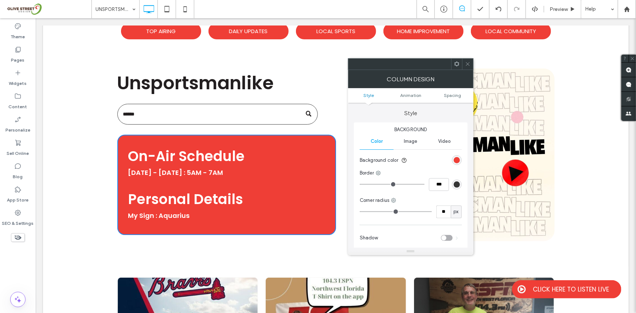
click at [9, 278] on div "Theme Pages Widgets Content Personalize Sell Online Blog App Store SEO & Settin…" at bounding box center [18, 165] width 36 height 295
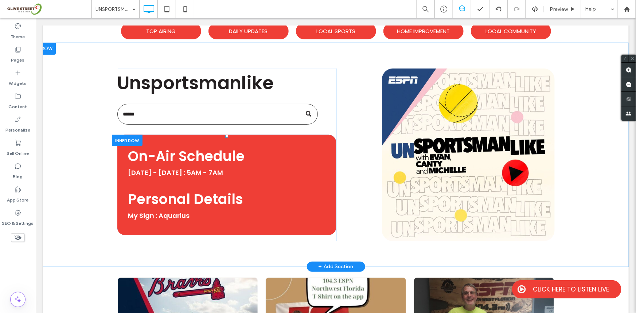
click at [129, 137] on div at bounding box center [127, 139] width 31 height 11
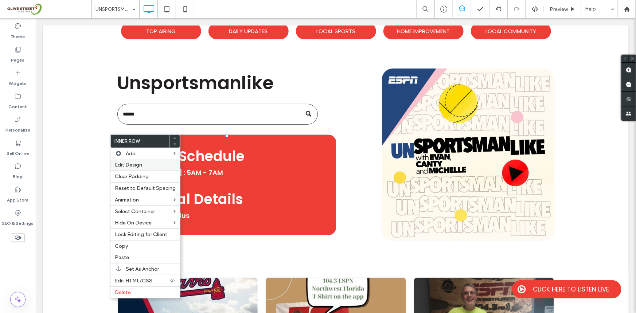
click at [126, 164] on span "Edit Design" at bounding box center [128, 165] width 27 height 6
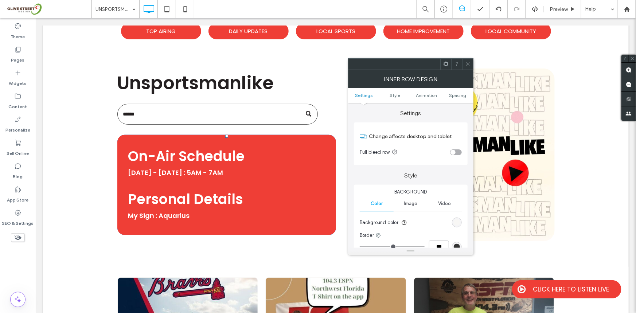
click at [408, 207] on div "Image" at bounding box center [411, 204] width 34 height 16
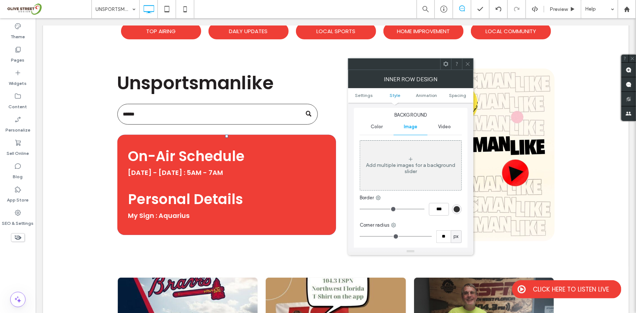
click at [419, 182] on div "Add multiple images for a background slider" at bounding box center [410, 165] width 101 height 48
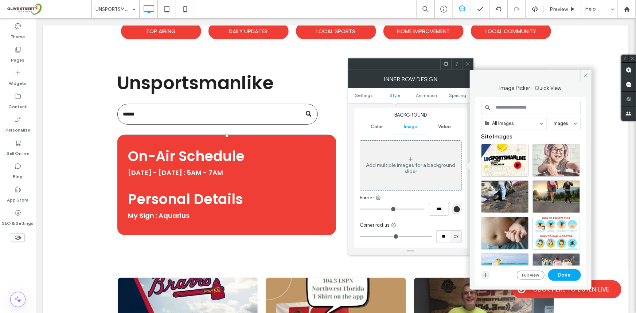
click at [485, 275] on icon "button" at bounding box center [485, 275] width 6 height 6
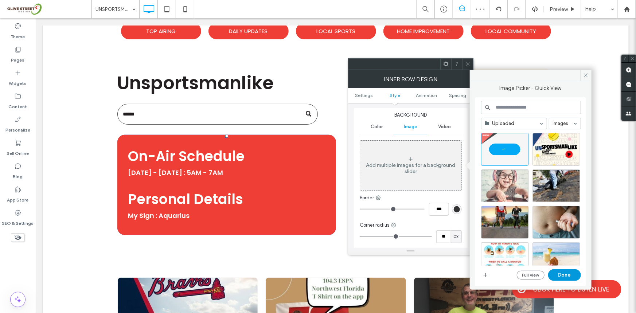
click at [576, 275] on button "Done" at bounding box center [564, 275] width 33 height 12
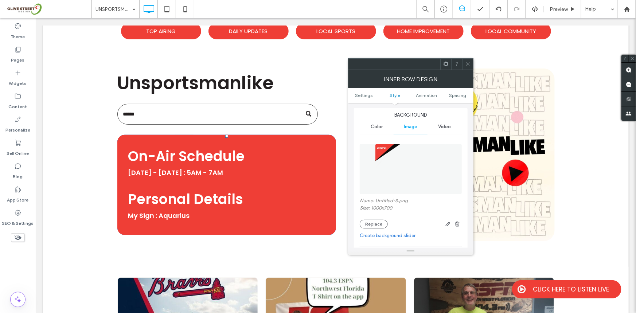
click at [467, 62] on icon at bounding box center [467, 63] width 5 height 5
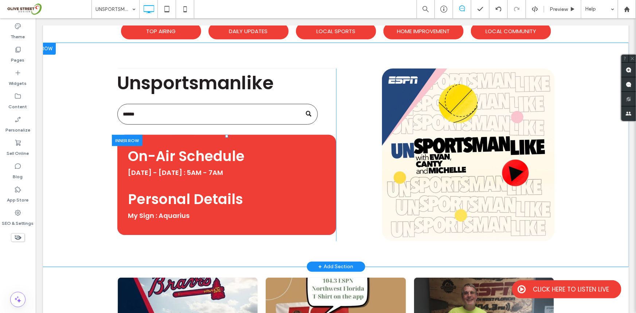
click at [170, 140] on div "Click To Paste On-Air Schedule Monday - Friday : 5AM - 7AM Personal Details My …" at bounding box center [226, 184] width 219 height 100
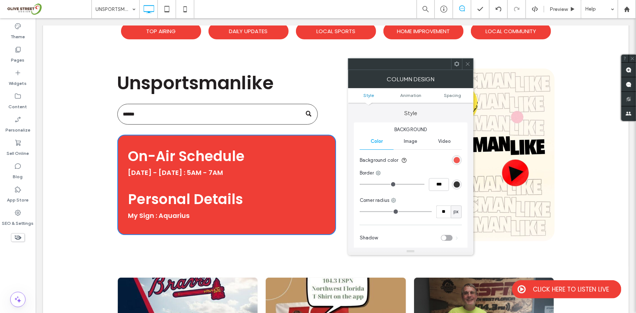
click at [455, 160] on div "rgb(239, 62, 54)" at bounding box center [457, 160] width 6 height 6
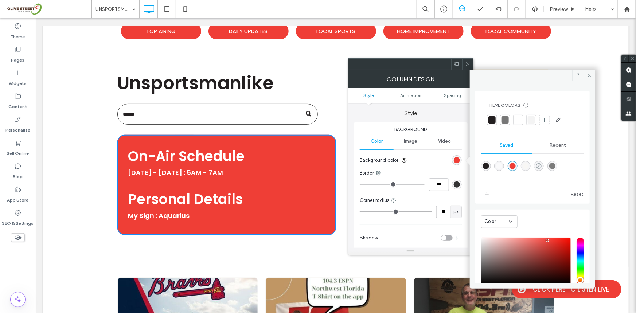
click at [542, 164] on icon "rgba(0,0,0,0)" at bounding box center [539, 166] width 6 height 6
type input "*******"
type input "*"
type input "**"
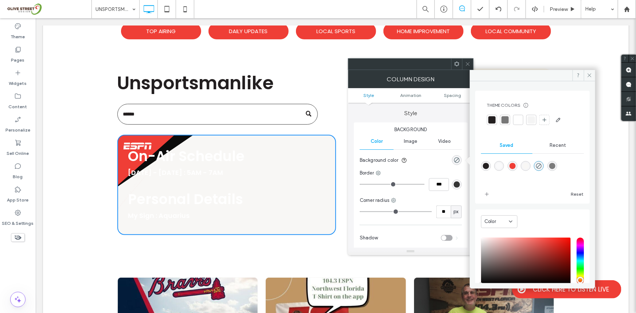
click at [283, 192] on h2 "Personal Details" at bounding box center [226, 199] width 197 height 14
click at [4, 265] on div "Theme Pages Widgets Content Personalize Sell Online Blog App Store SEO & Settin…" at bounding box center [18, 165] width 36 height 295
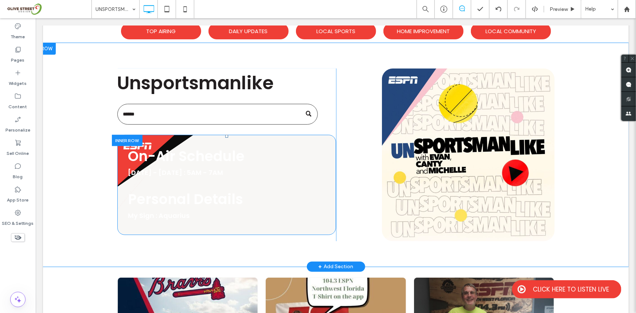
click at [307, 137] on div "Click To Paste On-Air Schedule Monday - Friday : 5AM - 7AM Personal Details My …" at bounding box center [226, 184] width 219 height 100
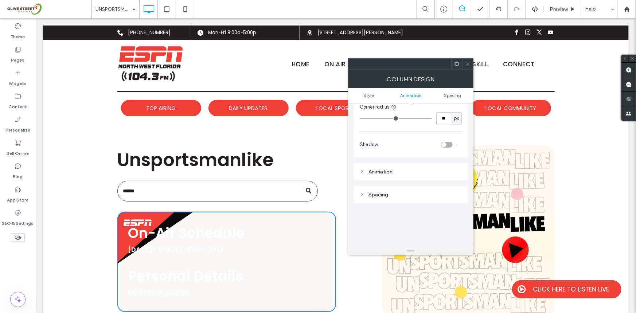
scroll to position [155, 0]
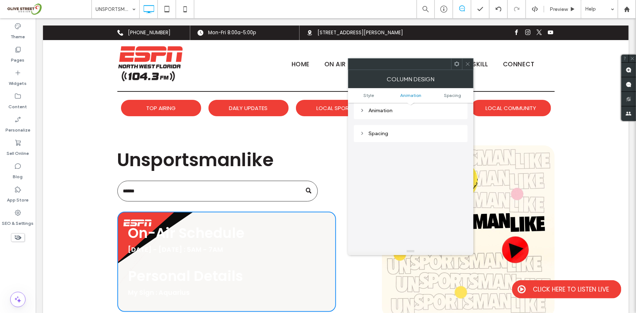
click at [387, 132] on div "Spacing" at bounding box center [411, 133] width 102 height 6
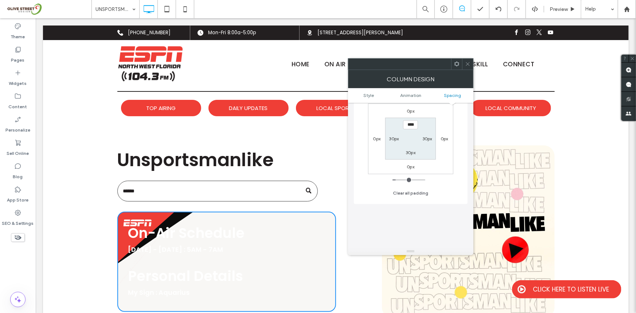
scroll to position [232, 0]
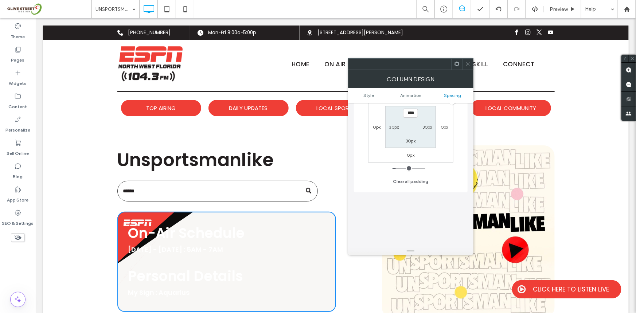
click at [396, 125] on label "30px" at bounding box center [394, 126] width 10 height 5
type input "**"
type input "***"
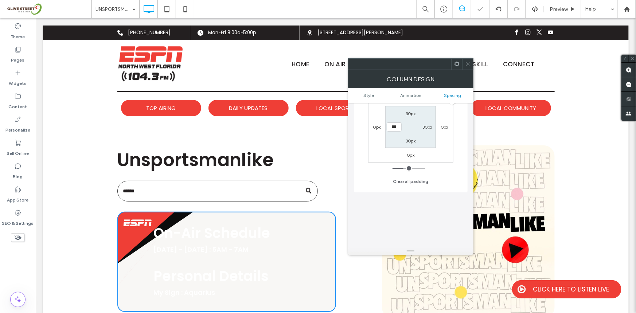
type input "***"
type input "*****"
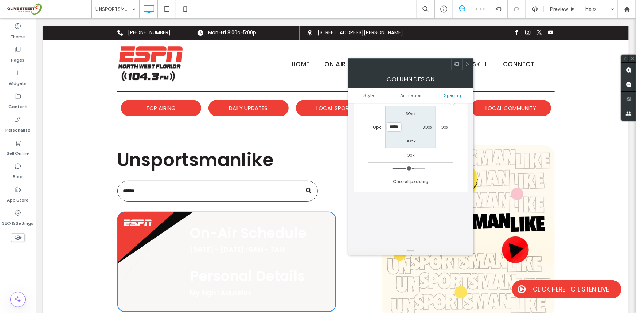
drag, startPoint x: 2, startPoint y: 275, endPoint x: 10, endPoint y: 280, distance: 9.8
click at [2, 275] on div "Theme Pages Widgets Content Personalize Sell Online Blog App Store SEO & Settin…" at bounding box center [18, 165] width 36 height 295
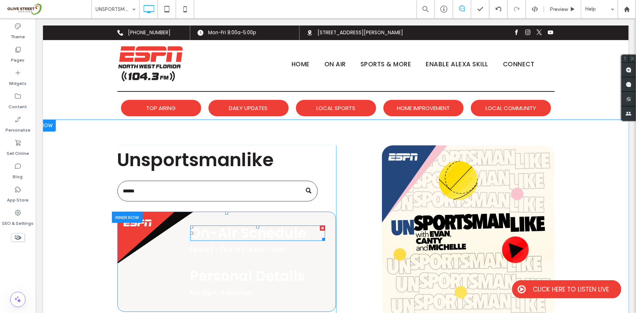
click at [252, 232] on span "On-Air Schedule" at bounding box center [248, 232] width 117 height 19
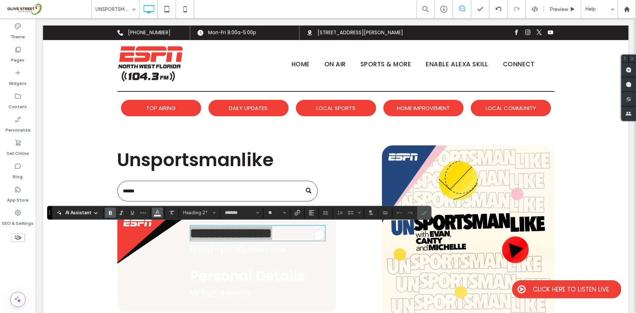
click at [152, 209] on button "Color" at bounding box center [157, 213] width 11 height 10
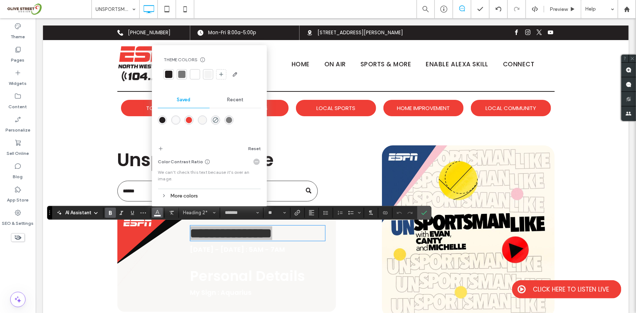
click at [188, 120] on div "rgba(239,62,54,1)" at bounding box center [189, 120] width 6 height 6
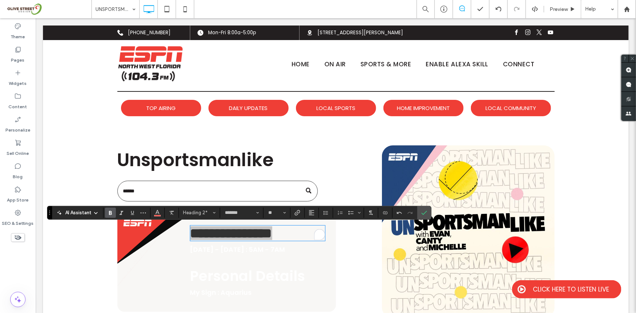
click at [14, 260] on div "Theme Pages Widgets Content Personalize Sell Online Blog App Store SEO & Settin…" at bounding box center [18, 165] width 36 height 295
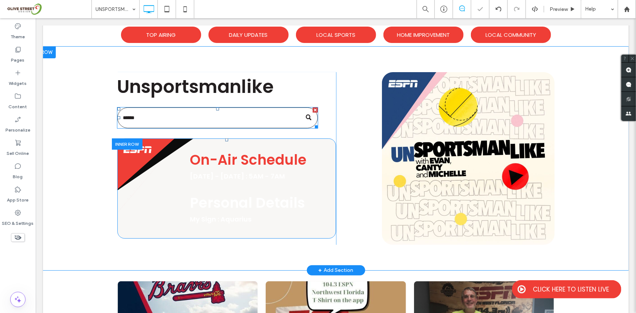
scroll to position [77, 0]
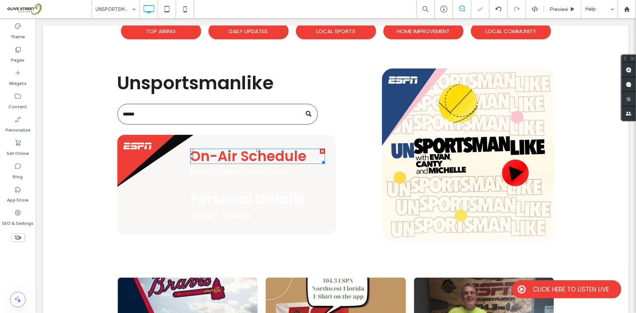
click at [239, 157] on span "On-Air Schedule" at bounding box center [248, 155] width 117 height 19
click at [239, 157] on span "**********" at bounding box center [231, 156] width 82 height 14
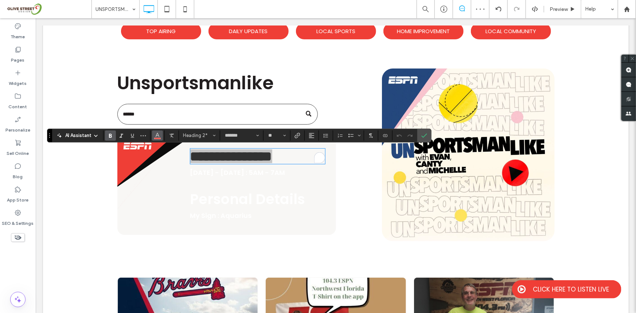
click at [160, 136] on icon "Color" at bounding box center [158, 135] width 6 height 6
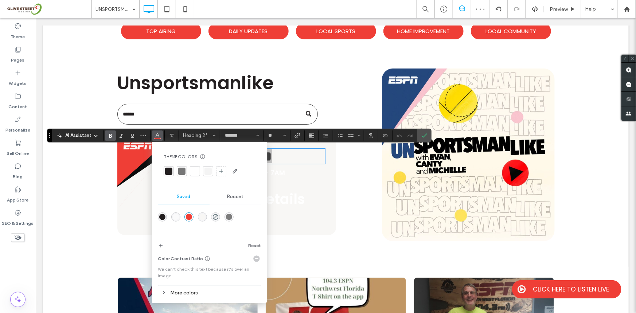
click at [167, 171] on div at bounding box center [168, 171] width 7 height 7
click at [10, 275] on div "Theme Pages Widgets Content Personalize Sell Online Blog App Store SEO & Settin…" at bounding box center [18, 165] width 36 height 295
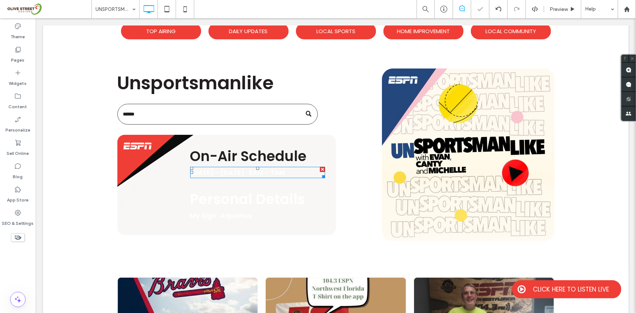
click at [226, 168] on span "[DATE] - [DATE] : 5AM - 7AM" at bounding box center [237, 172] width 95 height 9
click at [226, 168] on span "**********" at bounding box center [224, 171] width 69 height 7
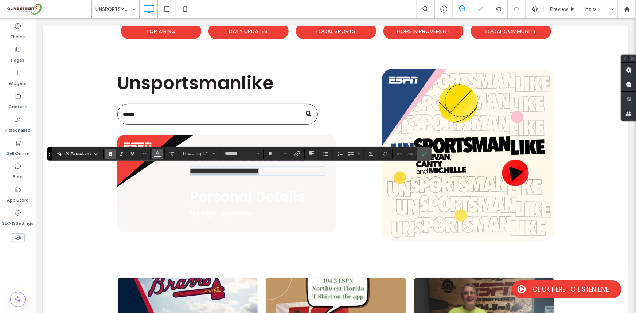
click at [156, 153] on use "Color" at bounding box center [158, 153] width 4 height 4
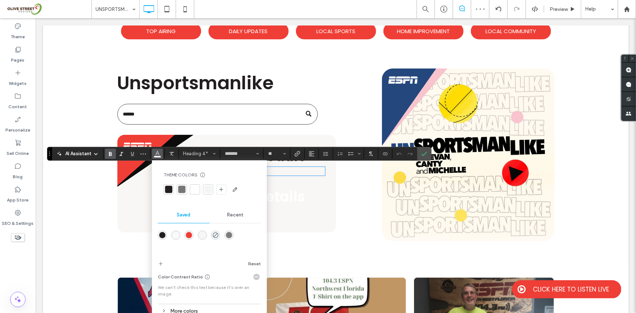
click at [186, 231] on div at bounding box center [189, 236] width 10 height 10
click at [185, 238] on div at bounding box center [189, 236] width 10 height 10
click at [187, 233] on div "rgba(239,62,54,1)" at bounding box center [189, 235] width 6 height 6
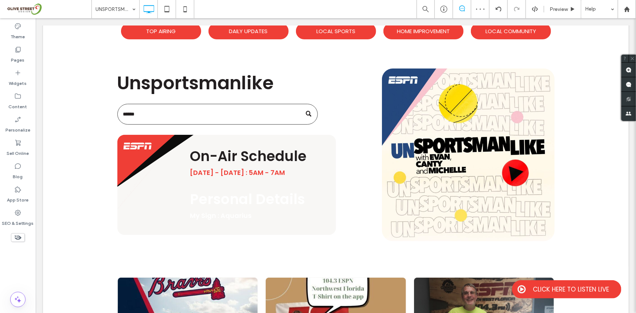
click at [28, 267] on div "Theme Pages Widgets Content Personalize Sell Online Blog App Store SEO & Settin…" at bounding box center [18, 165] width 36 height 295
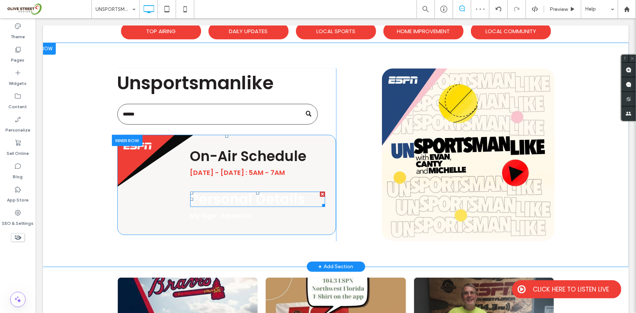
click at [247, 200] on span "Personal Details" at bounding box center [247, 198] width 115 height 19
type input "*******"
type input "**"
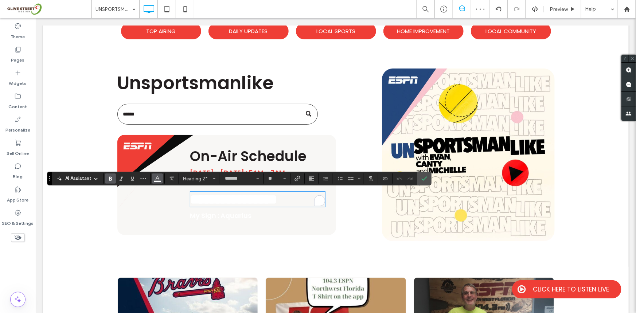
click at [160, 179] on icon "Color" at bounding box center [158, 178] width 6 height 6
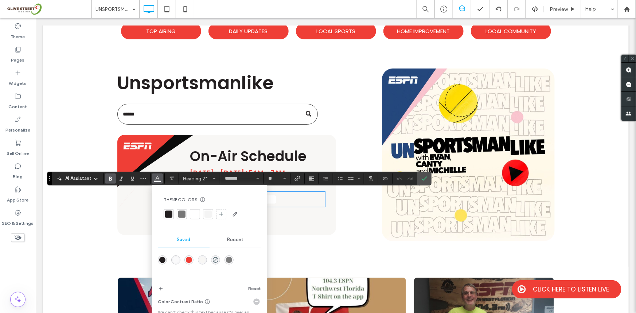
click at [172, 211] on div at bounding box center [169, 214] width 10 height 10
click at [1, 281] on div "Theme Pages Widgets Content Personalize Sell Online Blog App Store SEO & Settin…" at bounding box center [18, 165] width 36 height 295
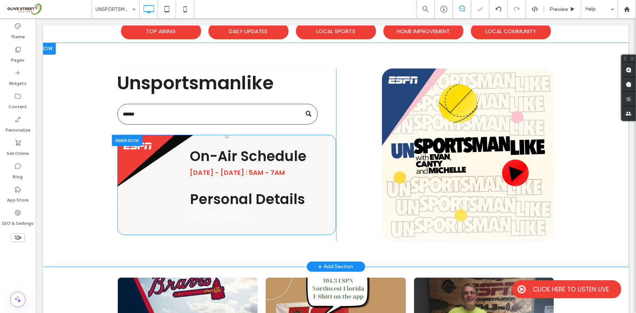
click at [217, 220] on div "Click To Paste On-Air Schedule Monday - Friday : 5AM - 7AM Personal Details My …" at bounding box center [226, 184] width 219 height 100
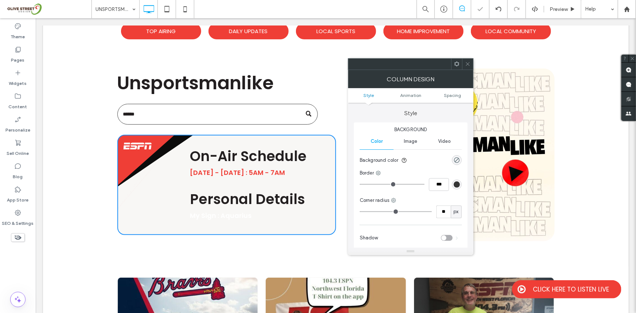
click at [223, 217] on span "My Sign : Aquarius" at bounding box center [221, 215] width 62 height 9
click at [0, 255] on div "Theme Pages Widgets Content Personalize Sell Online Blog App Store SEO & Settin…" at bounding box center [18, 165] width 36 height 295
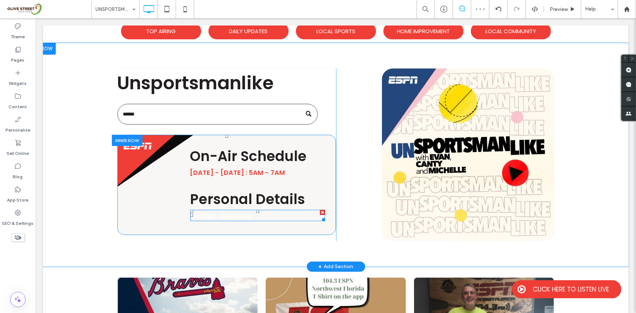
click at [212, 215] on span "My Sign : Aquarius" at bounding box center [221, 215] width 62 height 9
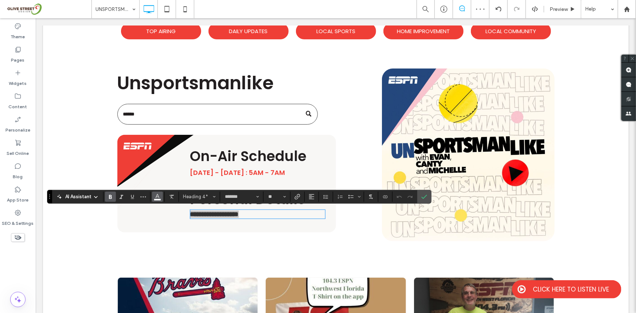
click at [158, 195] on icon "Color" at bounding box center [158, 196] width 6 height 6
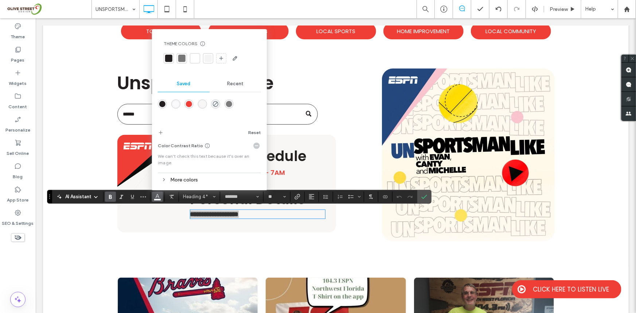
click at [187, 102] on div "rgba(239,62,54,1)" at bounding box center [189, 104] width 6 height 6
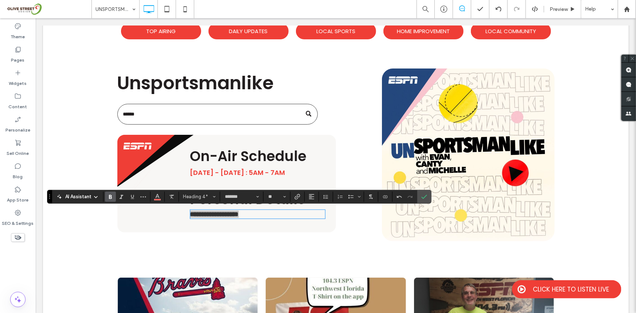
click at [14, 263] on div "Theme Pages Widgets Content Personalize Sell Online Blog App Store SEO & Settin…" at bounding box center [18, 165] width 36 height 295
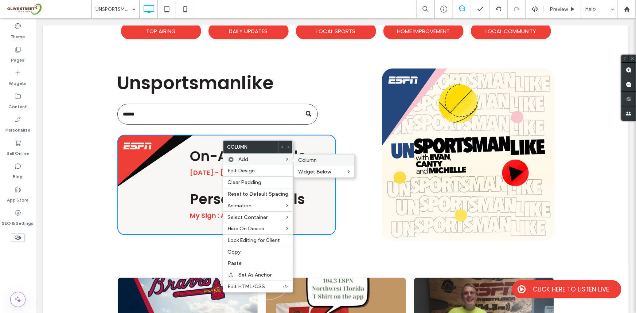
click at [317, 159] on label "Column" at bounding box center [324, 160] width 52 height 6
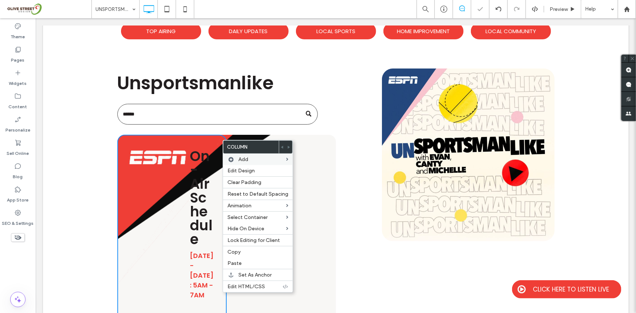
click at [5, 252] on div at bounding box center [18, 249] width 36 height 7
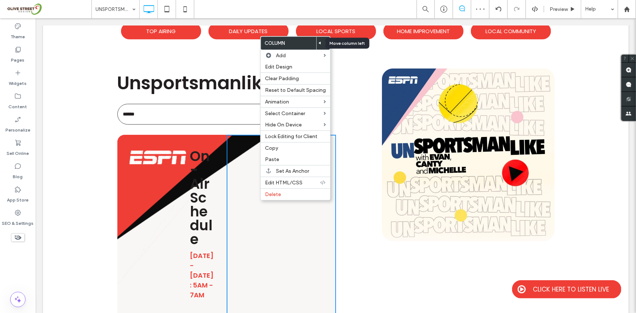
click at [318, 43] on use at bounding box center [319, 43] width 2 height 3
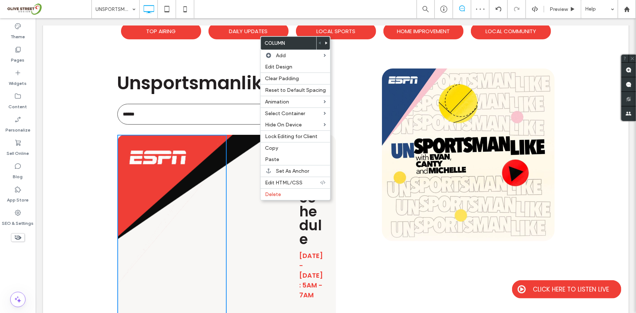
click at [249, 203] on div "Click To Paste On-Air Schedule Monday - Friday : 5AM - 7AM Personal Details My …" at bounding box center [280, 288] width 109 height 308
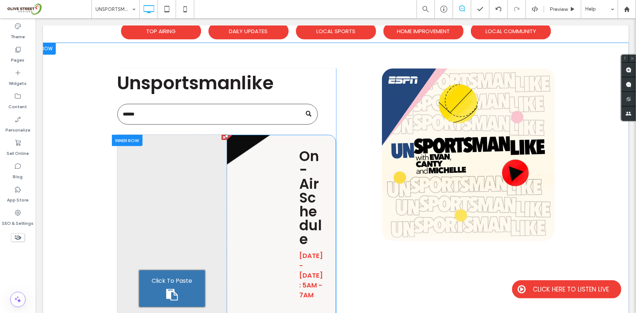
click at [251, 181] on div "Click To Paste On-Air Schedule Monday - Friday : 5AM - 7AM Personal Details My …" at bounding box center [280, 288] width 109 height 308
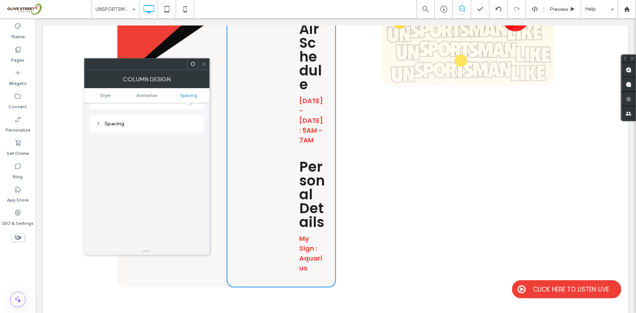
scroll to position [171, 0]
click at [122, 118] on div "Spacing" at bounding box center [147, 117] width 102 height 6
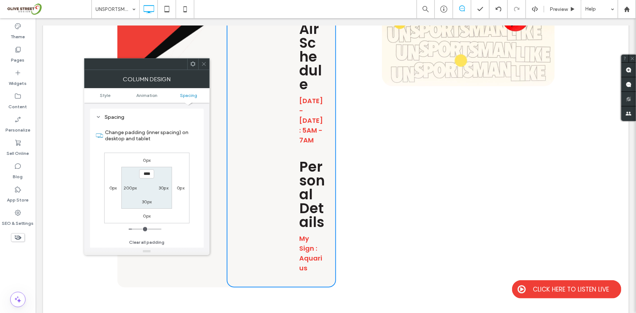
click at [129, 187] on label "200px" at bounding box center [130, 187] width 13 height 5
type input "***"
type input "*"
type input "***"
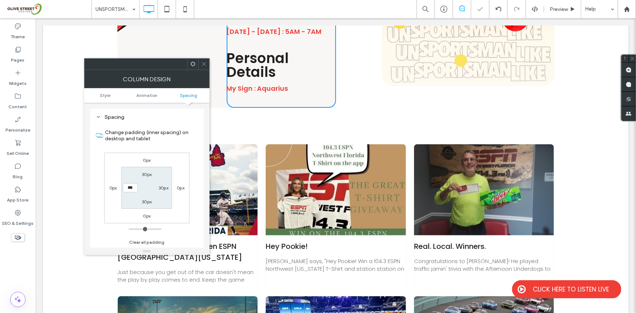
click at [0, 253] on div "Theme Pages Widgets Content Personalize Sell Online Blog App Store SEO & Settin…" at bounding box center [18, 165] width 36 height 295
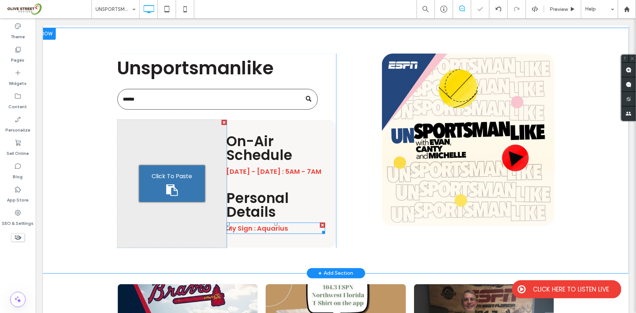
scroll to position [77, 0]
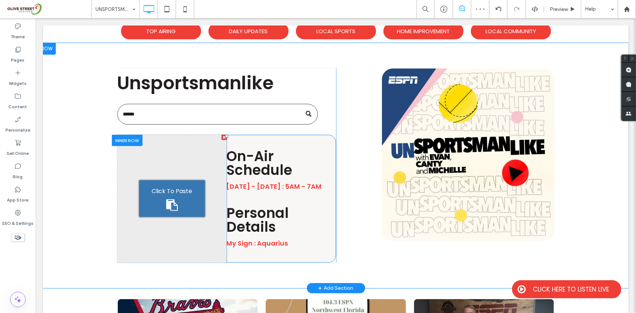
drag, startPoint x: 212, startPoint y: 23, endPoint x: 188, endPoint y: 195, distance: 174.1
click at [188, 195] on div "Click To Paste Click To Paste Click To Paste On-Air Schedule Monday - Friday : …" at bounding box center [226, 198] width 219 height 128
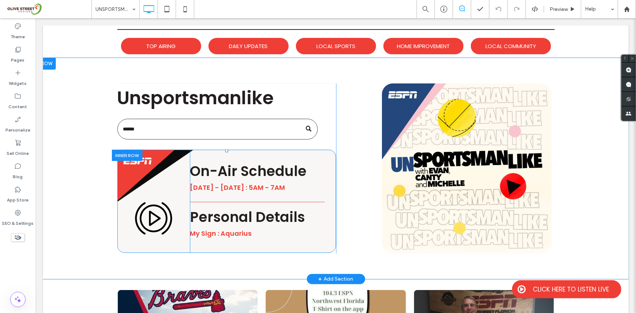
scroll to position [77, 0]
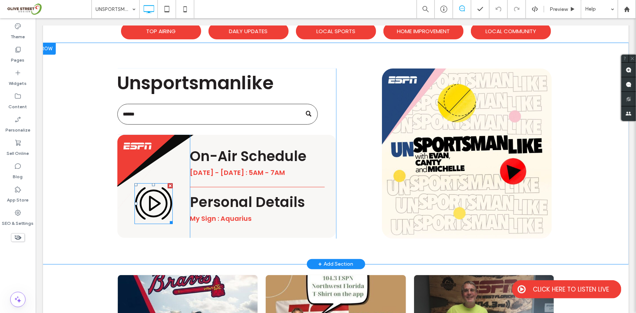
drag, startPoint x: 155, startPoint y: 211, endPoint x: 174, endPoint y: 256, distance: 49.0
click at [155, 211] on icon at bounding box center [153, 203] width 39 height 41
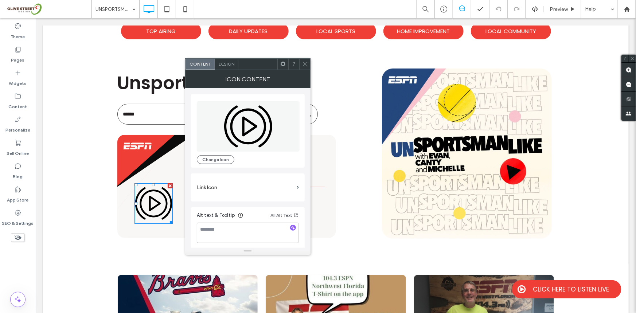
click at [227, 70] on div "Icon Content" at bounding box center [247, 79] width 125 height 18
click at [230, 61] on span "Design" at bounding box center [227, 63] width 16 height 5
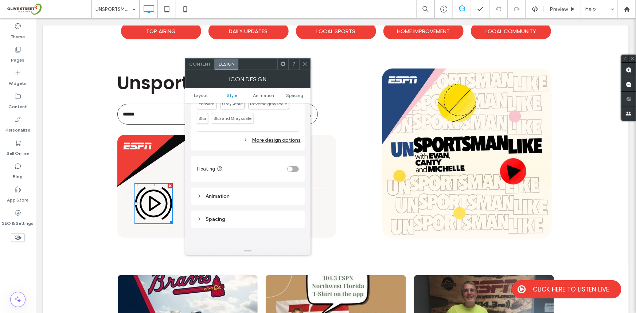
scroll to position [232, 0]
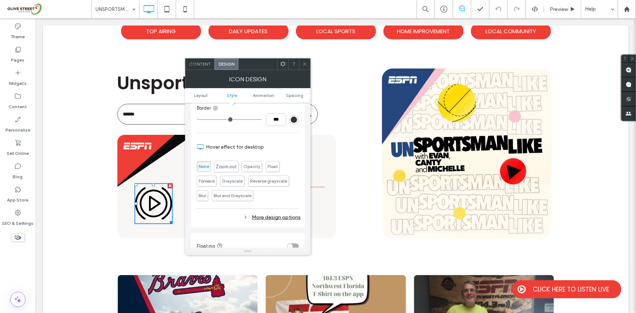
click at [226, 167] on span "Zoom out" at bounding box center [226, 167] width 21 height 6
click at [20, 262] on div "Theme Pages Widgets Content Personalize Sell Online Blog App Store SEO & Settin…" at bounding box center [18, 165] width 36 height 295
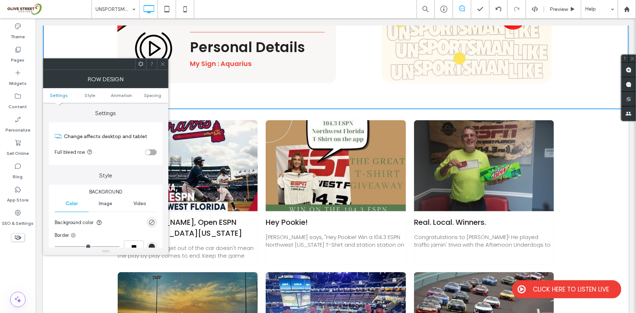
scroll to position [206, 0]
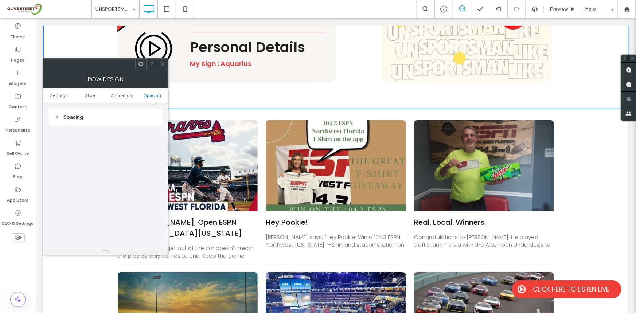
click at [74, 113] on div "Spacing" at bounding box center [106, 117] width 102 height 10
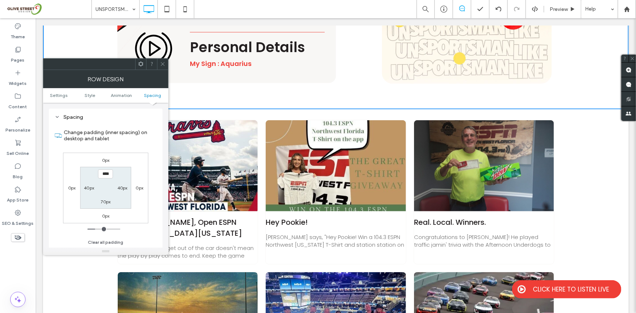
click at [105, 204] on div "70px" at bounding box center [106, 201] width 10 height 7
click at [105, 203] on label "70px" at bounding box center [106, 201] width 10 height 5
type input "**"
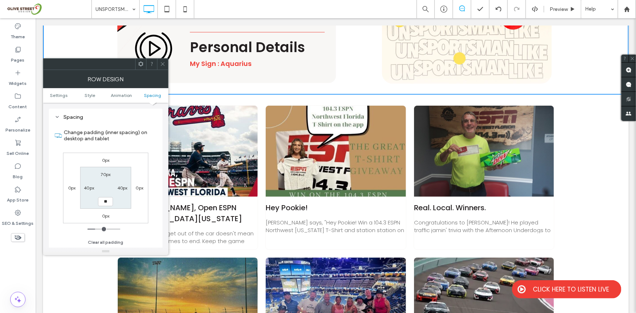
type input "**"
type input "****"
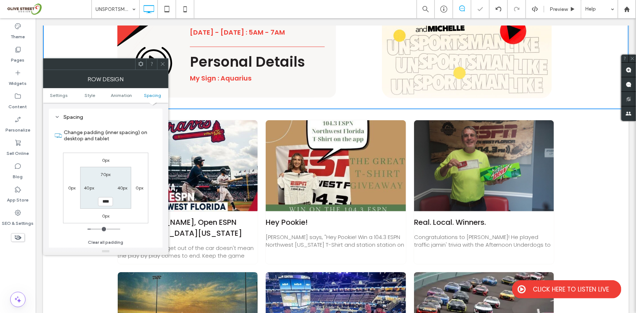
click at [0, 254] on div "Theme Pages Widgets Content Personalize Sell Online Blog App Store SEO & Settin…" at bounding box center [18, 165] width 36 height 295
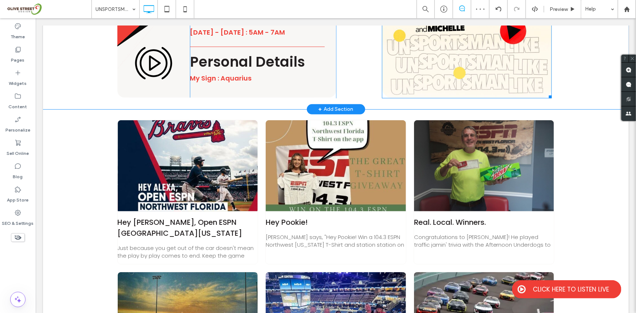
click at [495, 85] on img at bounding box center [467, 13] width 170 height 170
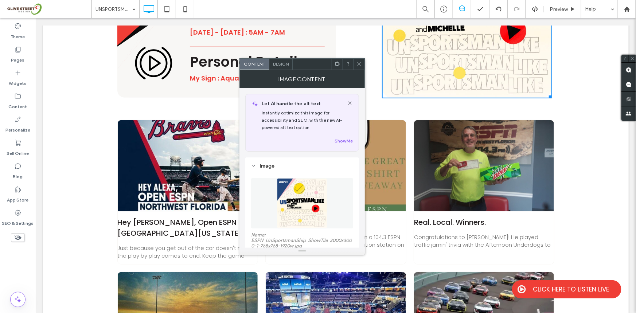
click at [283, 66] on span "Design" at bounding box center [281, 63] width 16 height 5
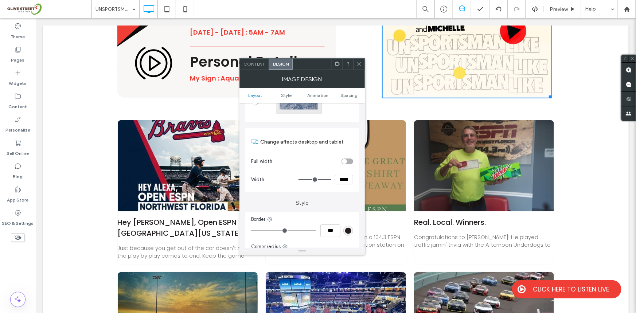
scroll to position [77, 0]
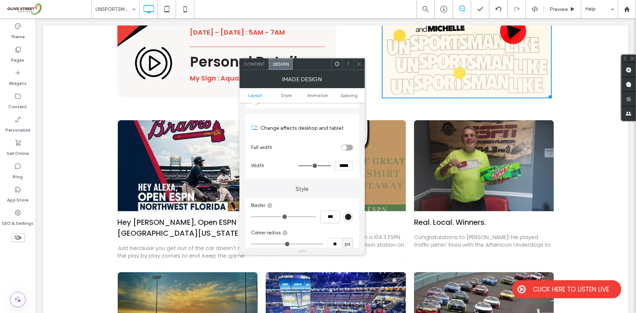
click at [16, 254] on div "Theme Pages Widgets Content Personalize Sell Online Blog App Store SEO & Settin…" at bounding box center [18, 165] width 36 height 295
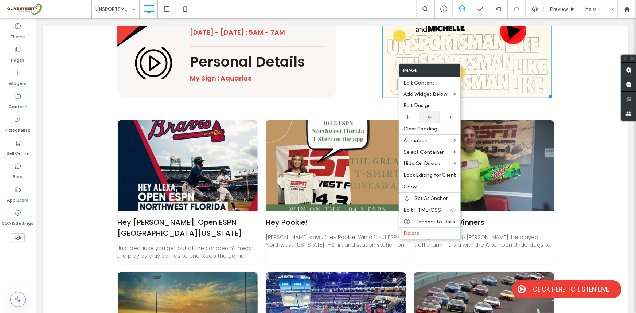
click at [431, 121] on div at bounding box center [429, 117] width 20 height 11
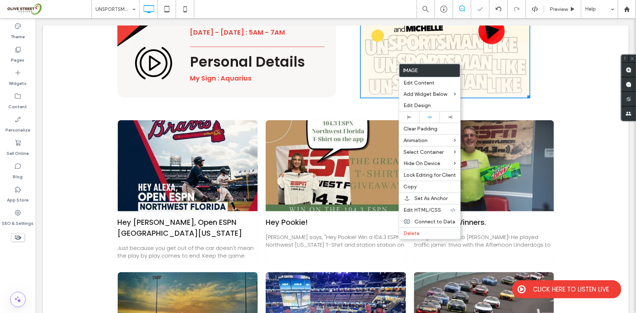
click at [7, 277] on div "Theme Pages Widgets Content Personalize Sell Online Blog App Store SEO & Settin…" at bounding box center [18, 165] width 36 height 295
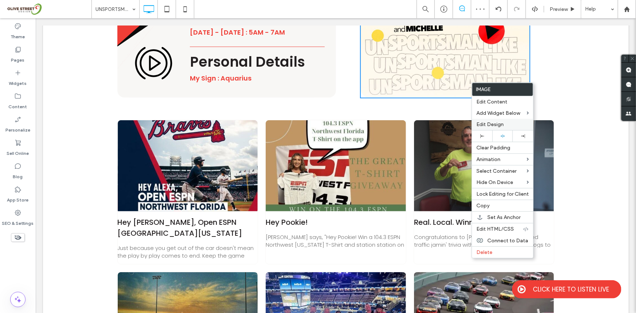
click at [496, 124] on span "Edit Design" at bounding box center [489, 124] width 27 height 6
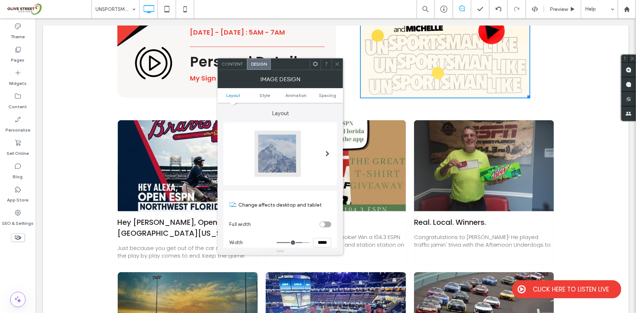
click at [319, 244] on input "*****" at bounding box center [322, 242] width 18 height 9
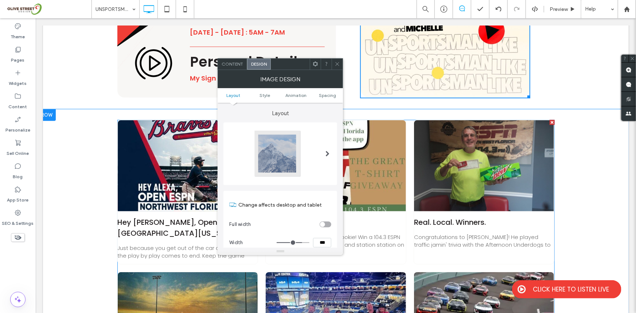
type input "*****"
type input "***"
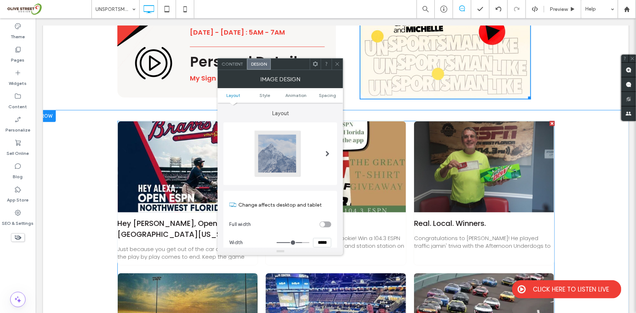
scroll to position [218, 0]
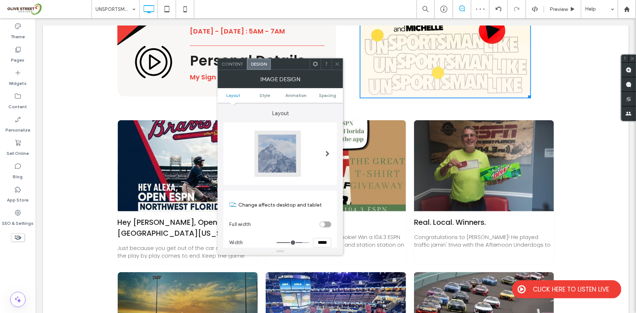
click at [339, 62] on icon at bounding box center [337, 63] width 5 height 5
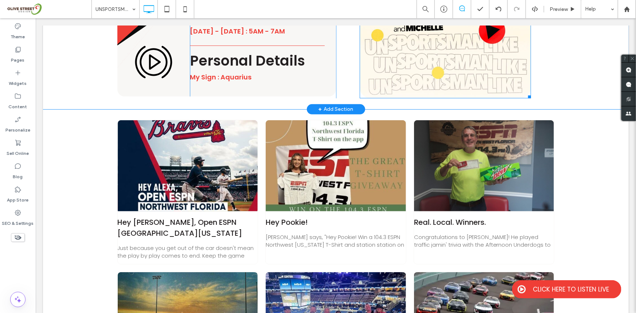
click at [441, 83] on img at bounding box center [444, 12] width 171 height 171
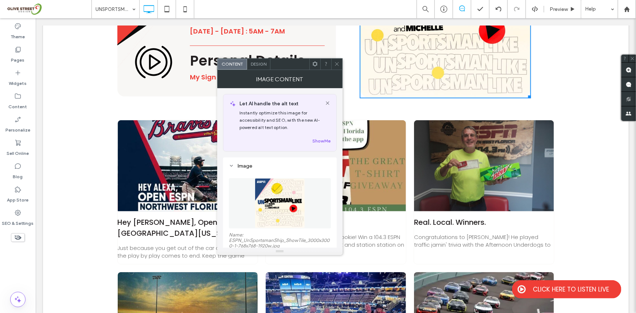
click at [255, 59] on div "Design" at bounding box center [258, 64] width 23 height 11
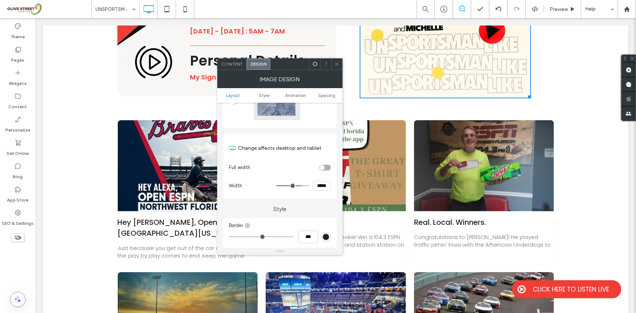
scroll to position [77, 0]
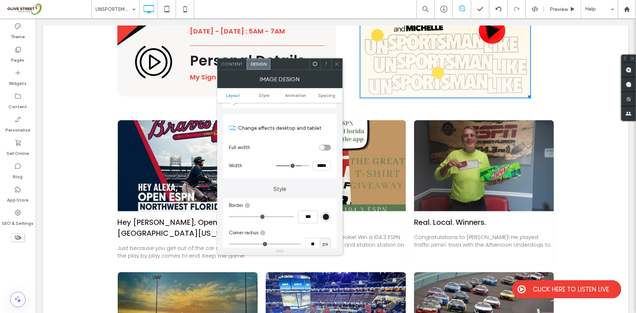
click at [318, 163] on input "*****" at bounding box center [322, 165] width 18 height 9
type input "*****"
type input "***"
click at [17, 277] on div "Theme Pages Widgets Content Personalize Sell Online Blog App Store SEO & Settin…" at bounding box center [18, 165] width 36 height 295
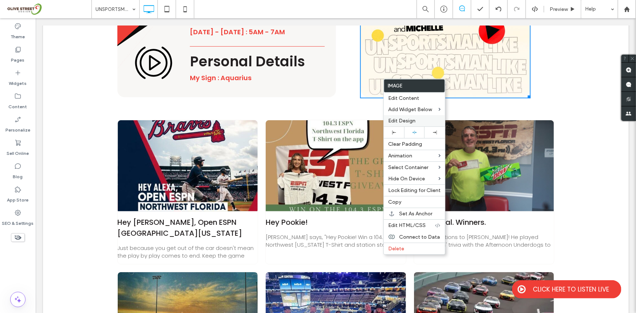
click at [404, 124] on span "Edit Design" at bounding box center [401, 121] width 27 height 6
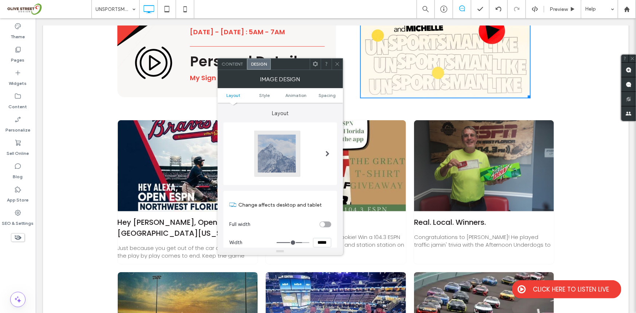
click at [324, 238] on input "*****" at bounding box center [322, 242] width 18 height 9
type input "*****"
type input "***"
click at [11, 282] on div "Theme Pages Widgets Content Personalize Sell Online Blog App Store SEO & Settin…" at bounding box center [18, 165] width 36 height 295
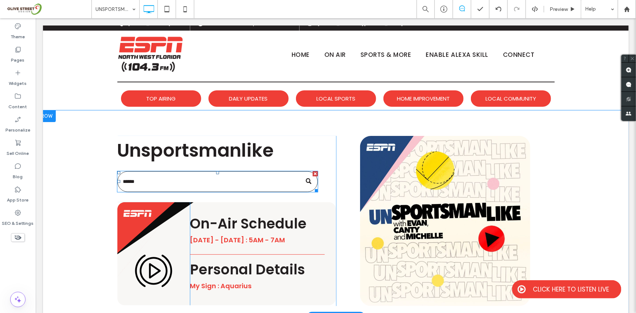
scroll to position [0, 0]
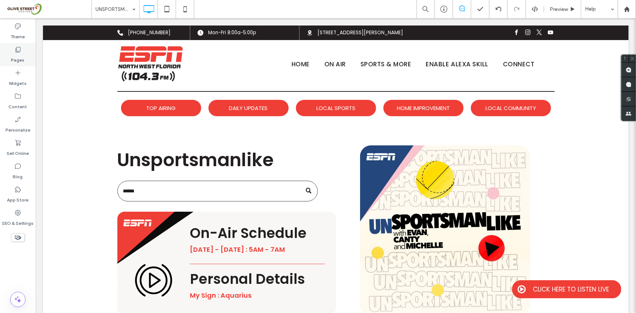
click at [11, 58] on div "Pages" at bounding box center [18, 54] width 36 height 23
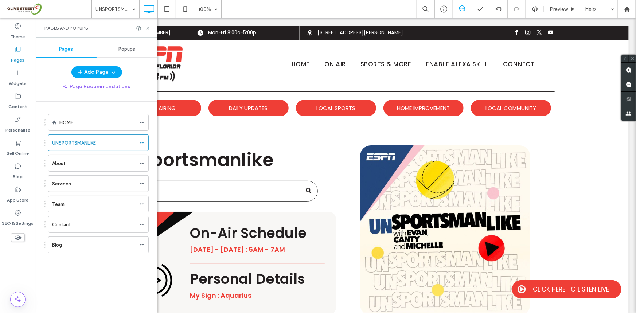
click at [147, 28] on icon at bounding box center [147, 28] width 5 height 5
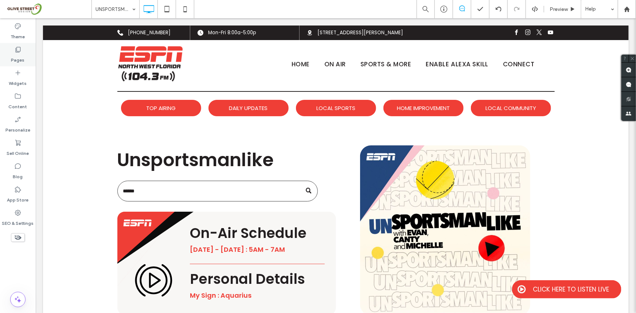
click at [17, 61] on label "Pages" at bounding box center [17, 58] width 13 height 10
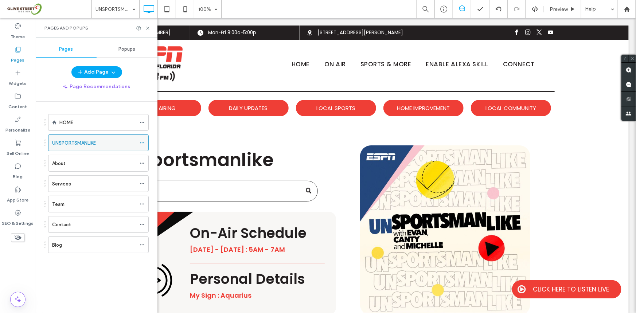
click at [141, 140] on icon at bounding box center [142, 142] width 5 height 5
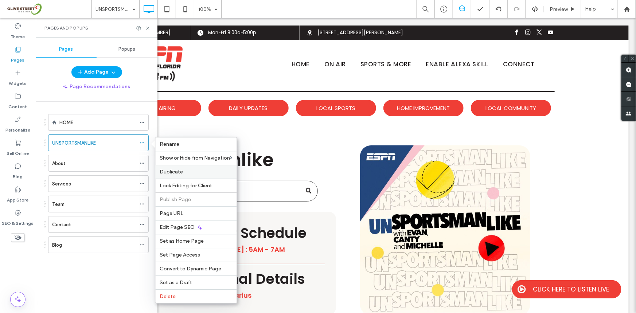
click at [187, 171] on label "Duplicate" at bounding box center [196, 172] width 73 height 6
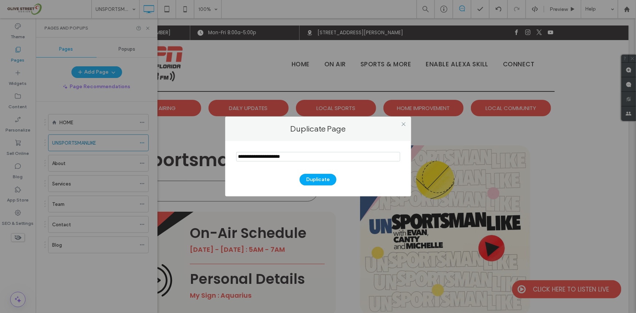
click at [300, 149] on section at bounding box center [318, 157] width 164 height 18
click at [301, 154] on input "notEmpty" at bounding box center [318, 156] width 164 height 9
type input "*"
type input "**********"
click at [318, 178] on button "Duplicate" at bounding box center [318, 180] width 37 height 12
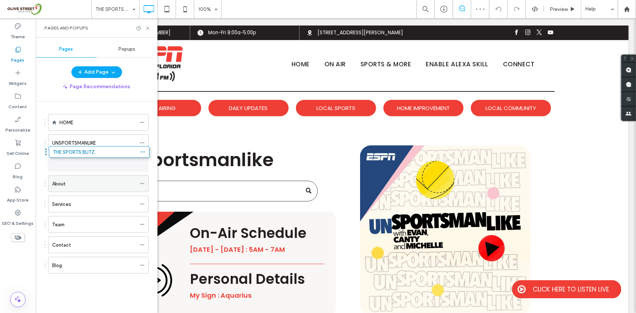
drag, startPoint x: 82, startPoint y: 265, endPoint x: 79, endPoint y: 165, distance: 100.6
click at [148, 27] on use at bounding box center [147, 28] width 3 height 3
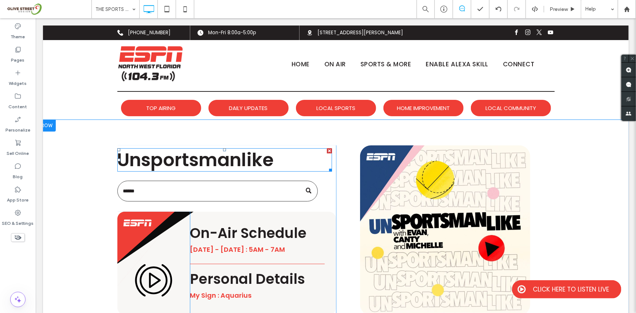
click at [254, 163] on span "Unsportsmanlike" at bounding box center [195, 159] width 157 height 26
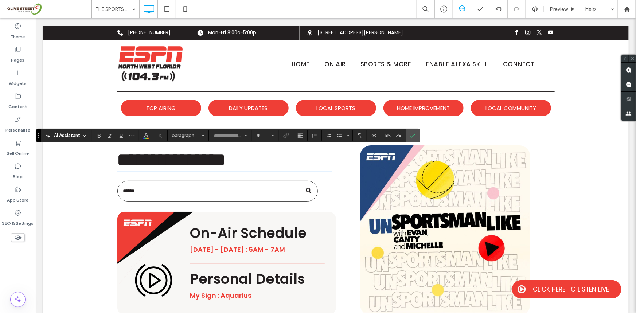
type input "*******"
type input "**"
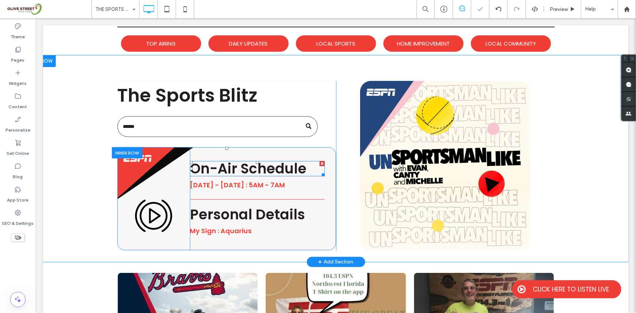
scroll to position [77, 0]
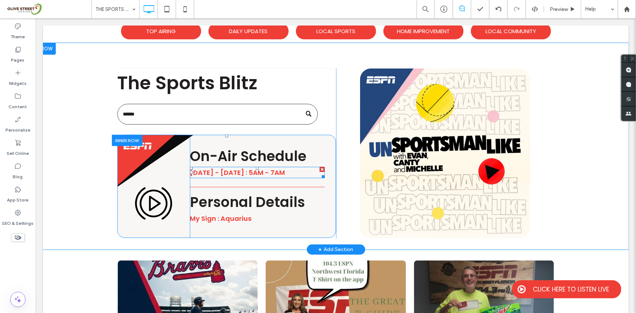
click at [255, 171] on span "[DATE] - [DATE] : 5AM - 7AM" at bounding box center [236, 172] width 95 height 9
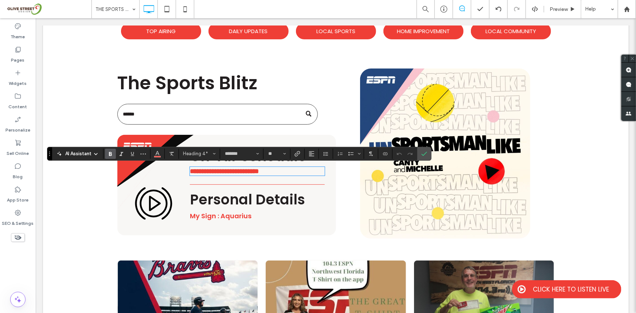
click at [251, 171] on span "**********" at bounding box center [223, 171] width 69 height 7
drag, startPoint x: 273, startPoint y: 170, endPoint x: 277, endPoint y: 179, distance: 10.3
click at [261, 171] on span "**********" at bounding box center [224, 171] width 71 height 7
click at [12, 273] on div "Theme Pages Widgets Content Personalize Sell Online Blog App Store SEO & Settin…" at bounding box center [18, 165] width 36 height 295
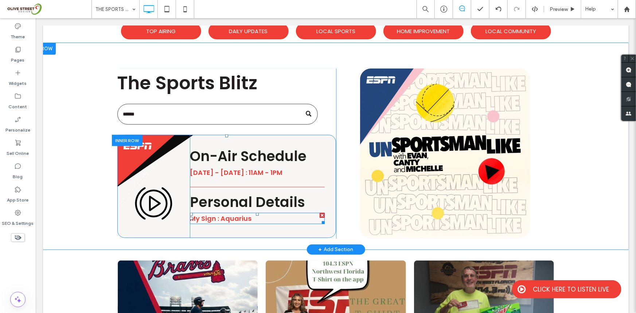
click at [320, 215] on div at bounding box center [321, 214] width 5 height 5
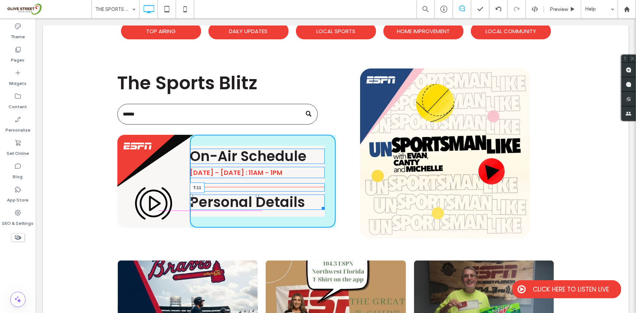
drag, startPoint x: 255, startPoint y: 193, endPoint x: 259, endPoint y: 194, distance: 4.2
click at [259, 194] on div "Personal Details T:11" at bounding box center [256, 201] width 135 height 15
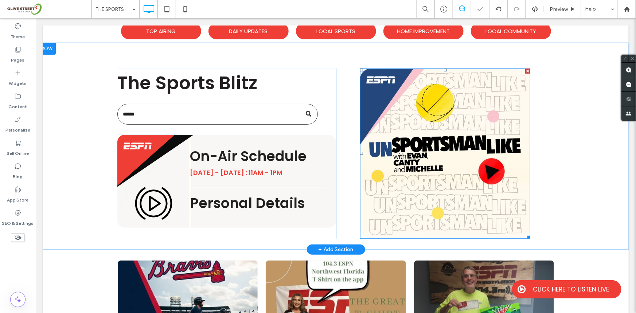
click at [478, 115] on img at bounding box center [445, 153] width 170 height 170
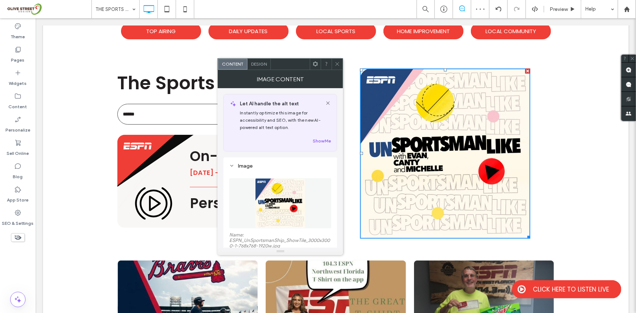
click at [286, 187] on img at bounding box center [280, 203] width 50 height 50
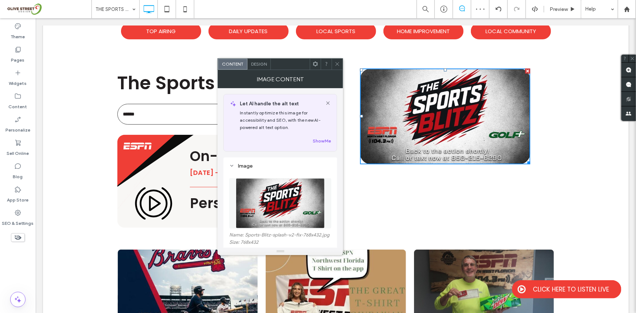
click at [7, 274] on div "Theme Pages Widgets Content Personalize Sell Online Blog App Store SEO & Settin…" at bounding box center [18, 165] width 36 height 295
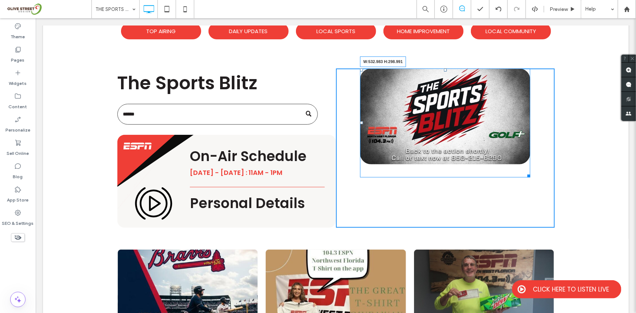
click at [528, 175] on div "W:532.983 H:298.991 Click To Paste" at bounding box center [445, 147] width 219 height 159
click at [0, 0] on div at bounding box center [0, 0] width 0 height 0
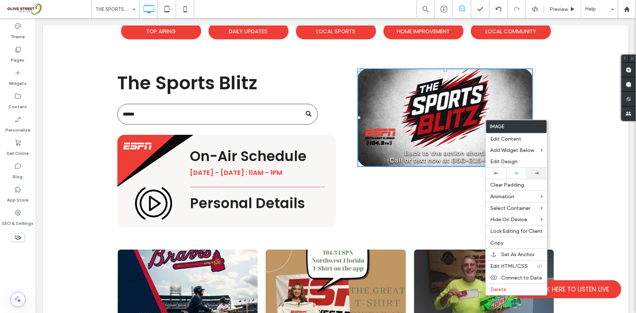
click at [539, 174] on div at bounding box center [536, 173] width 13 height 4
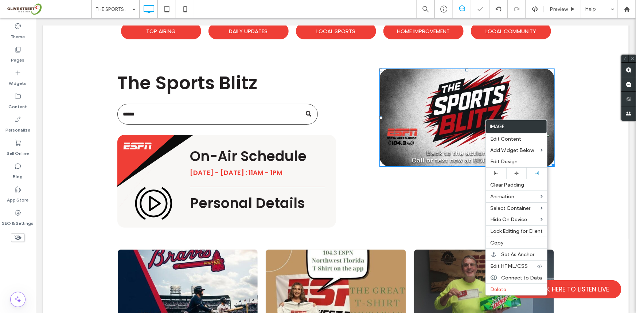
click at [21, 262] on div "Theme Pages Widgets Content Personalize Sell Online Blog App Store SEO & Settin…" at bounding box center [18, 165] width 36 height 295
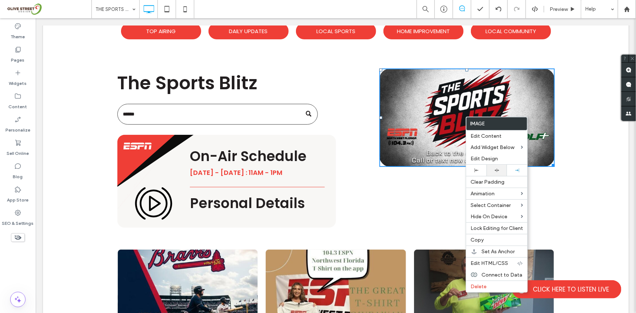
click at [494, 174] on div at bounding box center [496, 170] width 20 height 11
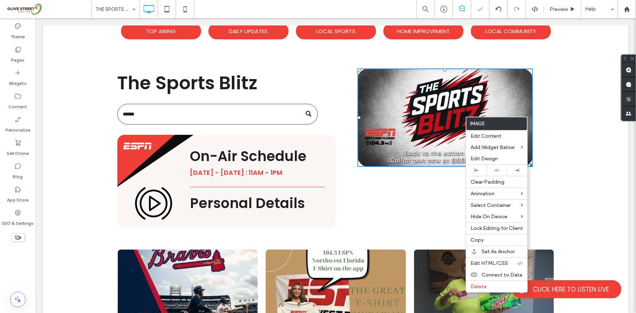
drag, startPoint x: 5, startPoint y: 281, endPoint x: 128, endPoint y: 218, distance: 138.0
click at [5, 281] on div "Theme Pages Widgets Content Personalize Sell Online Blog App Store SEO & Settin…" at bounding box center [18, 165] width 36 height 295
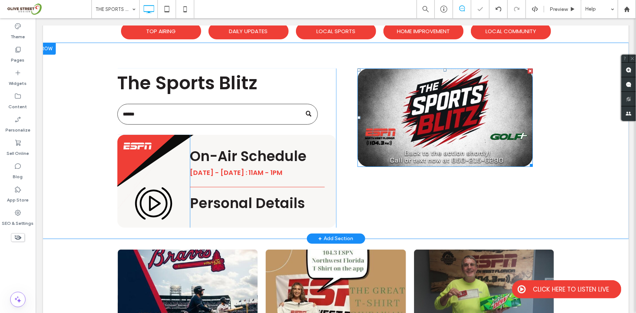
click at [532, 167] on div at bounding box center [444, 117] width 175 height 99
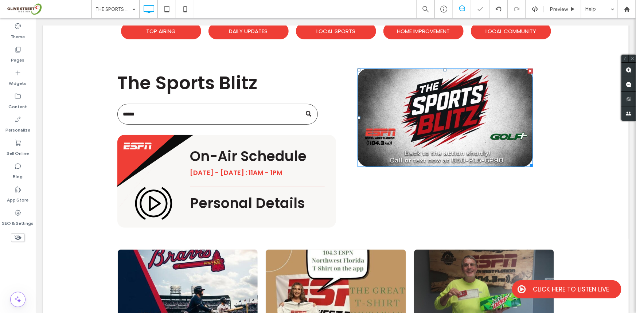
click at [0, 0] on div at bounding box center [0, 0] width 0 height 0
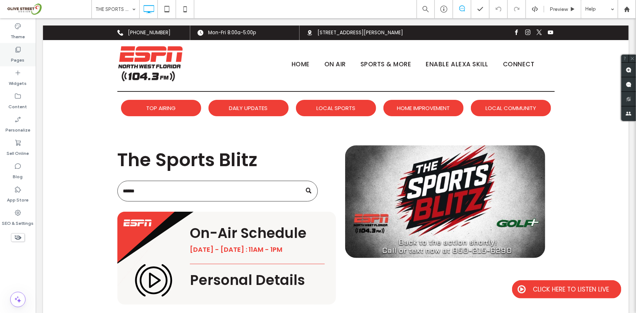
click at [17, 63] on div "Pages" at bounding box center [18, 54] width 36 height 23
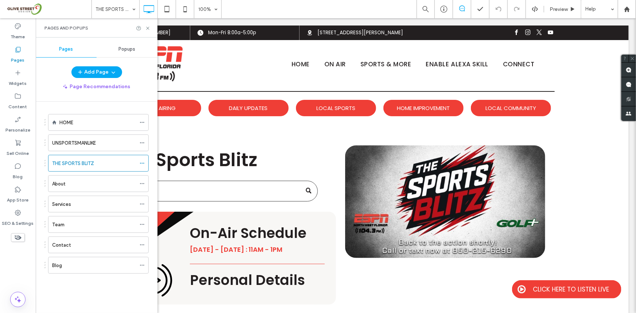
click at [148, 23] on div "Pages and Popups" at bounding box center [97, 27] width 122 height 19
click at [148, 29] on icon at bounding box center [147, 28] width 5 height 5
